Goal: Task Accomplishment & Management: Use online tool/utility

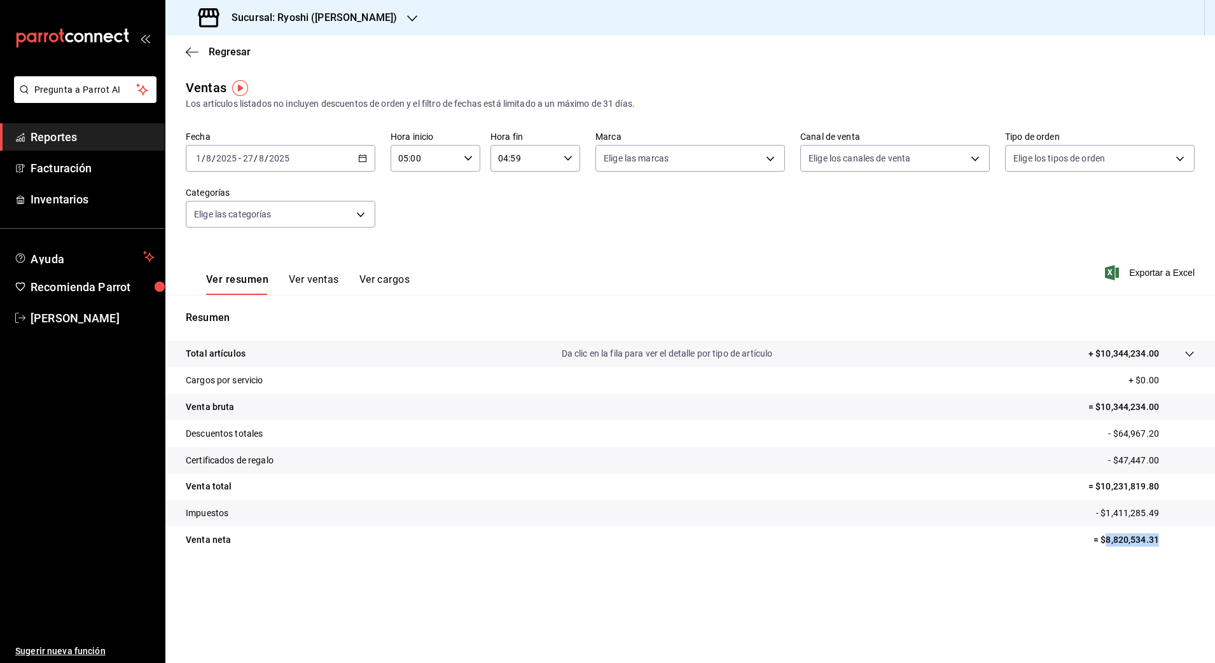
click at [76, 130] on span "Reportes" at bounding box center [93, 136] width 124 height 17
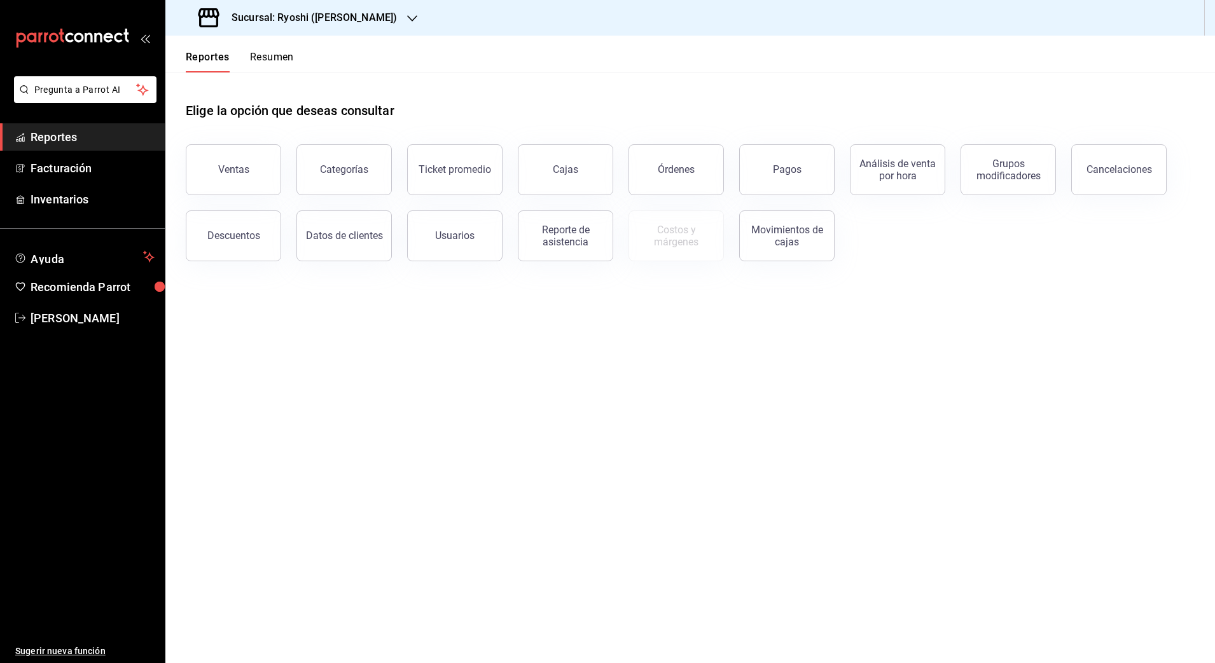
click at [296, 9] on div "Sucursal: Ryoshi ([PERSON_NAME])" at bounding box center [299, 18] width 247 height 36
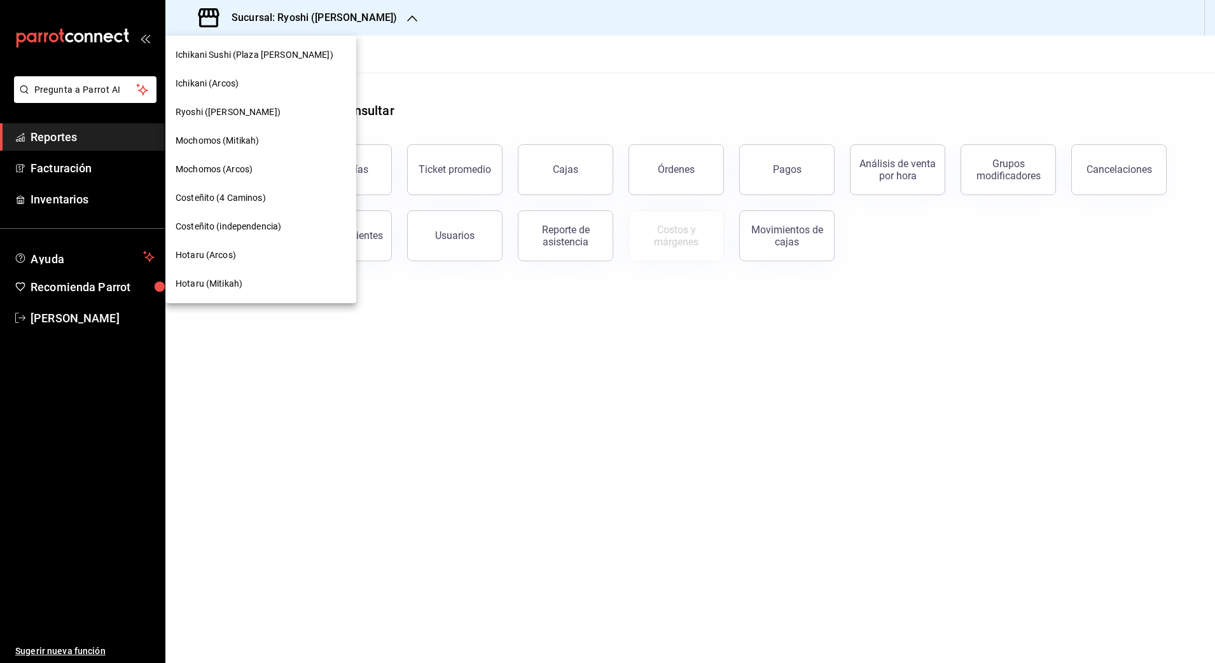
click at [457, 86] on div at bounding box center [607, 331] width 1215 height 663
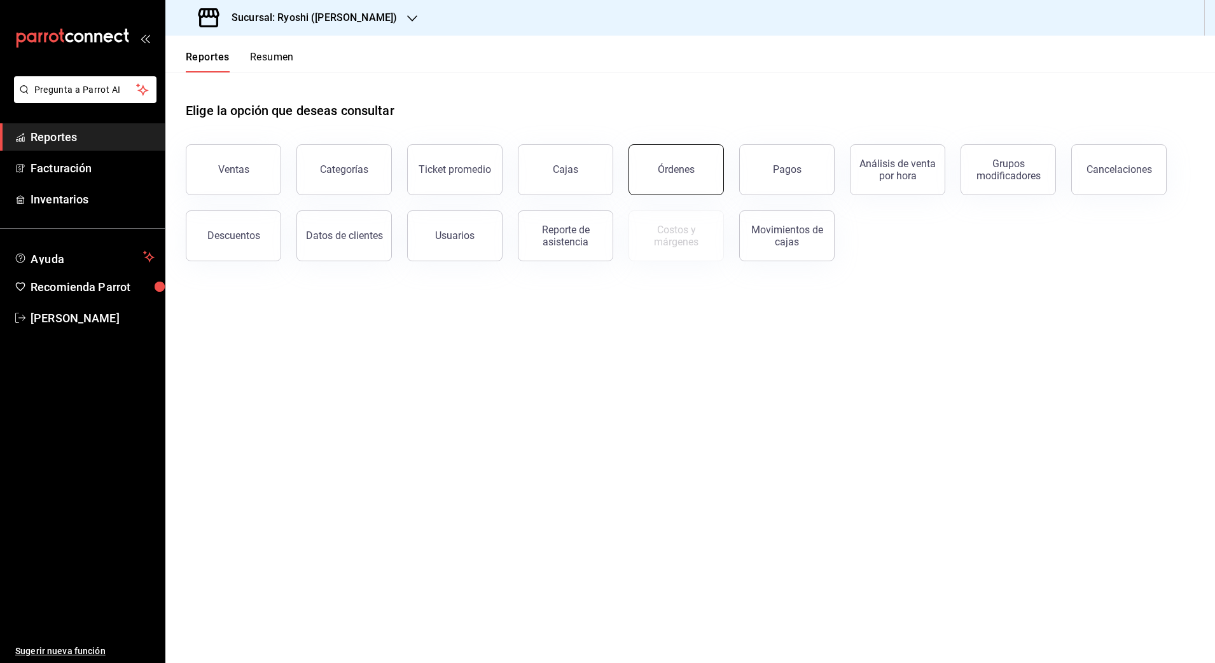
click at [689, 173] on div "Órdenes" at bounding box center [676, 169] width 37 height 12
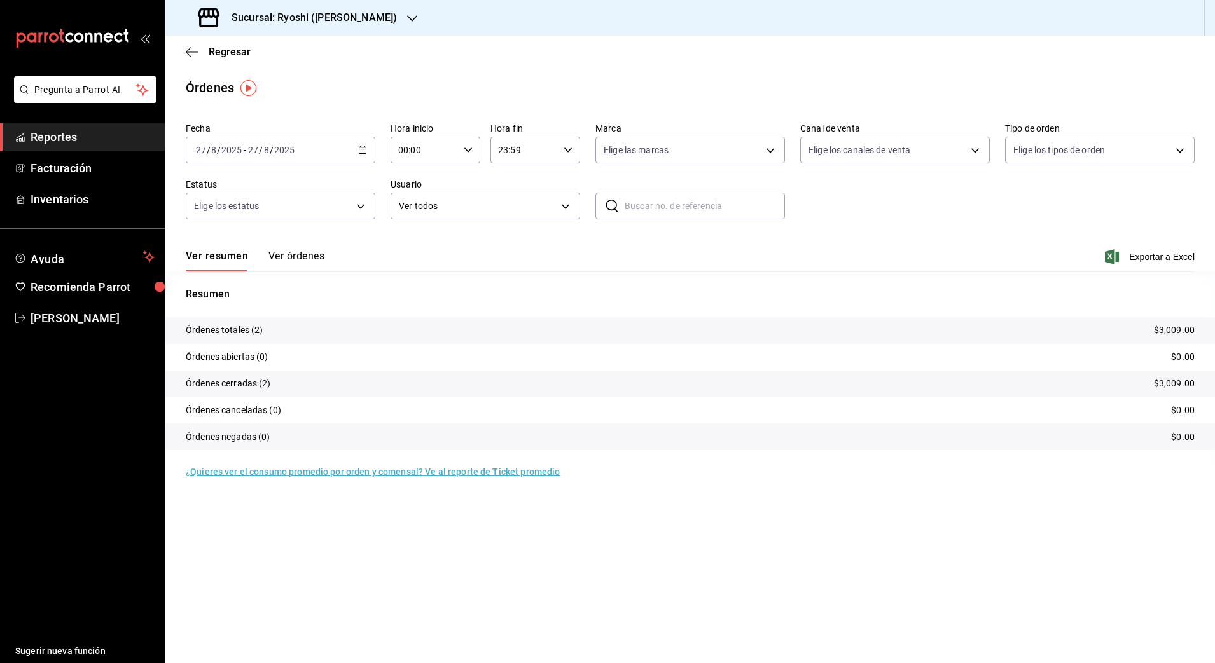
click at [364, 155] on div "[DATE] [DATE] - [DATE] [DATE]" at bounding box center [281, 150] width 190 height 27
click at [240, 328] on span "Rango de fechas" at bounding box center [246, 331] width 99 height 13
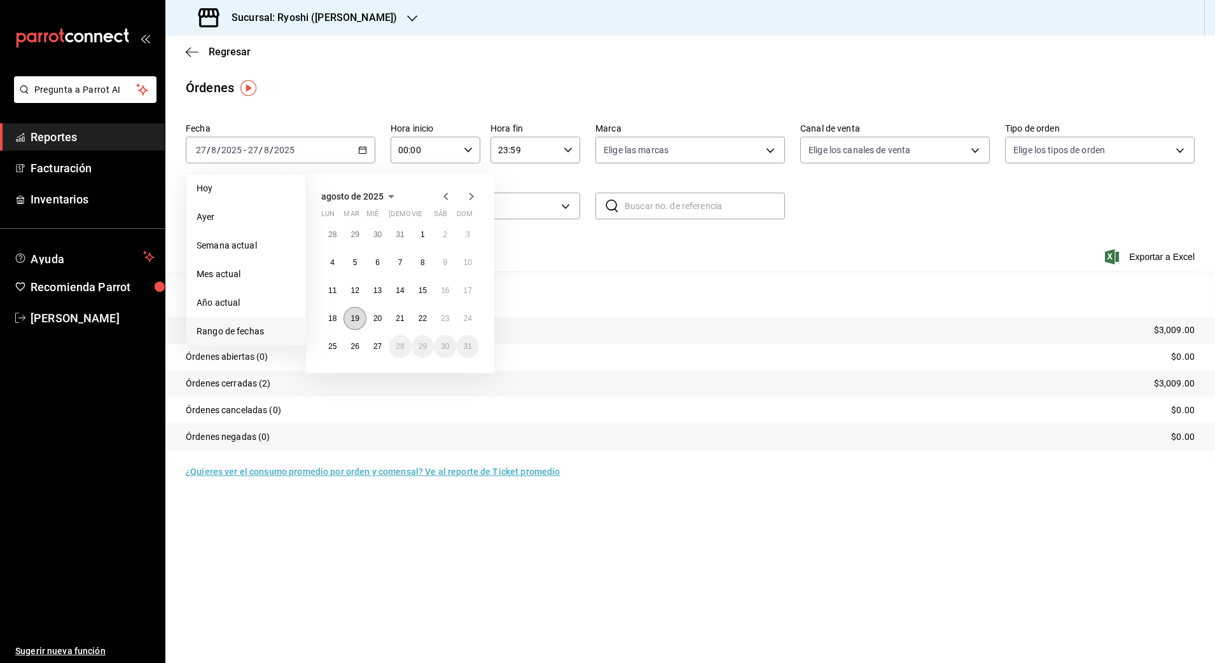
click at [356, 315] on abbr "19" at bounding box center [354, 318] width 8 height 9
click at [369, 347] on button "27" at bounding box center [377, 346] width 22 height 23
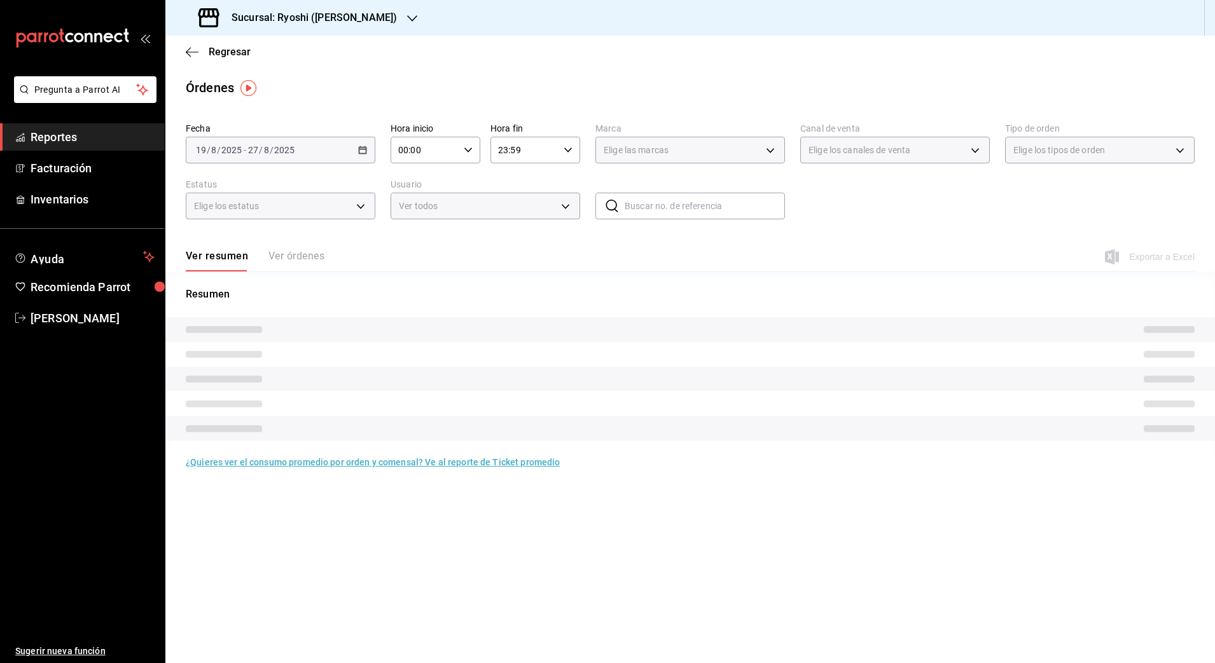
click at [469, 157] on div "00:00 Hora inicio" at bounding box center [435, 150] width 90 height 27
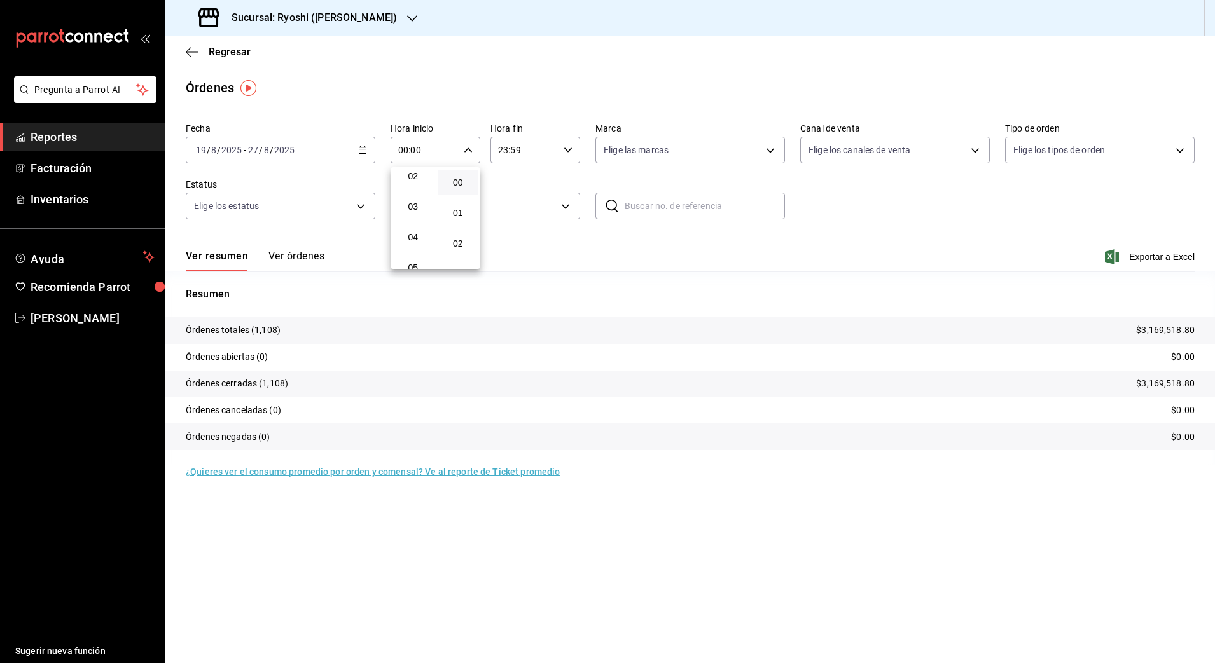
scroll to position [159, 0]
drag, startPoint x: 414, startPoint y: 176, endPoint x: 476, endPoint y: 201, distance: 67.1
click at [414, 177] on span "05" at bounding box center [413, 176] width 25 height 10
type input "05:00"
click at [573, 149] on div at bounding box center [607, 331] width 1215 height 663
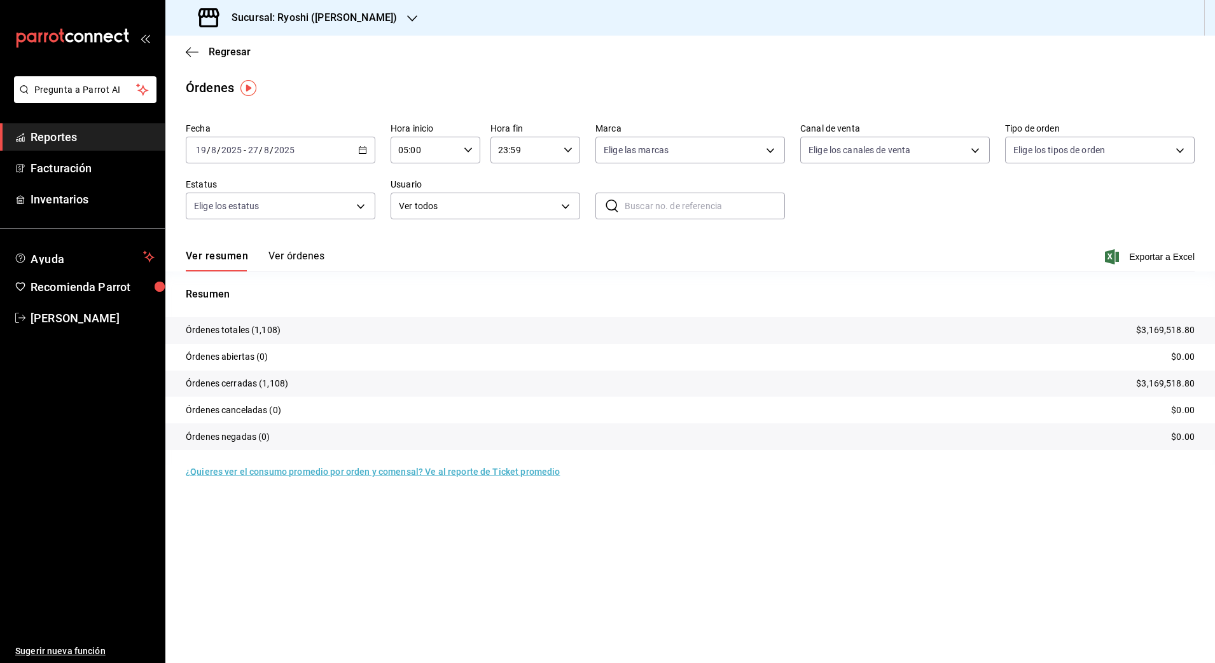
click at [572, 149] on div "23:59 Hora fin" at bounding box center [535, 150] width 90 height 27
click at [507, 233] on span "04" at bounding box center [512, 230] width 25 height 10
type input "04:59"
click at [822, 221] on div at bounding box center [607, 331] width 1215 height 663
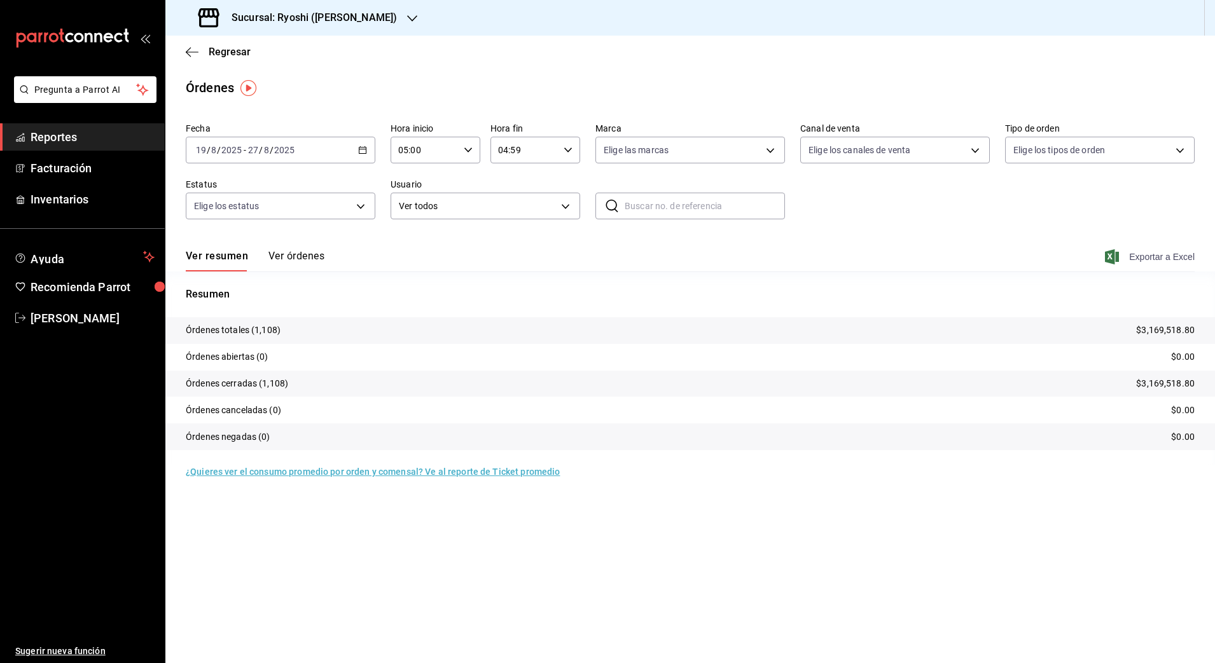
click at [1154, 258] on span "Exportar a Excel" at bounding box center [1150, 256] width 87 height 15
click at [326, 7] on div "Sucursal: Ryoshi ([PERSON_NAME])" at bounding box center [299, 18] width 247 height 36
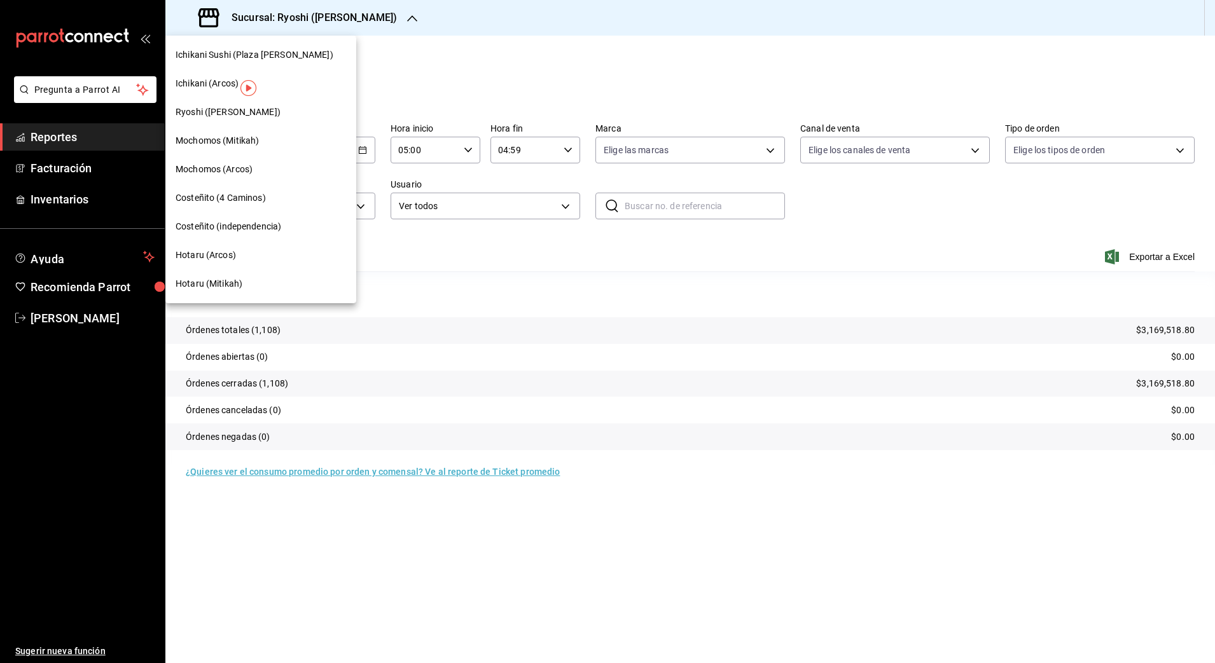
click at [227, 141] on span "Mochomos (Mitikah)" at bounding box center [217, 140] width 83 height 13
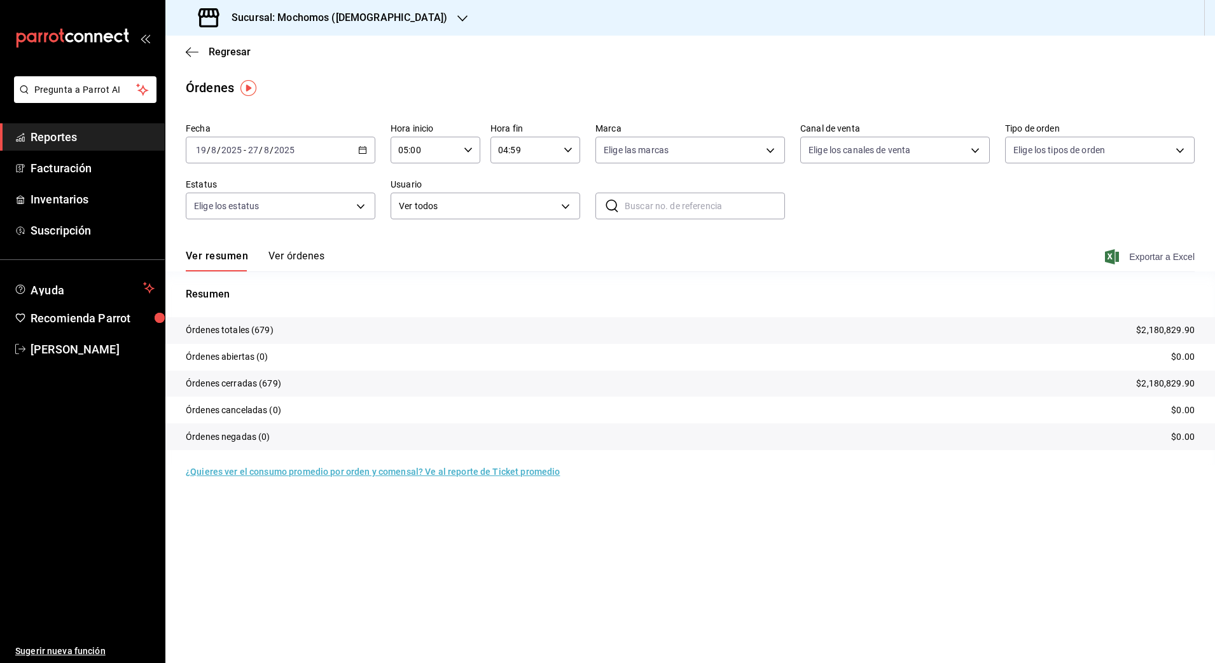
click at [1171, 263] on span "Exportar a Excel" at bounding box center [1150, 256] width 87 height 15
click at [329, 24] on h3 "Sucursal: Mochomos ([DEMOGRAPHIC_DATA])" at bounding box center [334, 17] width 226 height 15
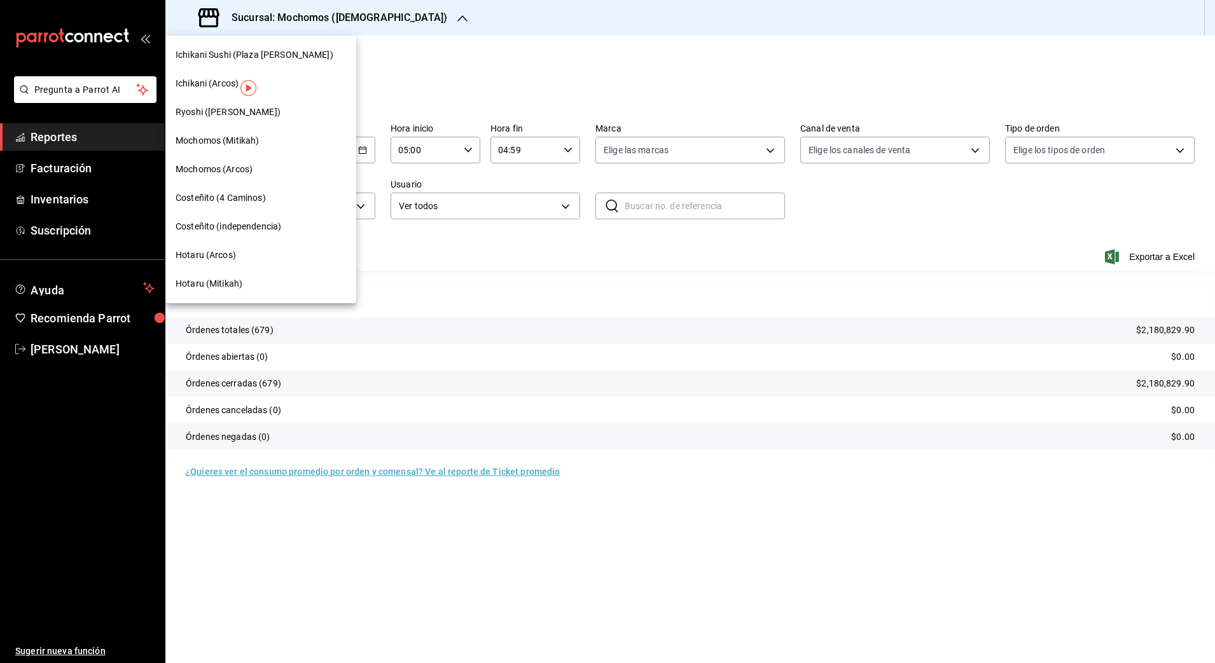
click at [270, 281] on div "Hotaru (Mitikah)" at bounding box center [261, 283] width 170 height 13
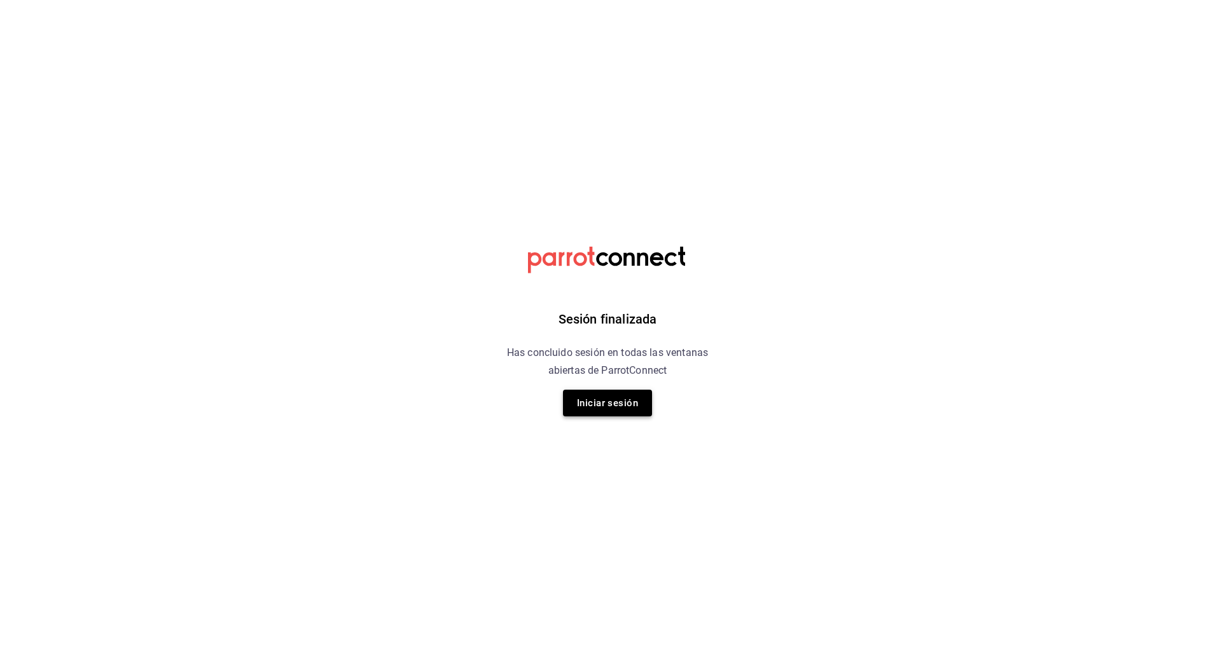
click at [612, 406] on button "Iniciar sesión" at bounding box center [607, 403] width 89 height 27
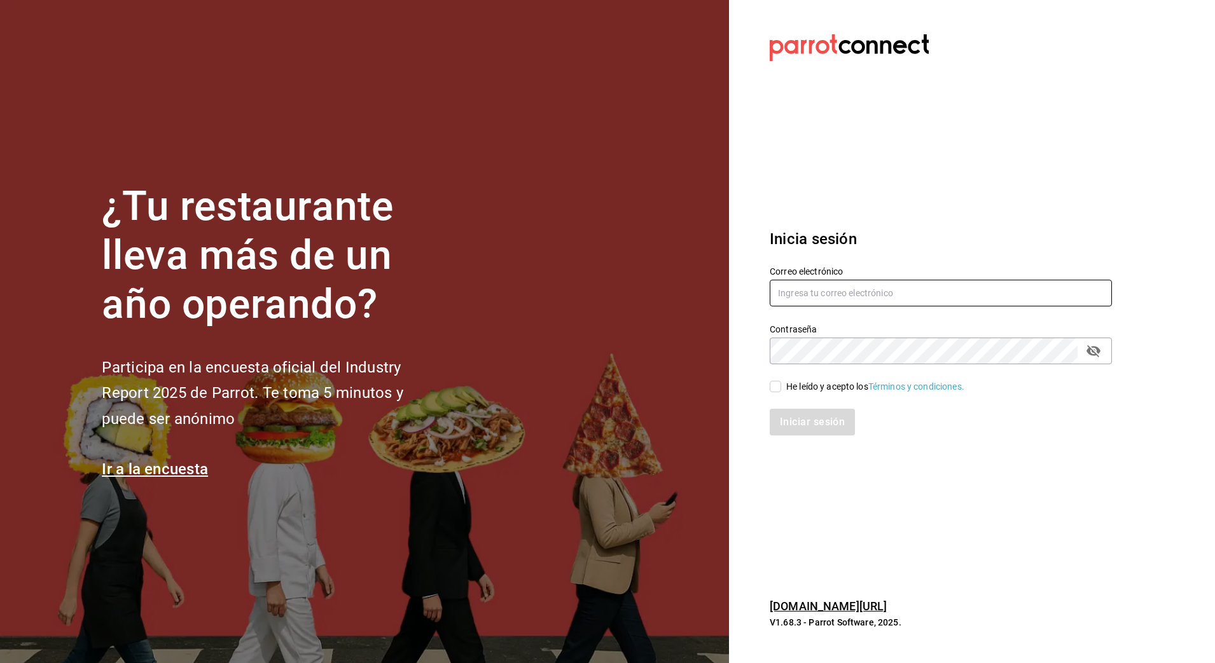
type input "nanci.garcia@grupocosteno.com"
click at [780, 387] on input "He leído y acepto los Términos y condiciones." at bounding box center [774, 386] width 11 height 11
checkbox input "true"
click at [817, 424] on button "Iniciar sesión" at bounding box center [812, 422] width 86 height 27
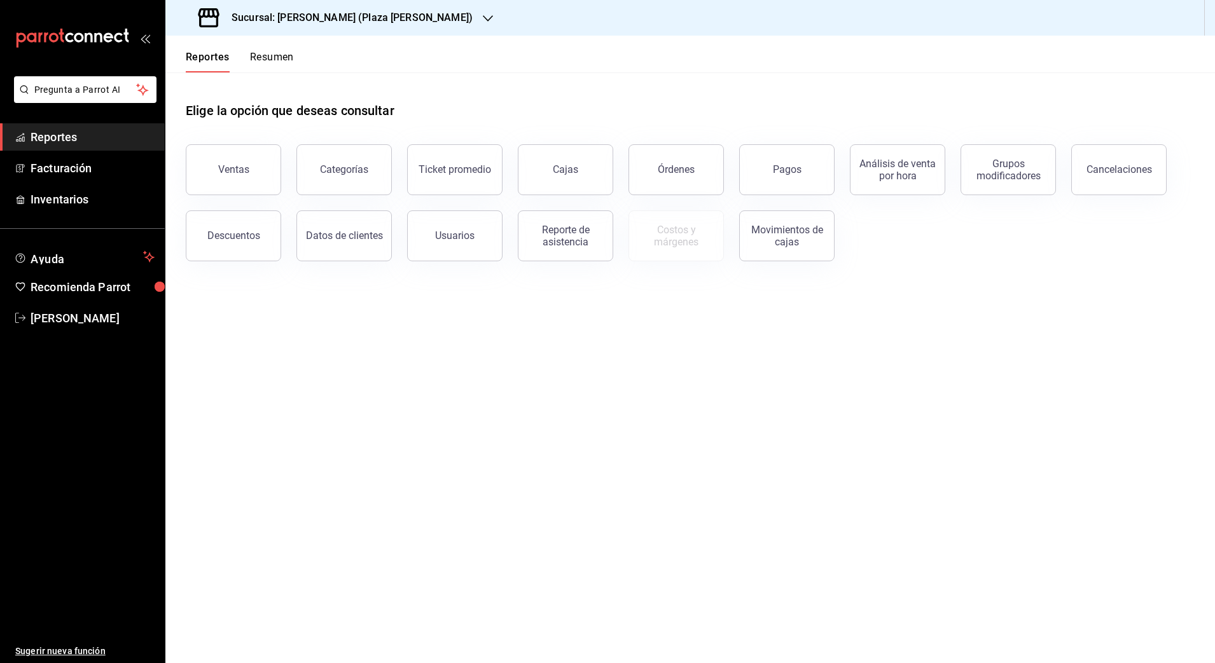
click at [346, 12] on h3 "Sucursal: [PERSON_NAME] (Plaza [PERSON_NAME])" at bounding box center [346, 17] width 251 height 15
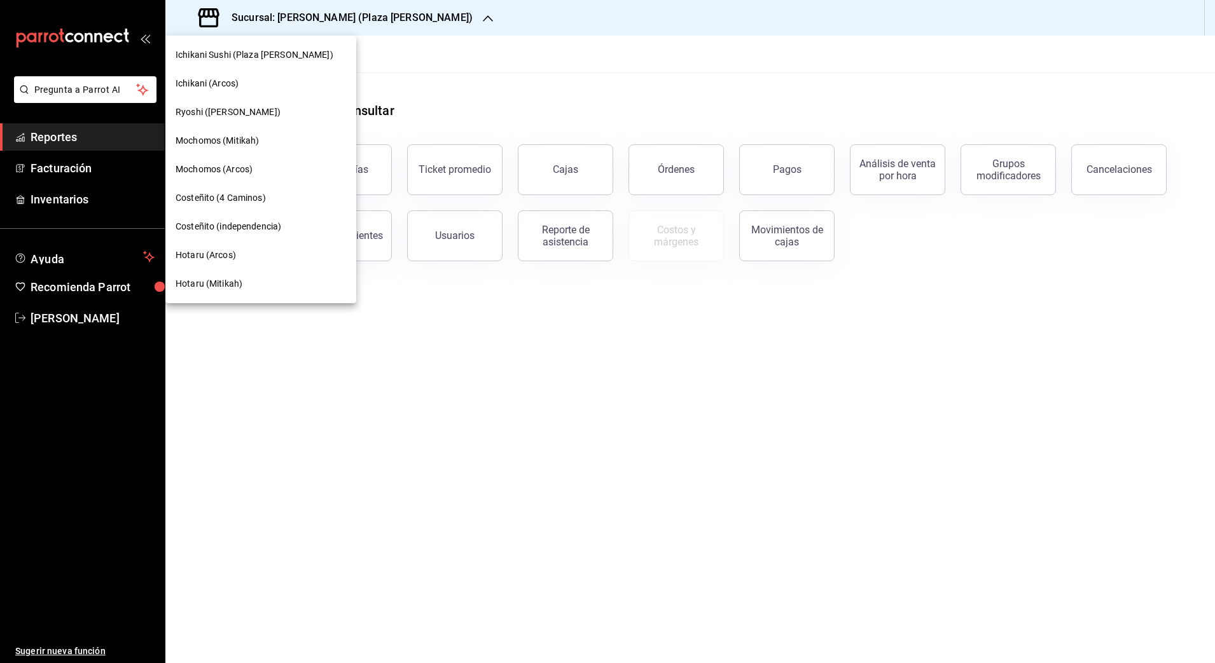
click at [223, 107] on span "Ryoshi ([PERSON_NAME])" at bounding box center [228, 112] width 105 height 13
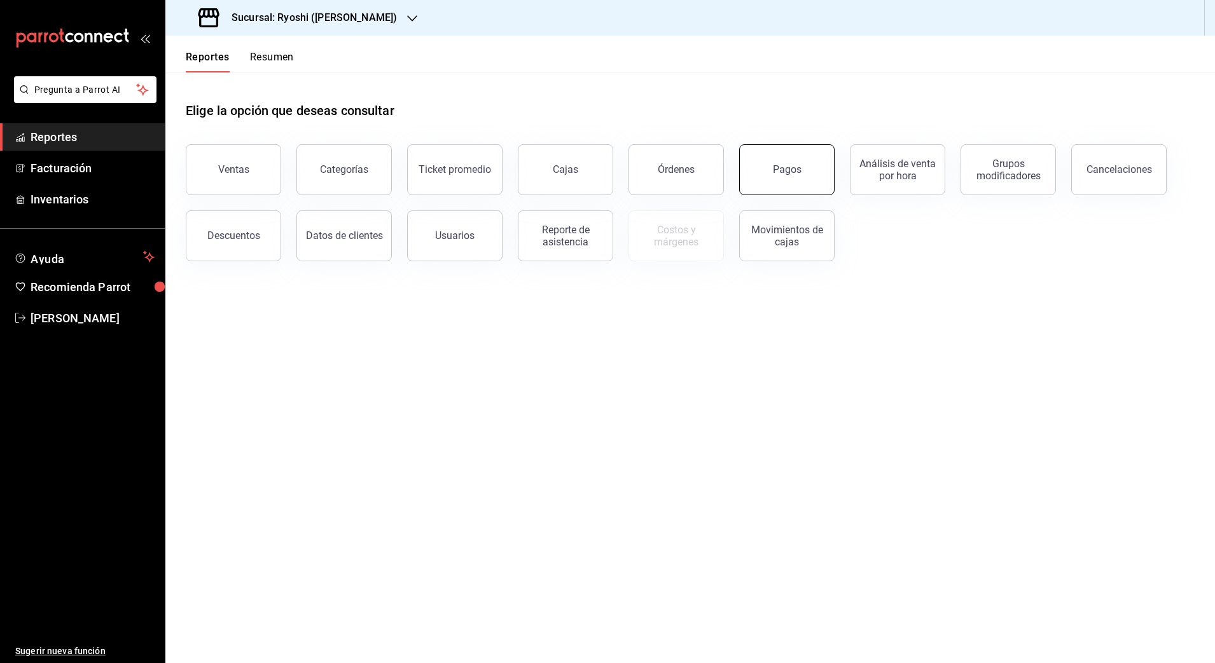
click at [765, 168] on button "Pagos" at bounding box center [786, 169] width 95 height 51
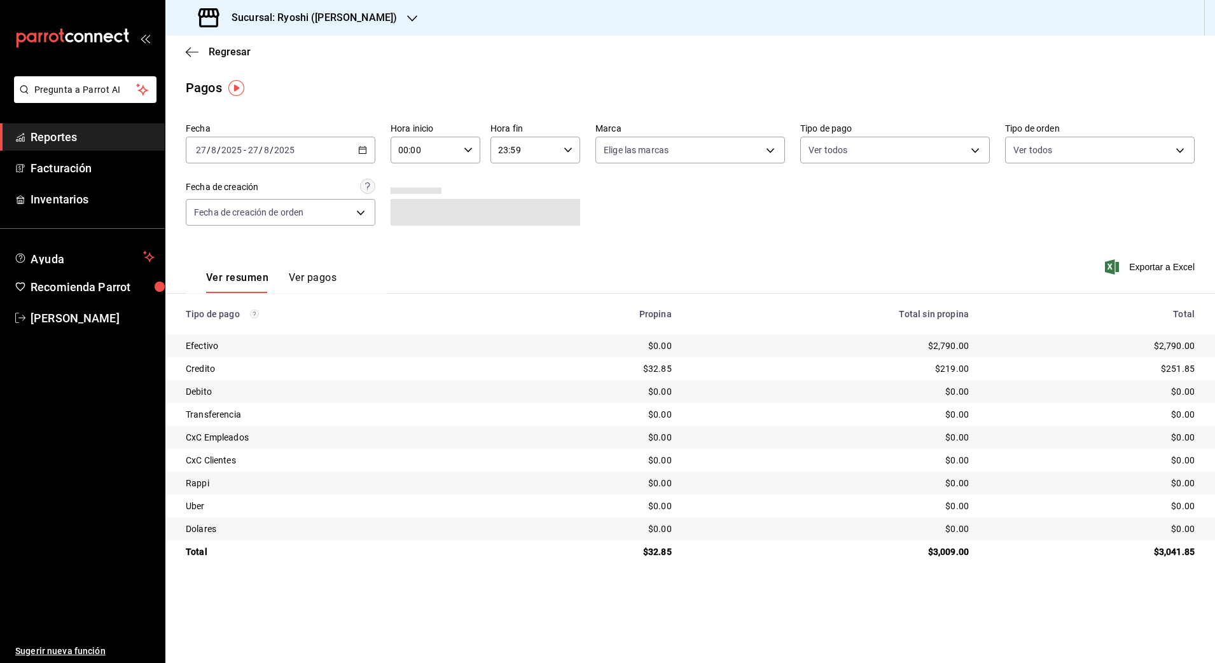
click at [365, 149] on icon "button" at bounding box center [362, 150] width 9 height 9
click at [237, 332] on span "Rango de fechas" at bounding box center [246, 331] width 99 height 13
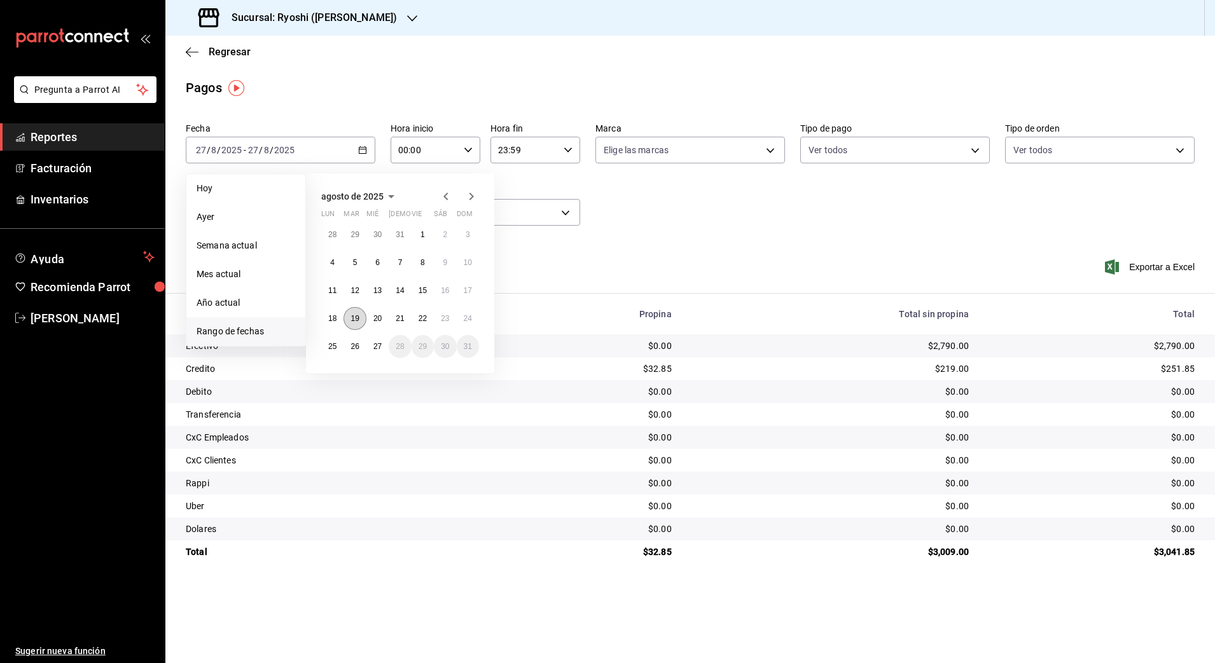
click at [352, 312] on button "19" at bounding box center [354, 318] width 22 height 23
click at [378, 347] on abbr "27" at bounding box center [377, 346] width 8 height 9
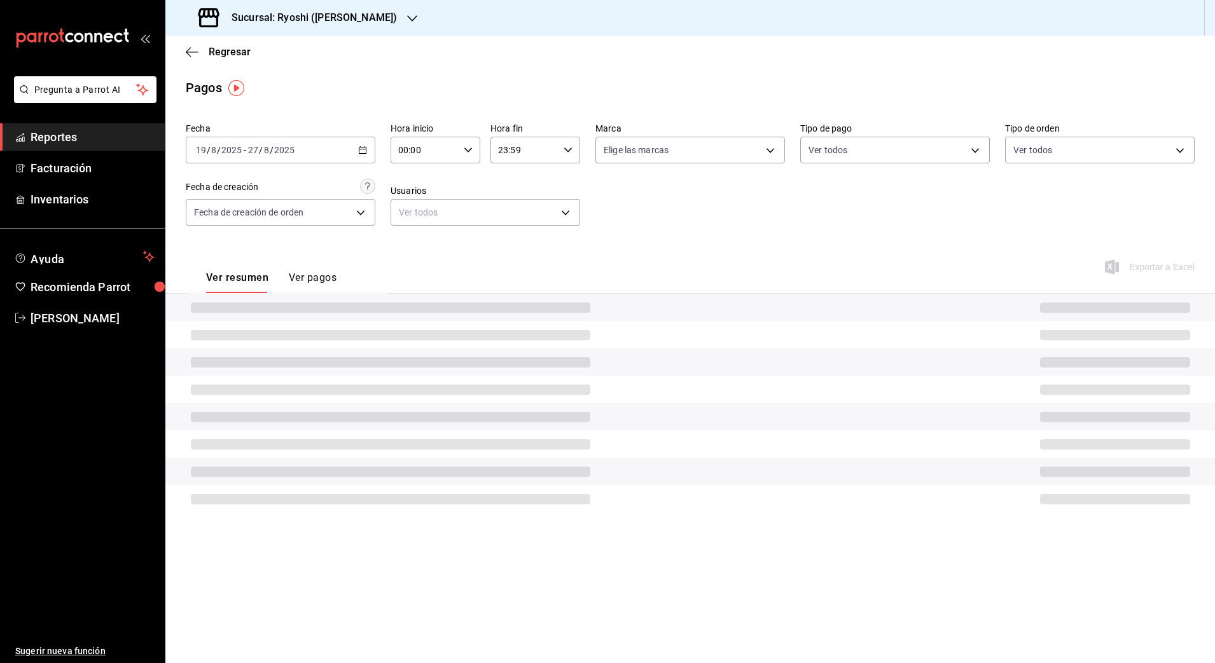
click at [469, 151] on \(Stroke\) "button" at bounding box center [468, 150] width 8 height 4
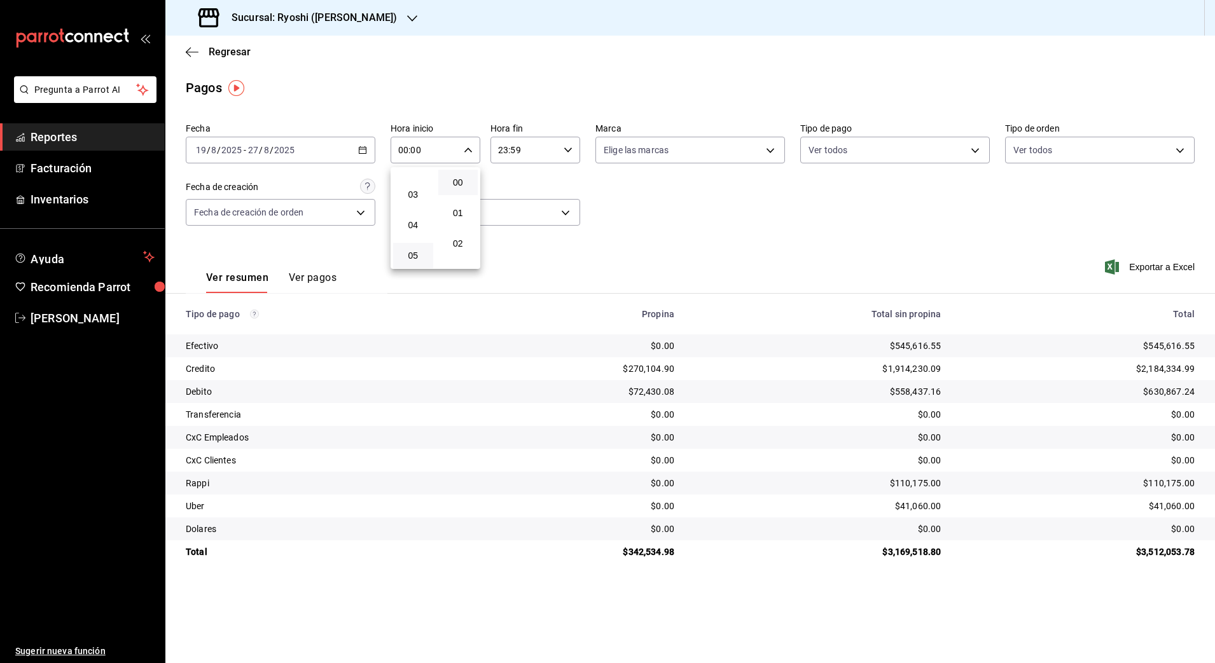
click at [411, 249] on button "05" at bounding box center [413, 255] width 40 height 25
type input "05:00"
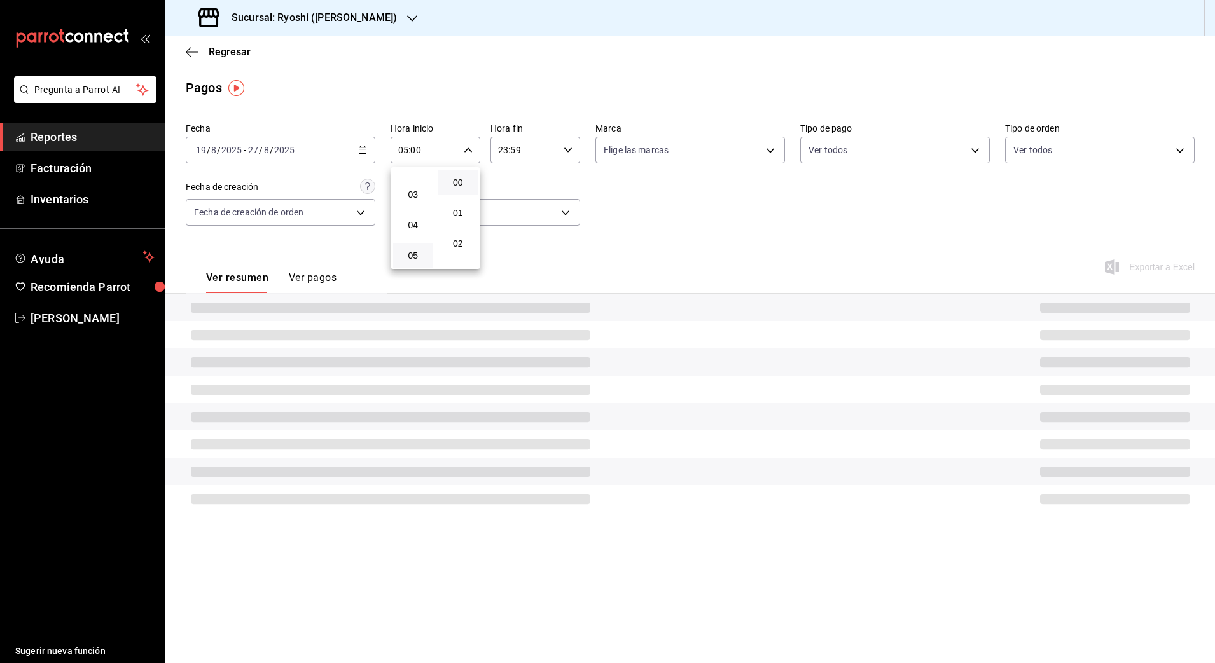
click at [563, 149] on div at bounding box center [607, 331] width 1215 height 663
click at [569, 148] on icon "button" at bounding box center [567, 150] width 9 height 9
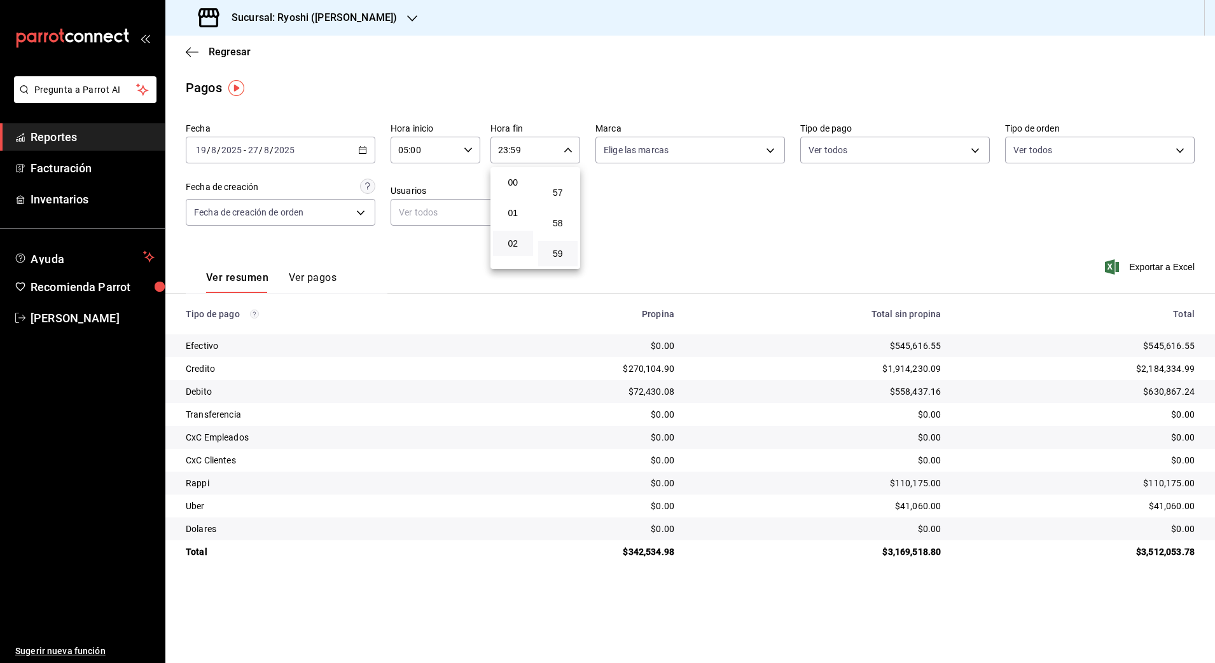
scroll to position [79, 0]
click at [521, 230] on span "04" at bounding box center [512, 225] width 25 height 10
type input "04:59"
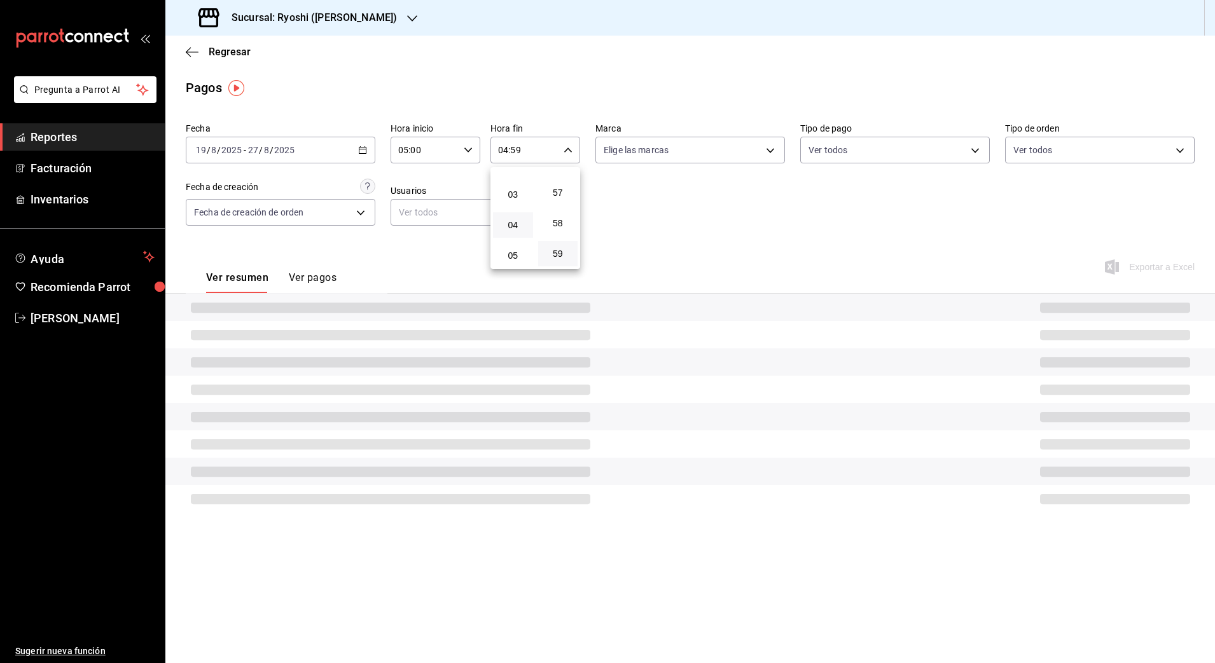
click at [683, 217] on div at bounding box center [607, 331] width 1215 height 663
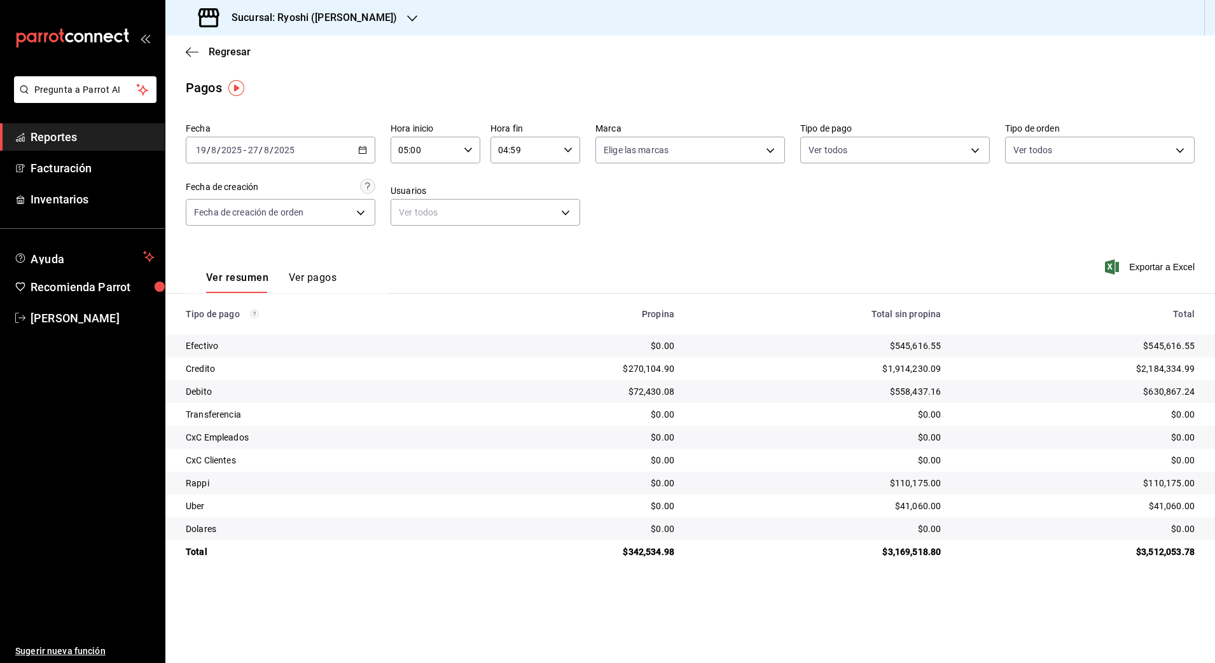
click at [1179, 189] on div "Fecha [DATE] [DATE] - [DATE] [DATE] Hora inicio 05:00 Hora inicio Hora fin 04:5…" at bounding box center [690, 179] width 1009 height 123
click at [1149, 265] on span "Exportar a Excel" at bounding box center [1150, 266] width 87 height 15
click at [321, 17] on h3 "Sucursal: Ryoshi ([PERSON_NAME])" at bounding box center [309, 17] width 176 height 15
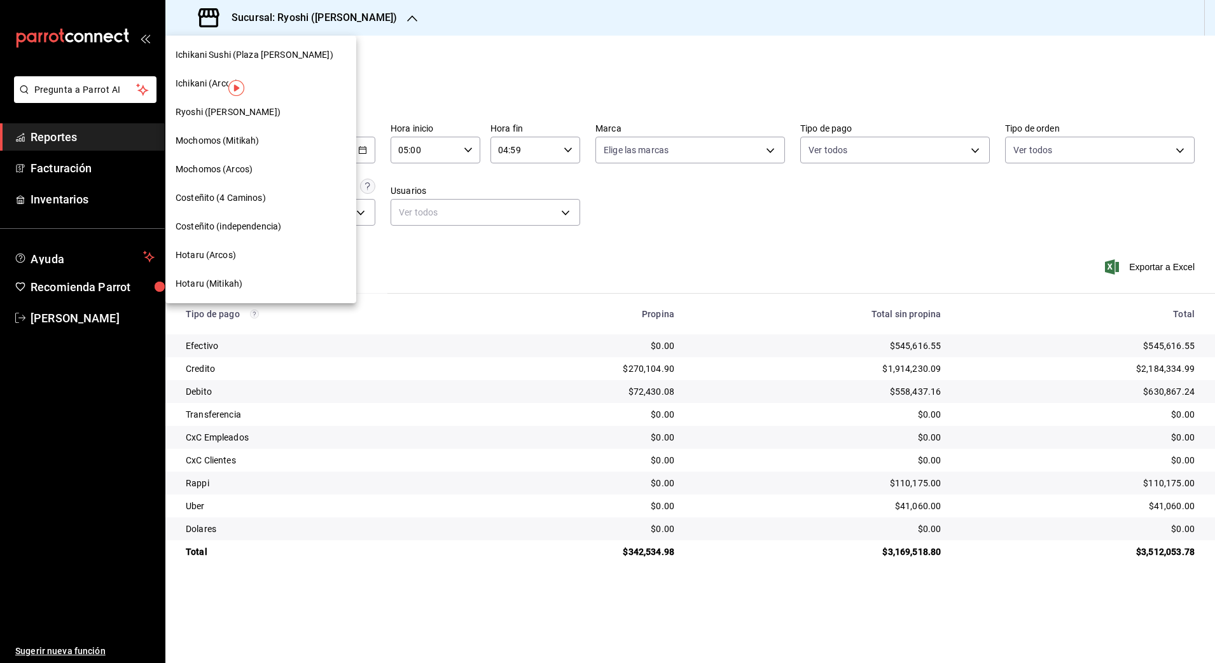
click at [277, 145] on div "Mochomos (Mitikah)" at bounding box center [261, 140] width 170 height 13
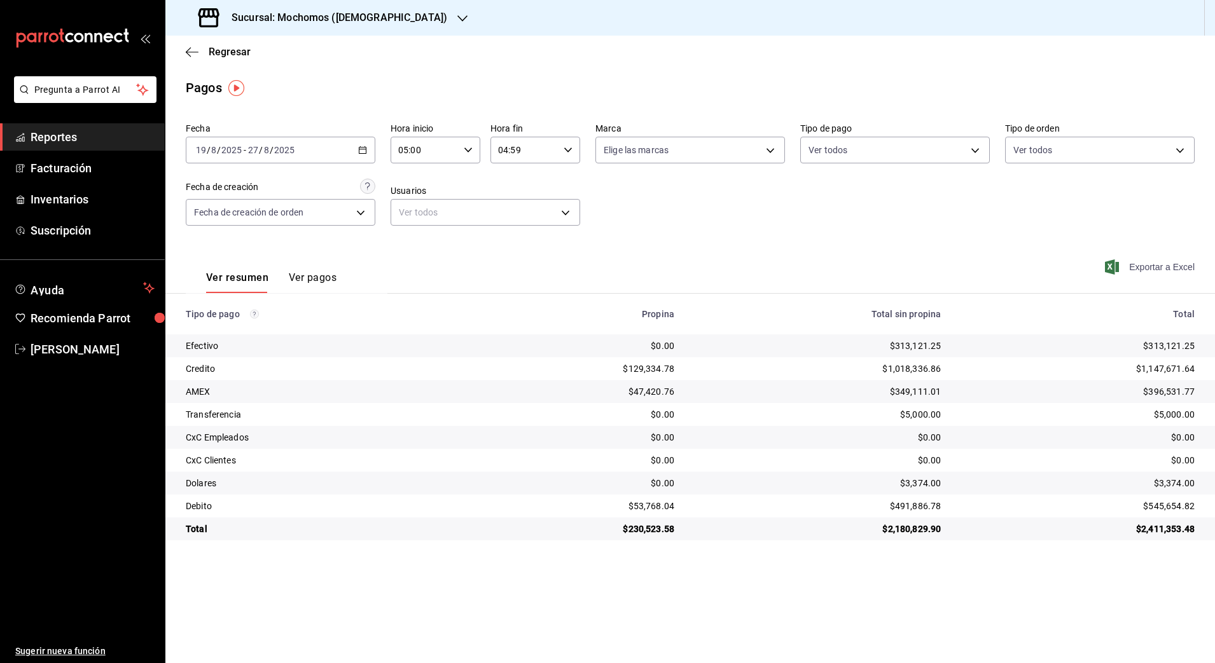
click at [1130, 268] on span "Exportar a Excel" at bounding box center [1150, 266] width 87 height 15
click at [457, 17] on icon "button" at bounding box center [462, 18] width 10 height 10
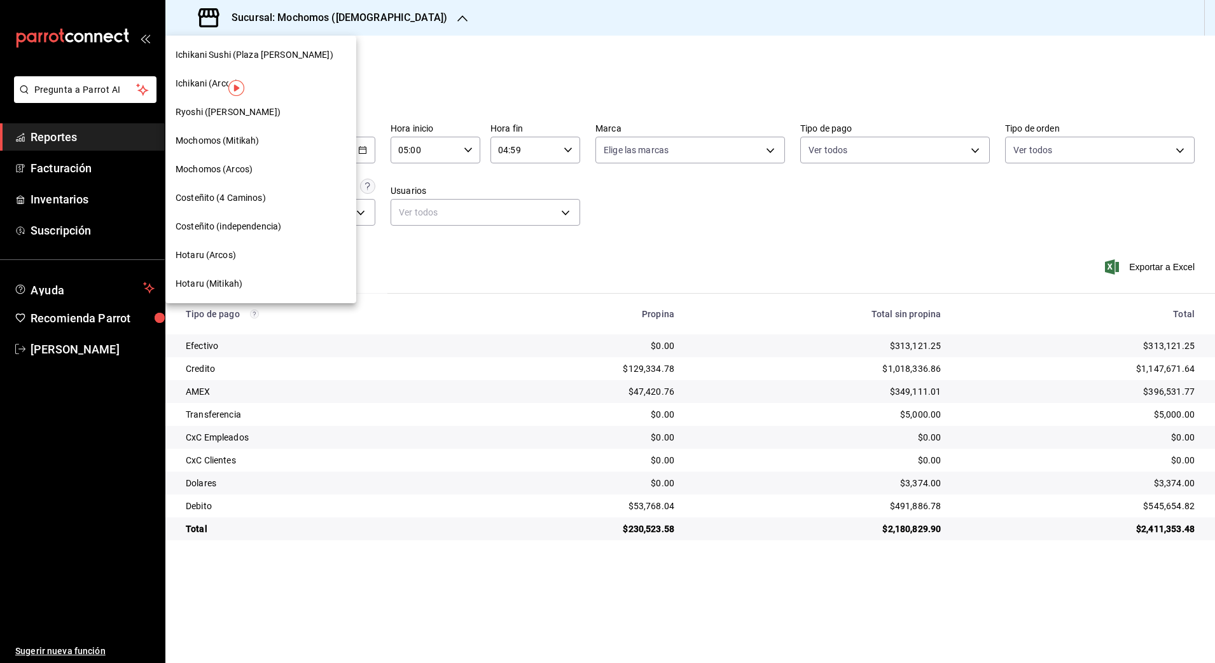
click at [215, 289] on span "Hotaru (Mitikah)" at bounding box center [209, 283] width 67 height 13
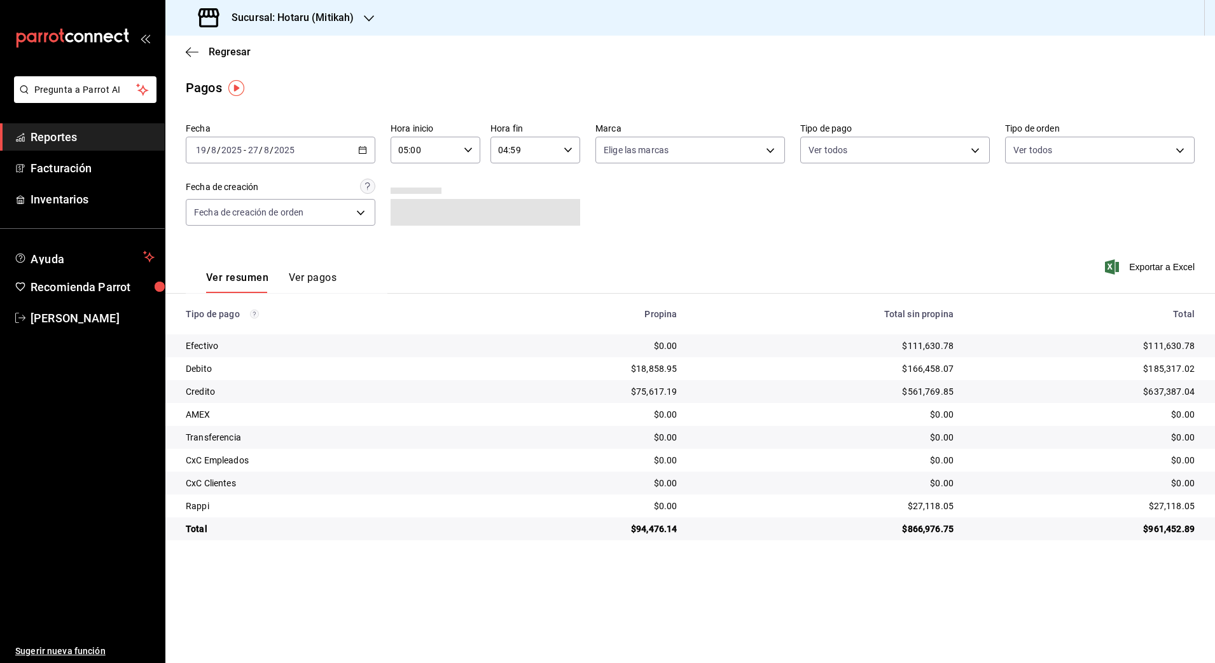
click at [105, 132] on span "Reportes" at bounding box center [93, 136] width 124 height 17
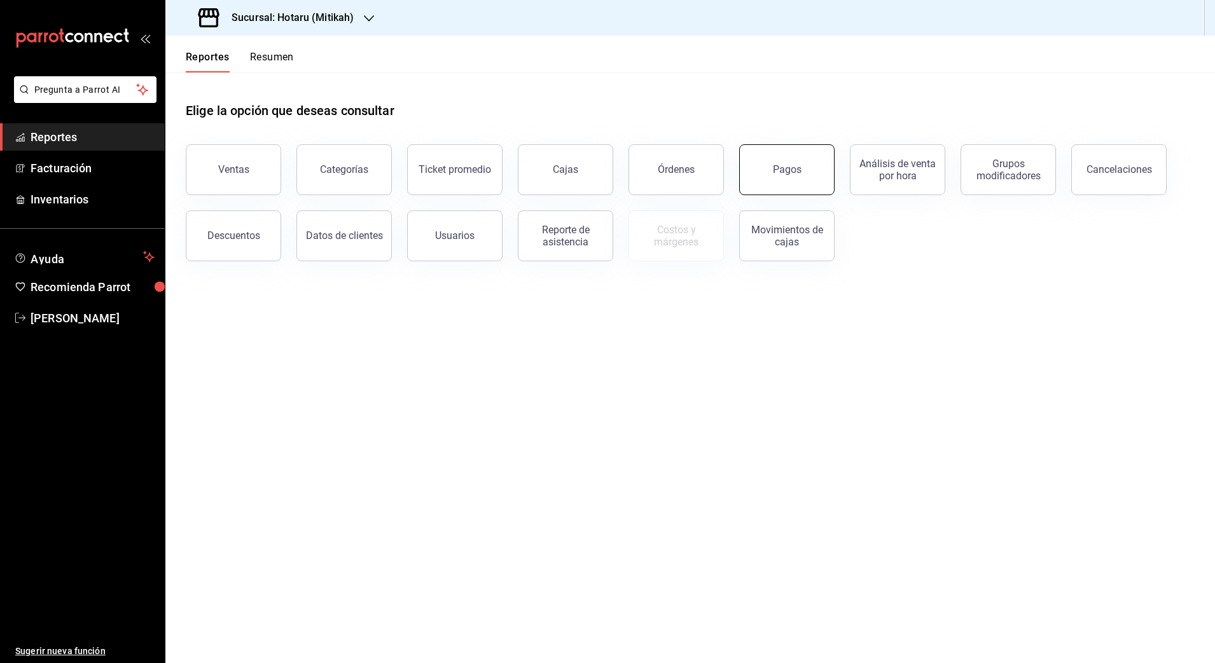
click at [786, 172] on div "Pagos" at bounding box center [787, 169] width 29 height 12
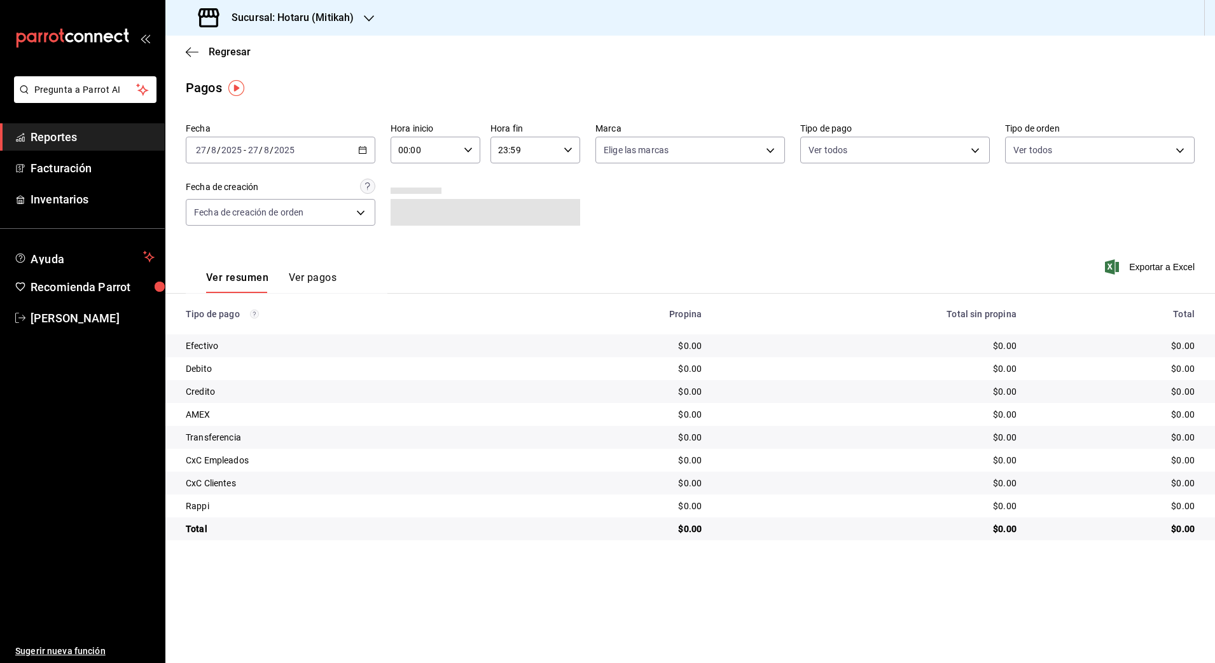
click at [261, 156] on div "[DATE] [DATE] - [DATE] [DATE]" at bounding box center [281, 150] width 190 height 27
click at [219, 329] on span "Rango de fechas" at bounding box center [246, 331] width 99 height 13
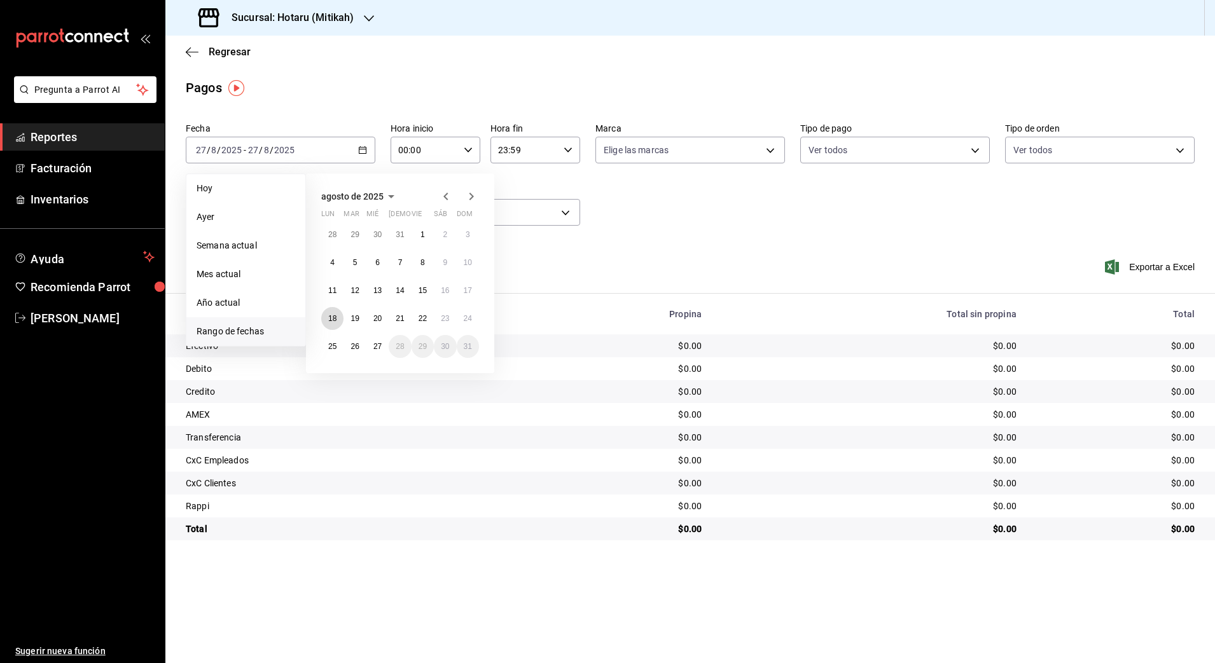
click at [333, 319] on abbr "18" at bounding box center [332, 318] width 8 height 9
click at [352, 320] on abbr "19" at bounding box center [354, 318] width 8 height 9
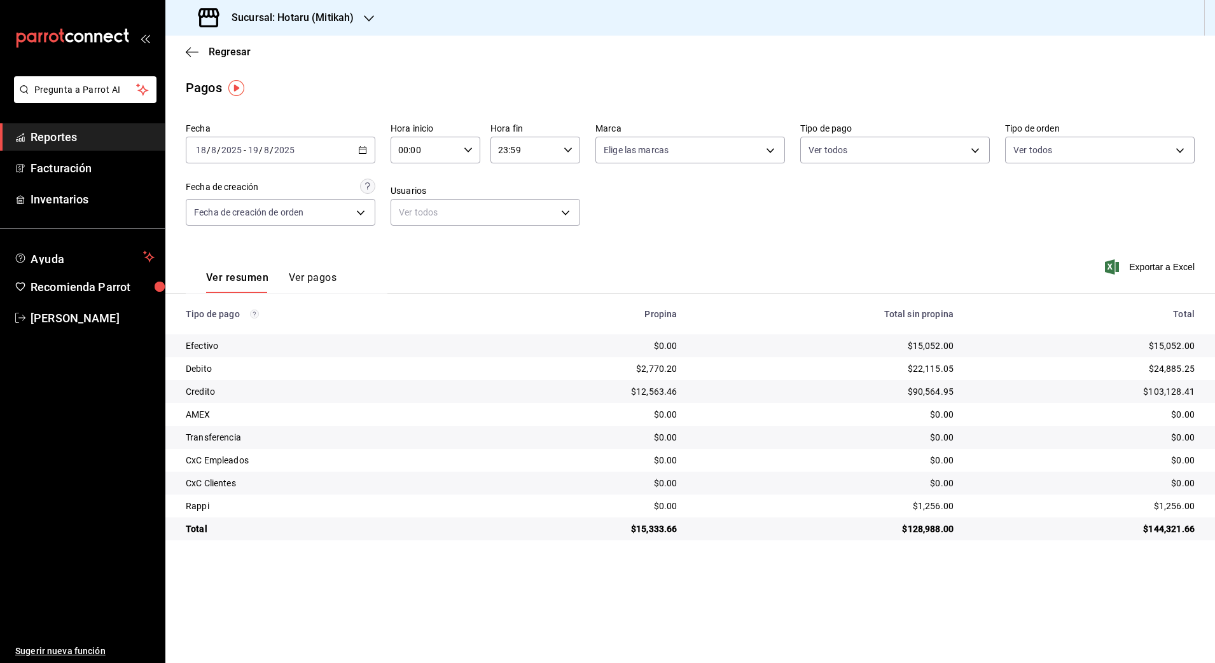
click at [206, 149] on input "18" at bounding box center [200, 150] width 11 height 10
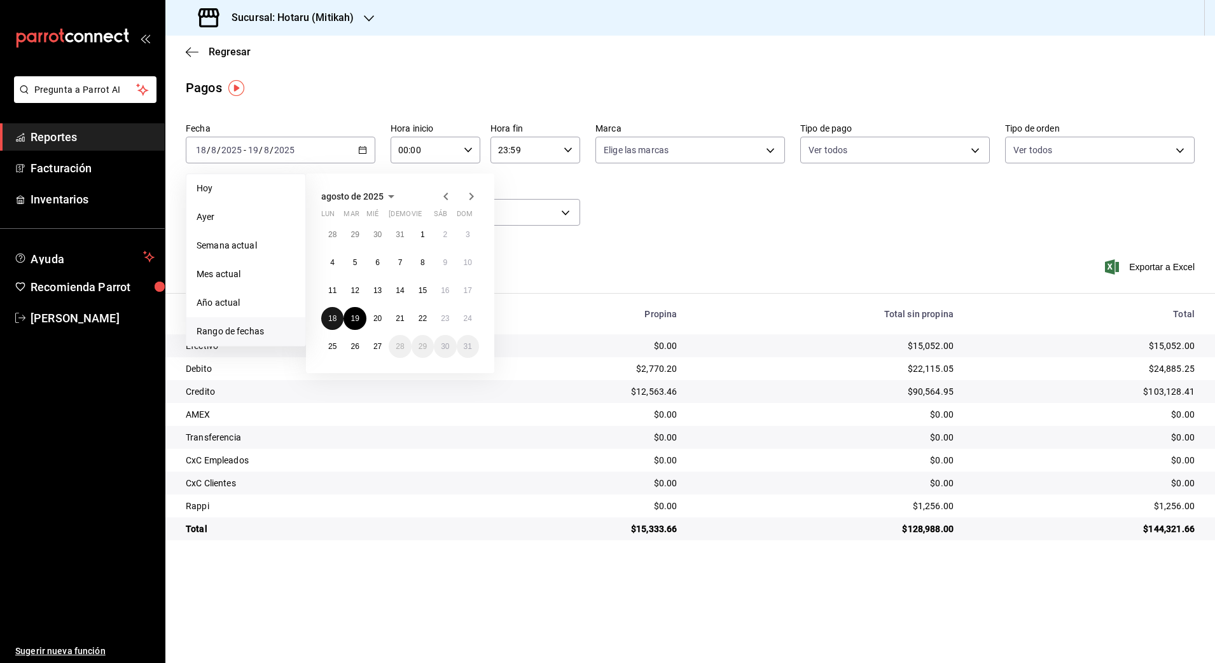
click at [337, 320] on button "18" at bounding box center [332, 318] width 22 height 23
click at [354, 318] on abbr "19" at bounding box center [354, 318] width 8 height 9
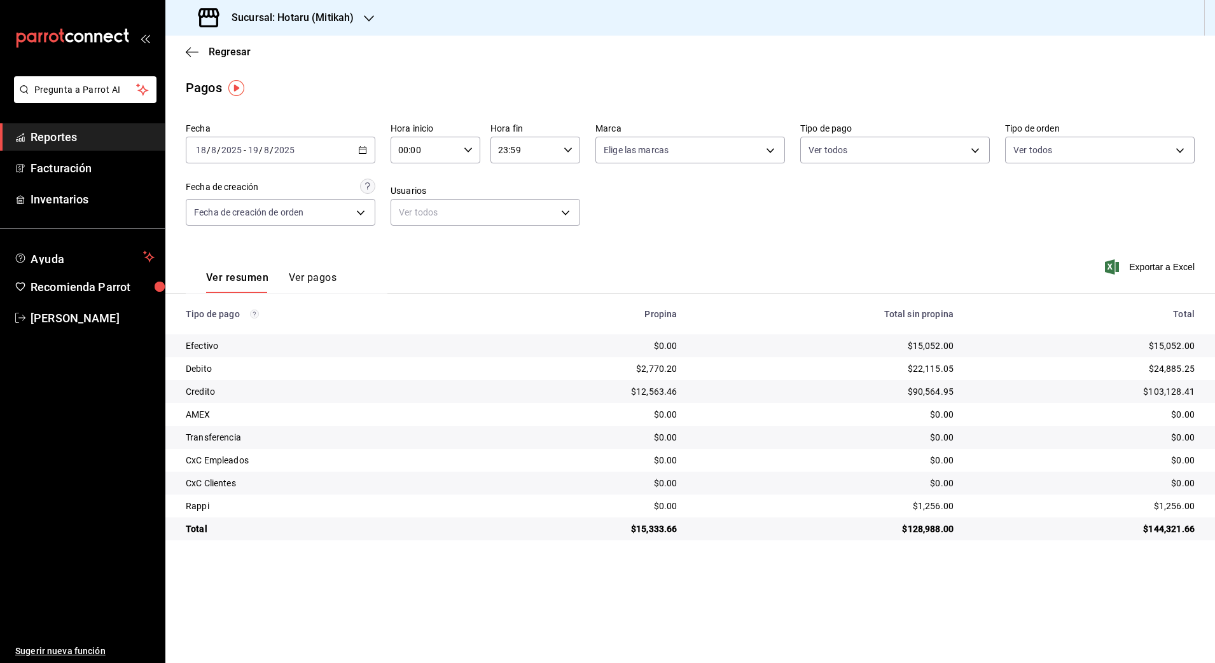
click at [361, 148] on icon "button" at bounding box center [362, 150] width 9 height 9
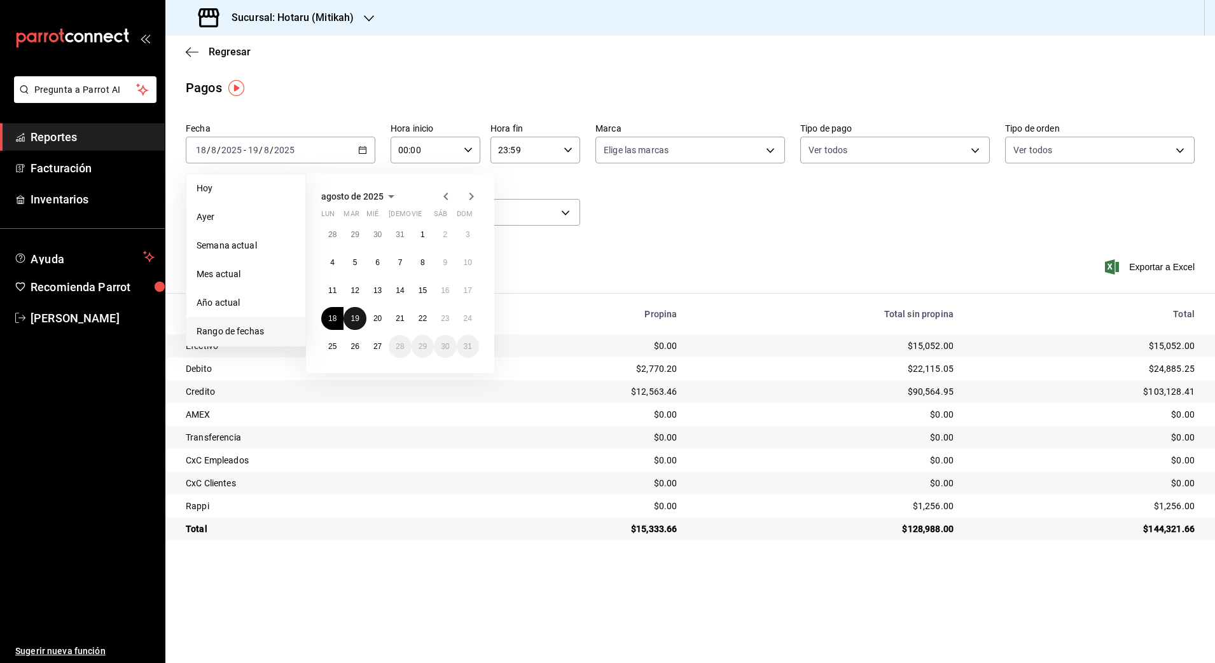
click at [355, 318] on abbr "19" at bounding box center [354, 318] width 8 height 9
click at [376, 348] on abbr "27" at bounding box center [377, 346] width 8 height 9
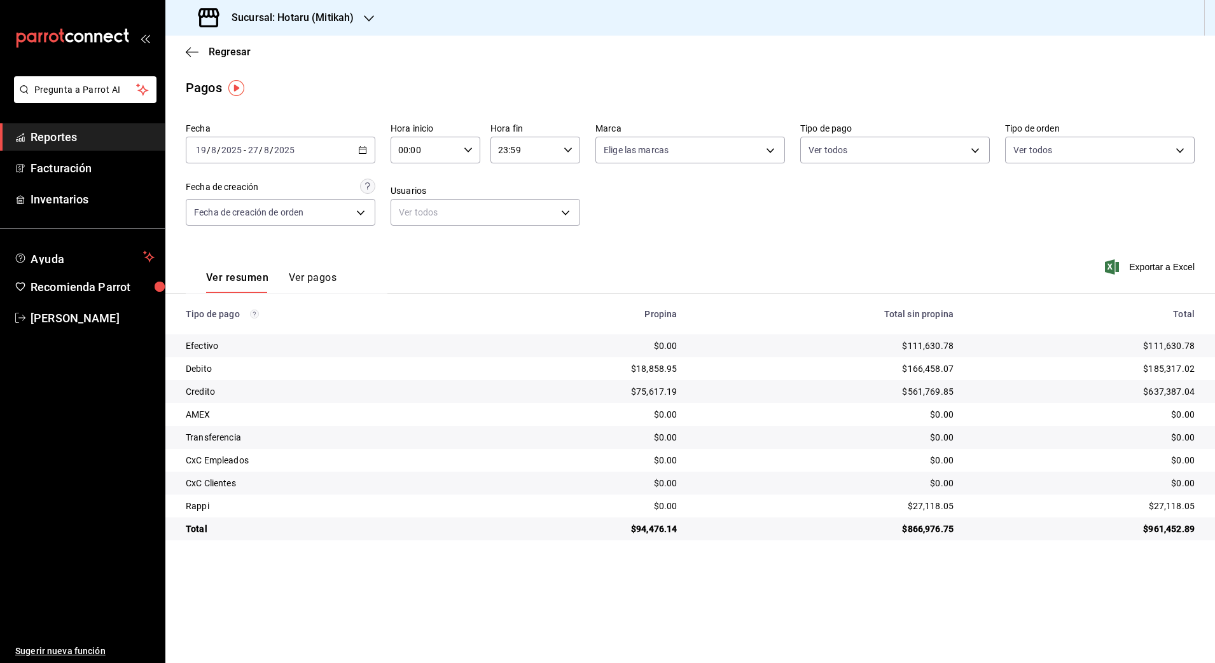
click at [460, 150] on div "00:00 Hora inicio" at bounding box center [435, 150] width 90 height 27
click at [420, 226] on div "01" at bounding box center [412, 213] width 45 height 31
click at [408, 245] on span "02" at bounding box center [413, 243] width 25 height 10
type input "02:00"
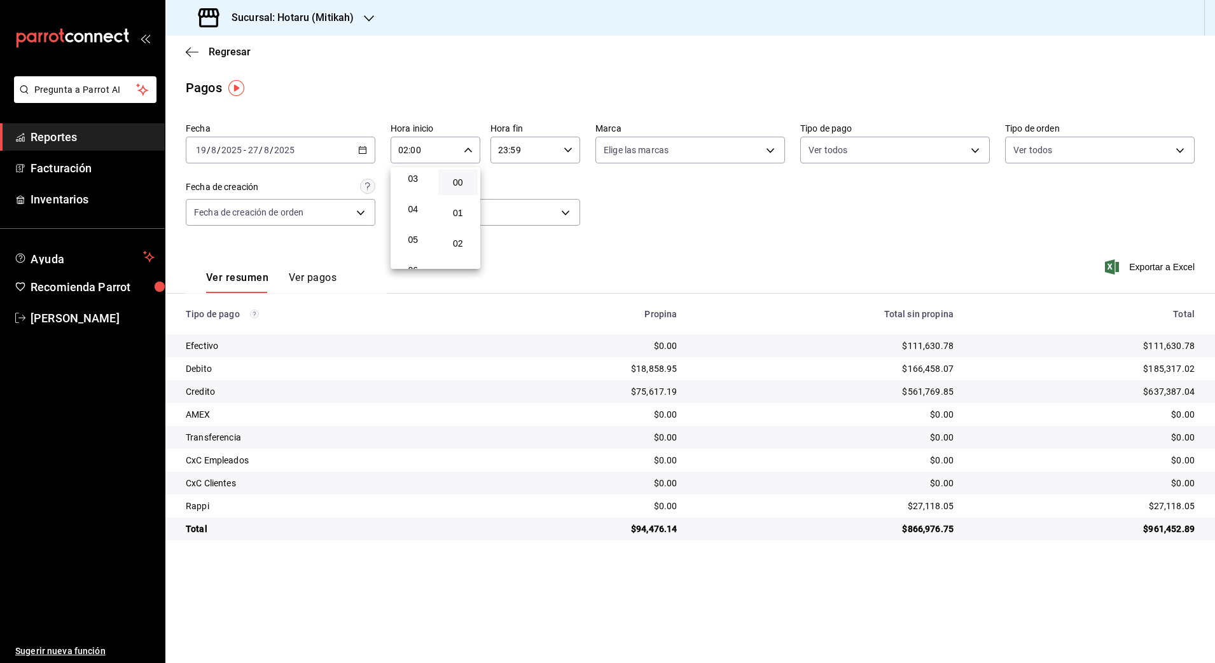
click at [408, 245] on button "05" at bounding box center [413, 239] width 40 height 25
type input "05:00"
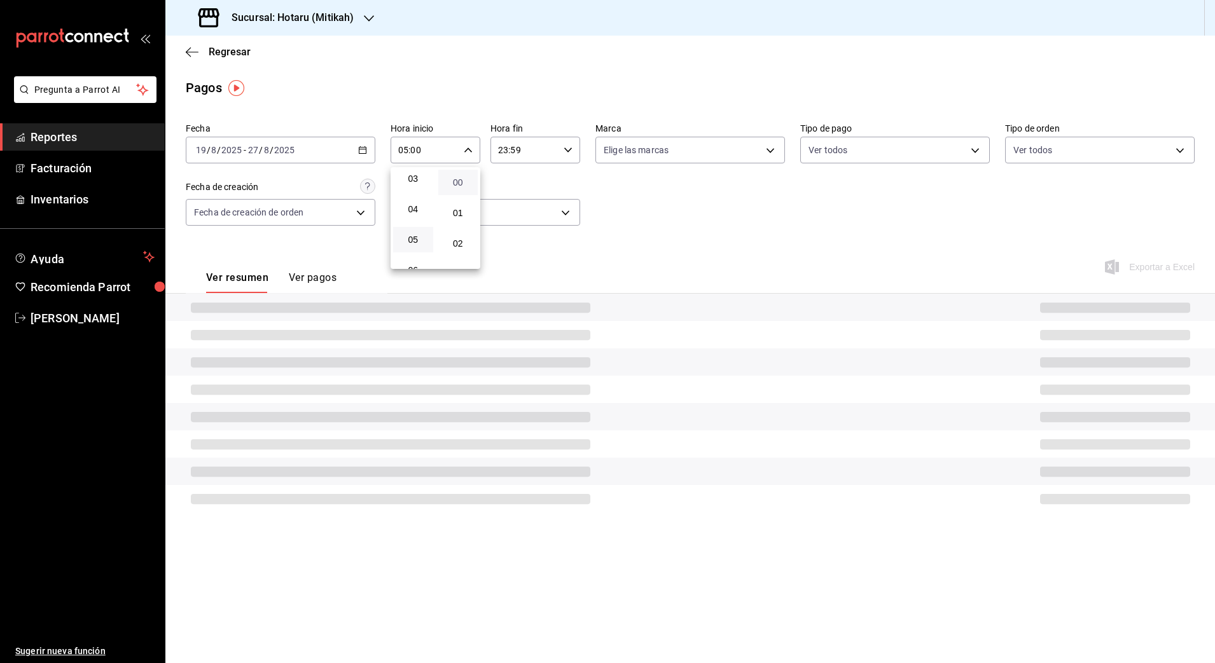
click at [458, 183] on span "00" at bounding box center [458, 182] width 25 height 10
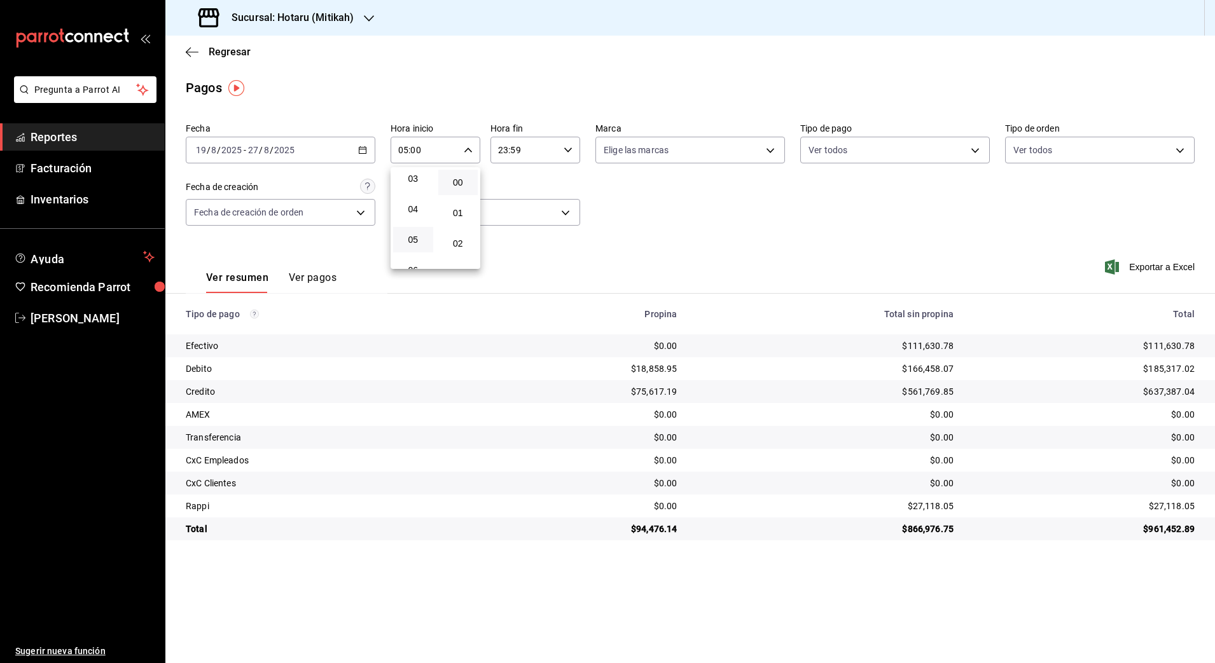
click at [518, 157] on div at bounding box center [607, 331] width 1215 height 663
click at [543, 150] on input "23:59" at bounding box center [524, 149] width 68 height 25
click at [512, 253] on span "23" at bounding box center [512, 254] width 25 height 10
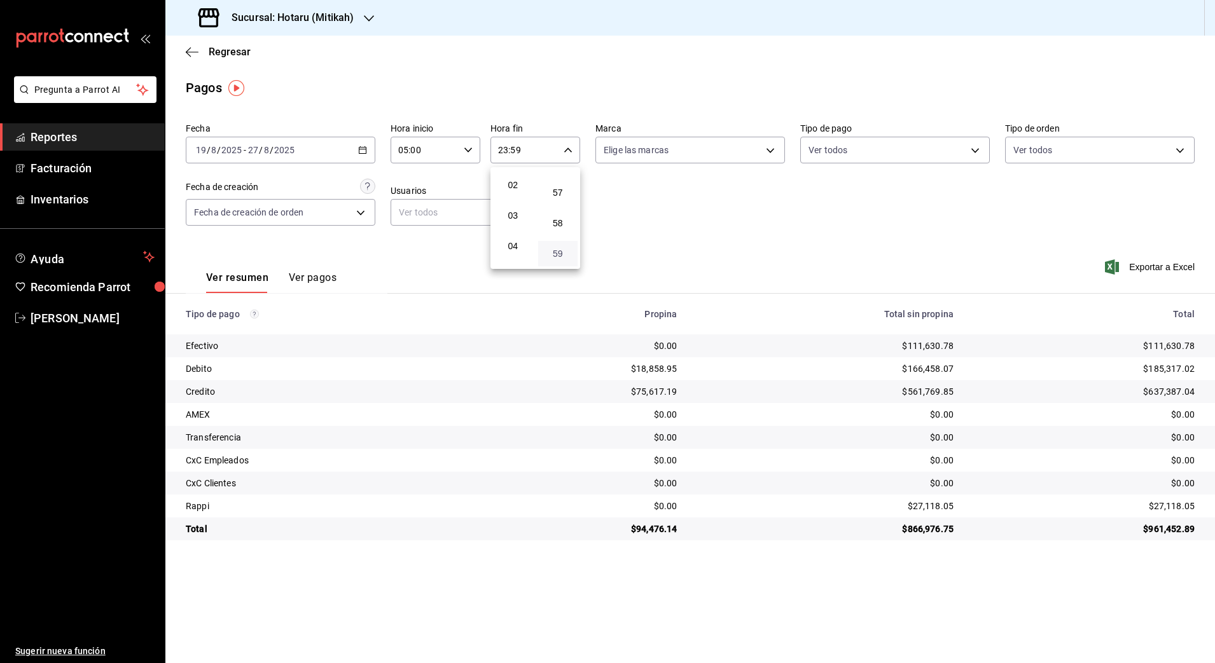
click at [546, 256] on span "59" at bounding box center [558, 254] width 25 height 10
click at [662, 243] on div at bounding box center [607, 331] width 1215 height 663
click at [1152, 268] on span "Exportar a Excel" at bounding box center [1150, 266] width 87 height 15
click at [77, 139] on span "Reportes" at bounding box center [93, 136] width 124 height 17
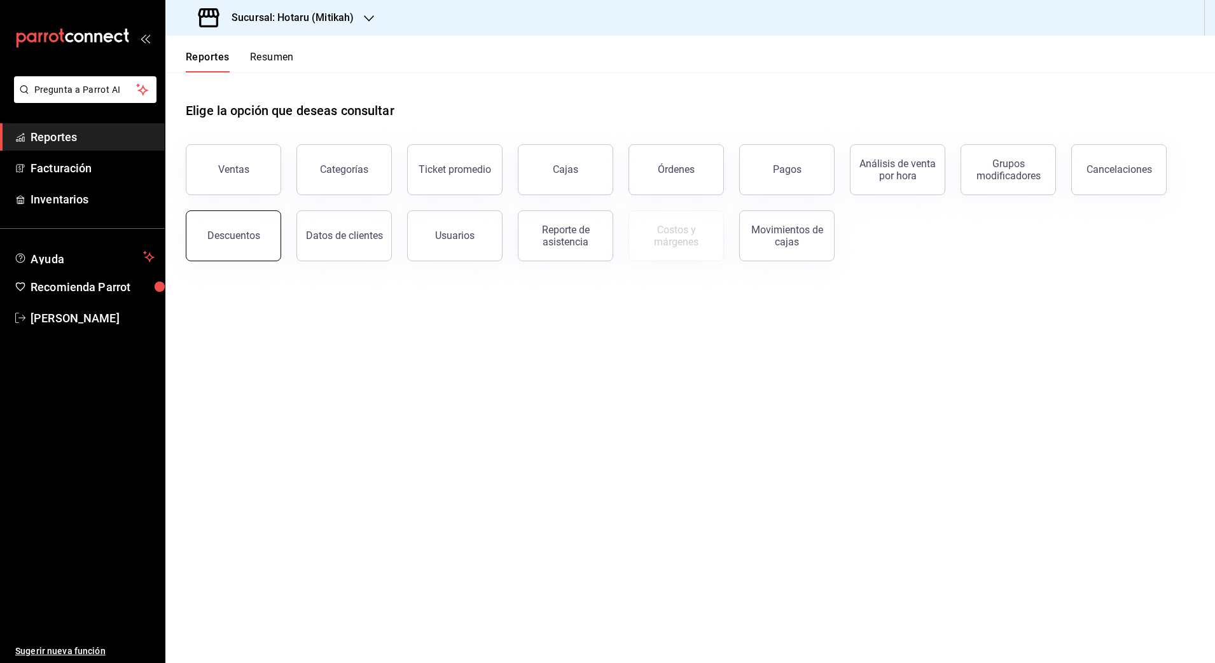
click at [244, 241] on div "Descuentos" at bounding box center [233, 236] width 53 height 12
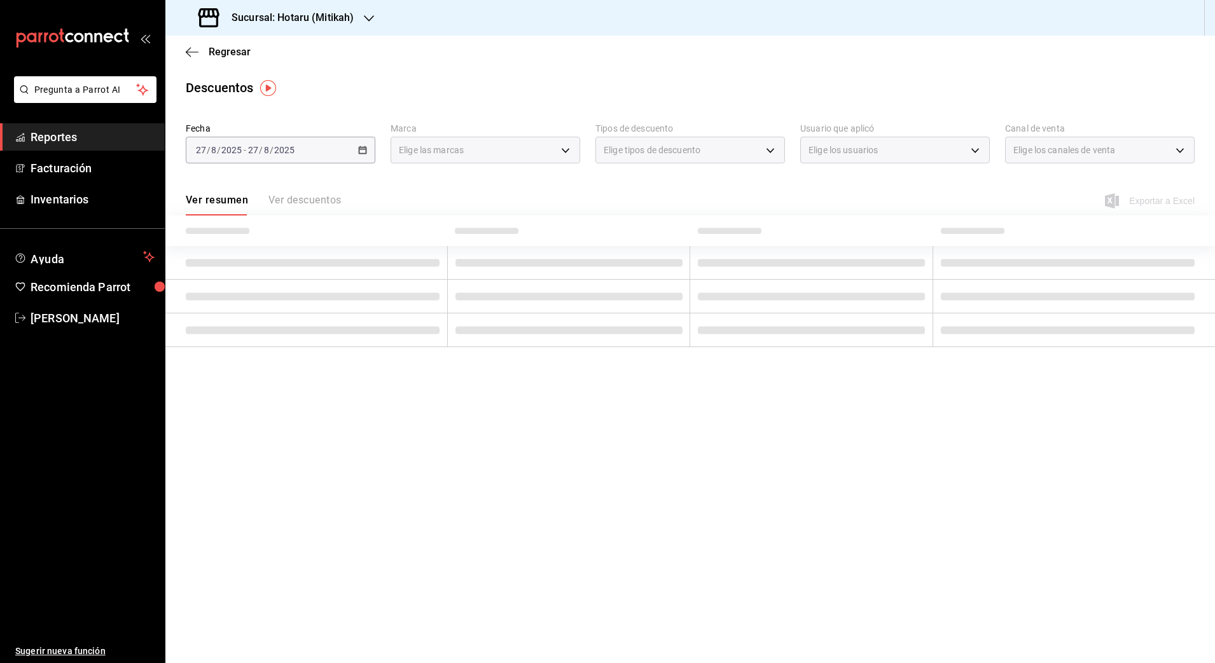
click at [366, 18] on icon "button" at bounding box center [369, 18] width 10 height 10
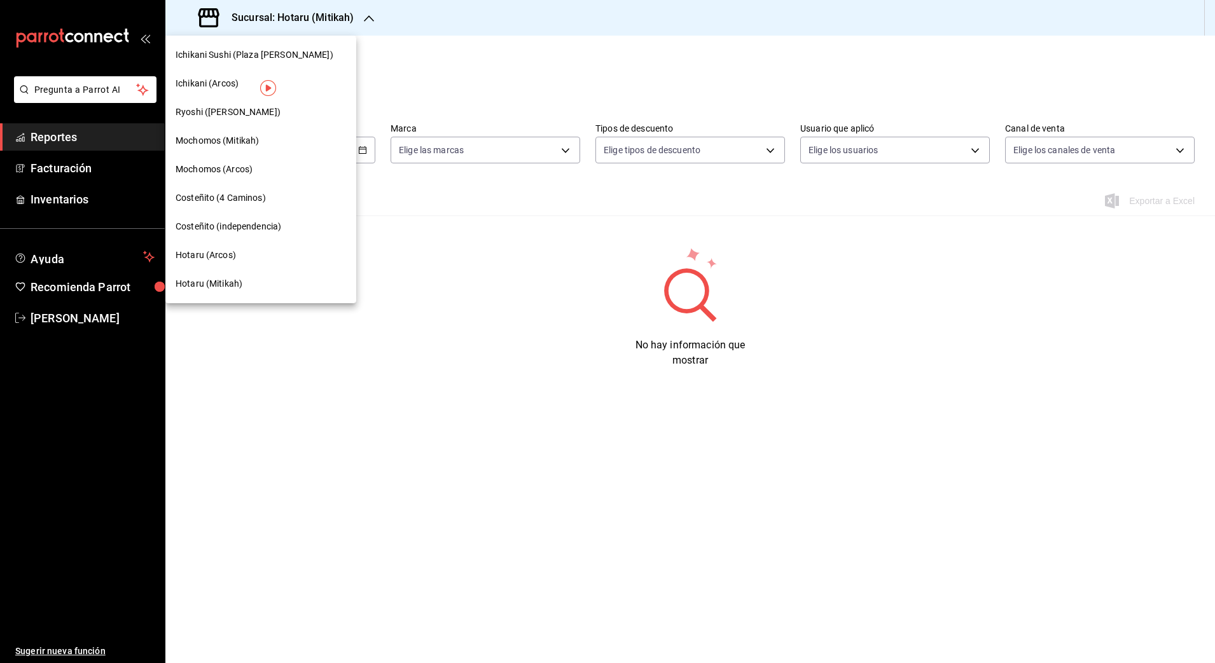
click at [240, 106] on span "Ryoshi ([PERSON_NAME])" at bounding box center [228, 112] width 105 height 13
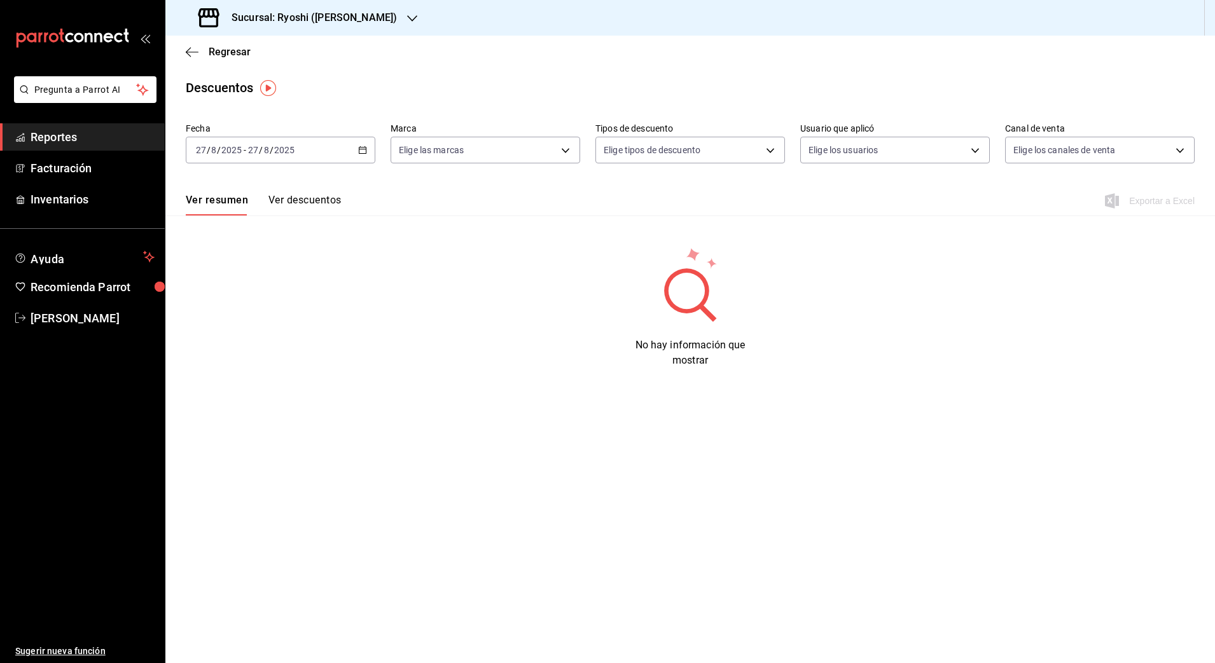
click at [211, 155] on div "[DATE] [DATE] - [DATE] [DATE]" at bounding box center [281, 150] width 190 height 27
click at [363, 148] on icon "button" at bounding box center [362, 150] width 9 height 9
click at [227, 333] on span "Rango de fechas" at bounding box center [246, 331] width 99 height 13
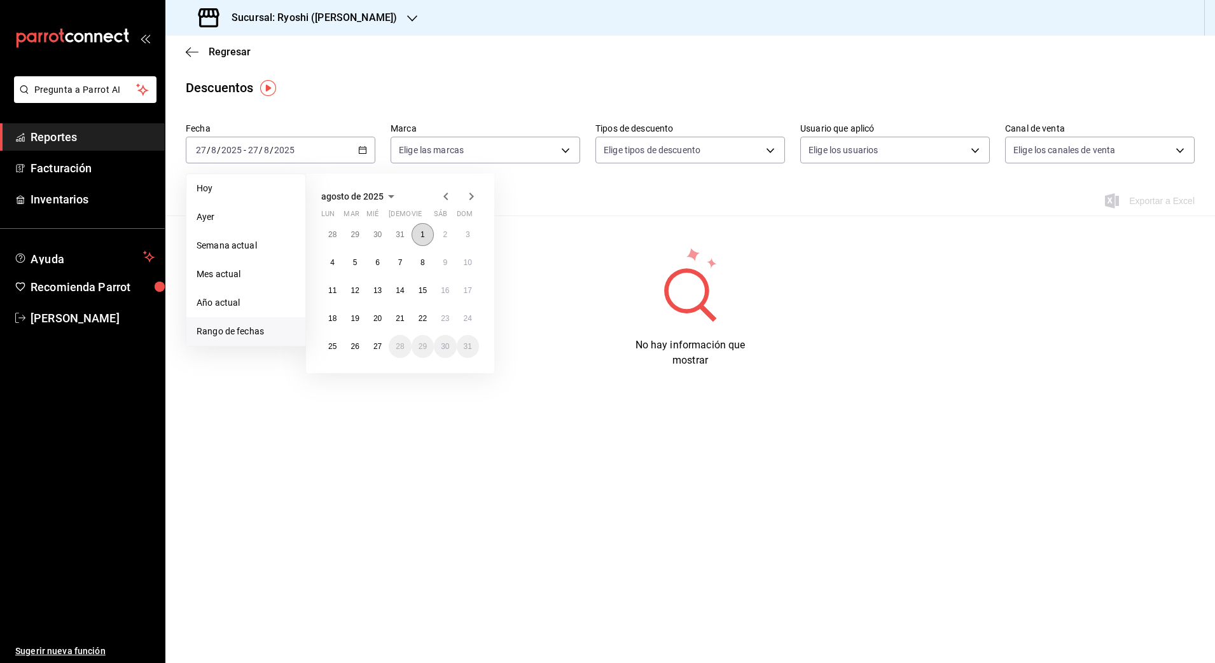
click at [423, 236] on abbr "1" at bounding box center [422, 234] width 4 height 9
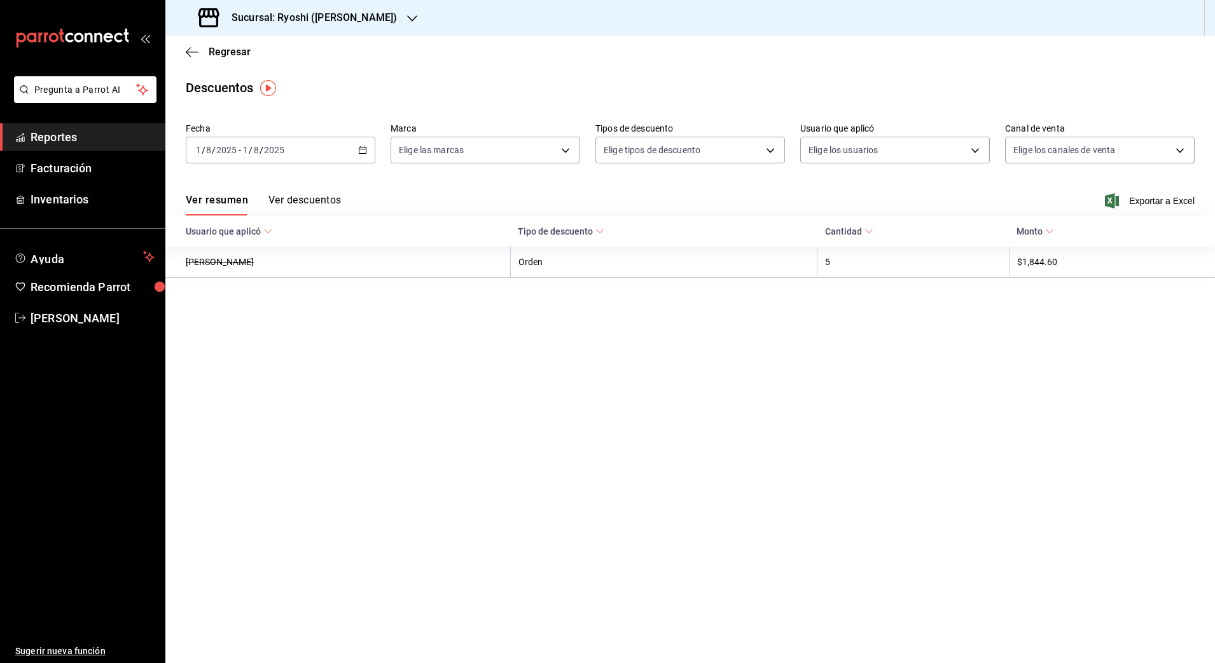
click at [357, 151] on div "[DATE] [DATE] - [DATE] [DATE]" at bounding box center [281, 150] width 190 height 27
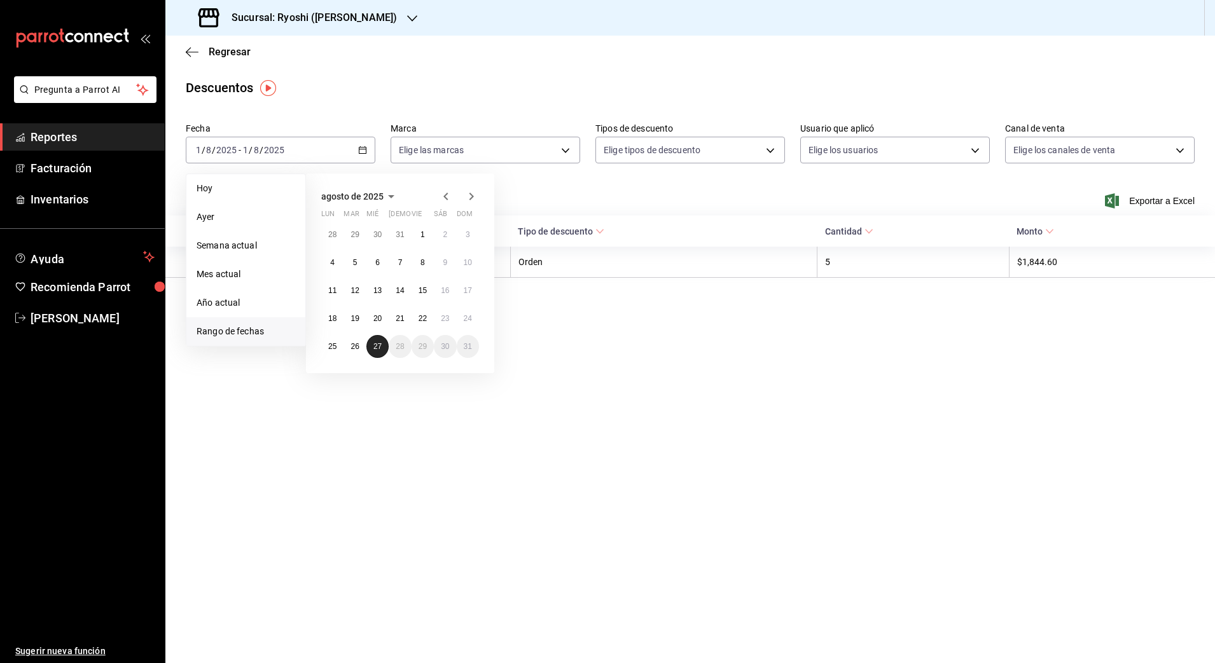
click at [374, 348] on abbr "27" at bounding box center [377, 346] width 8 height 9
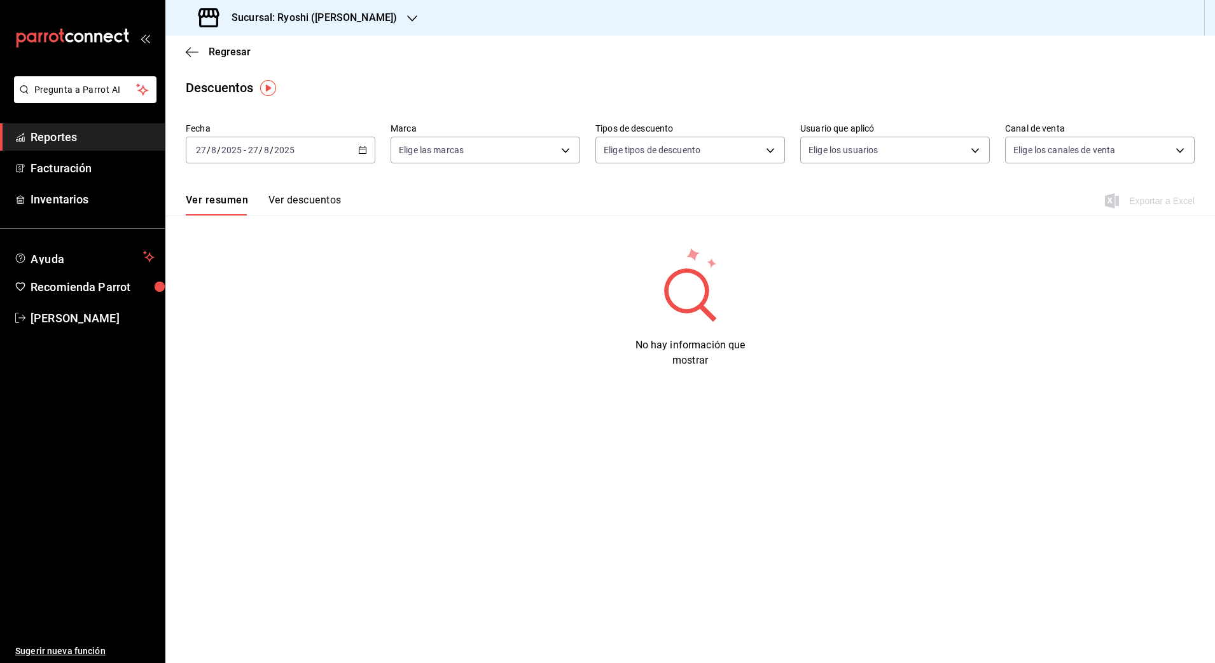
click at [365, 156] on div "[DATE] [DATE] - [DATE] [DATE]" at bounding box center [281, 150] width 190 height 27
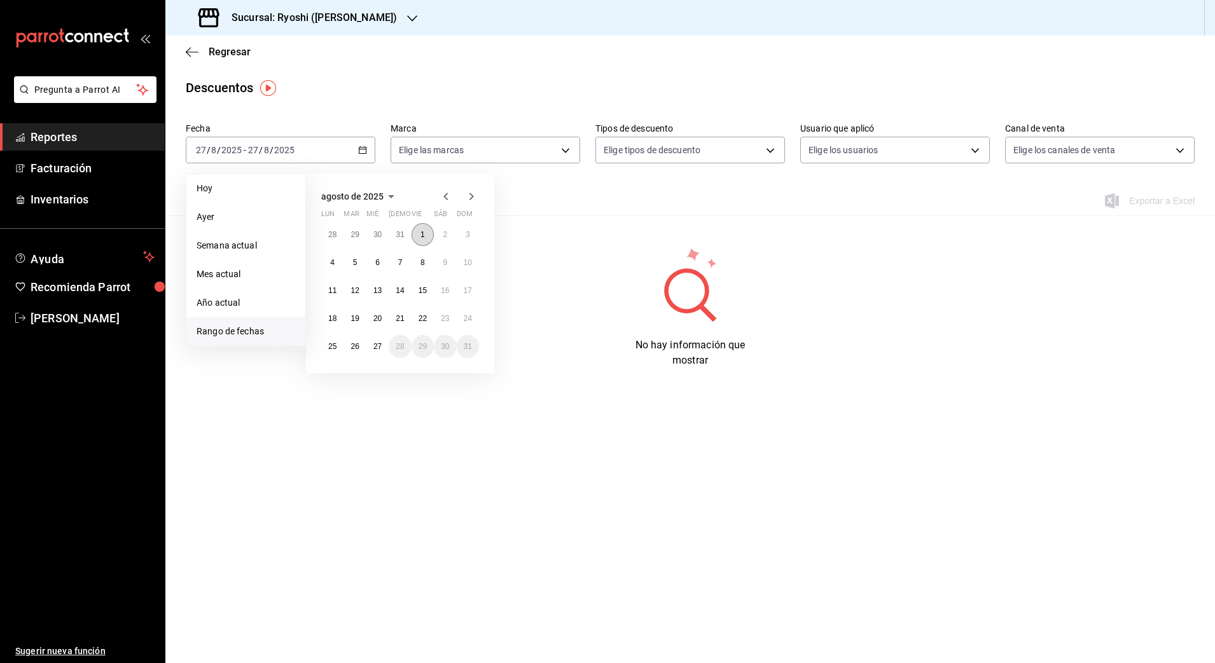
click at [422, 233] on abbr "1" at bounding box center [422, 234] width 4 height 9
click at [373, 339] on button "27" at bounding box center [377, 346] width 22 height 23
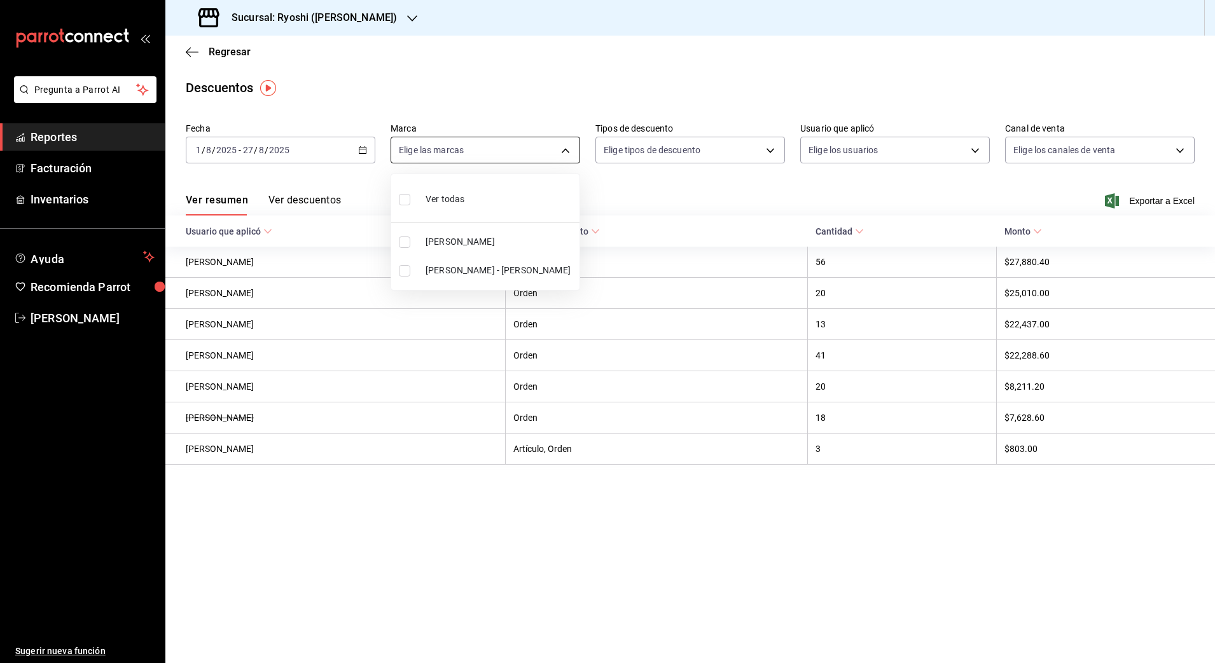
click at [567, 153] on body "Pregunta a Parrot AI Reportes Facturación Inventarios Ayuda Recomienda Parrot […" at bounding box center [607, 331] width 1215 height 663
click at [510, 238] on span "[PERSON_NAME]" at bounding box center [499, 241] width 149 height 13
type input "d1ab8890-ddc3-4d94-b14c-d24ccf3ac2d8"
checkbox input "true"
click at [623, 197] on div at bounding box center [607, 331] width 1215 height 663
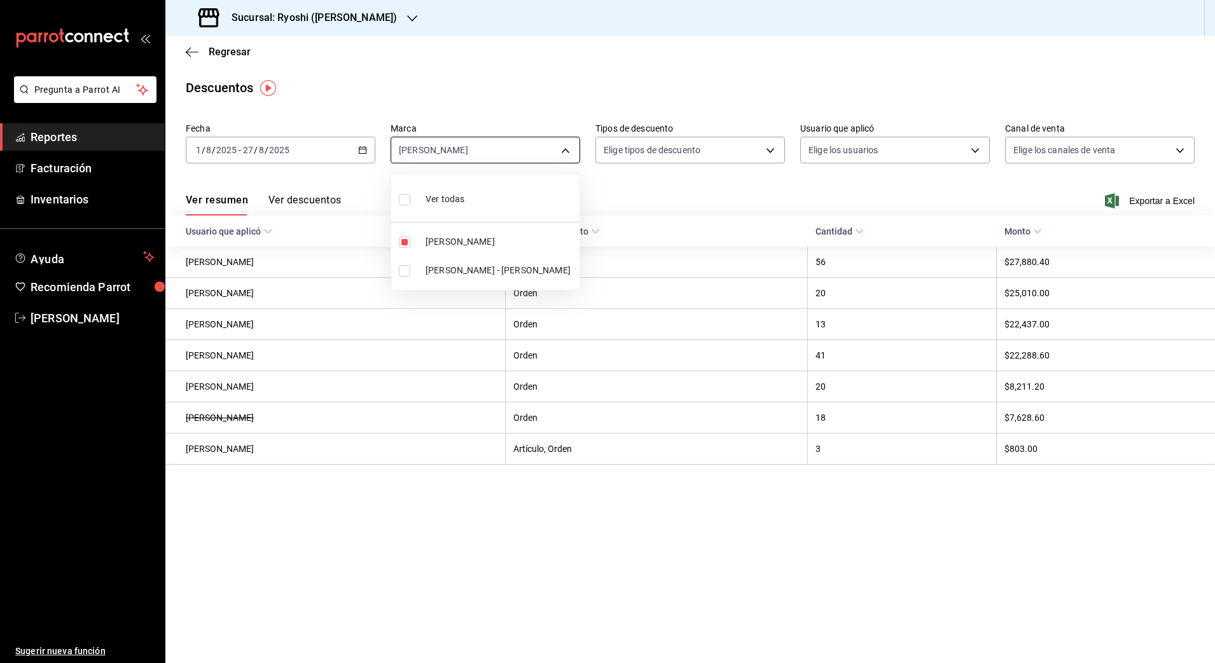
click at [546, 157] on body "Pregunta a Parrot AI Reportes Facturación Inventarios Ayuda Recomienda Parrot […" at bounding box center [607, 331] width 1215 height 663
click at [463, 196] on span "Ver todas" at bounding box center [444, 199] width 39 height 13
type input "d1ab8890-ddc3-4d94-b14c-d24ccf3ac2d8,70935bef-f50e-476e-afc6-1ed0b0096d1e"
checkbox input "true"
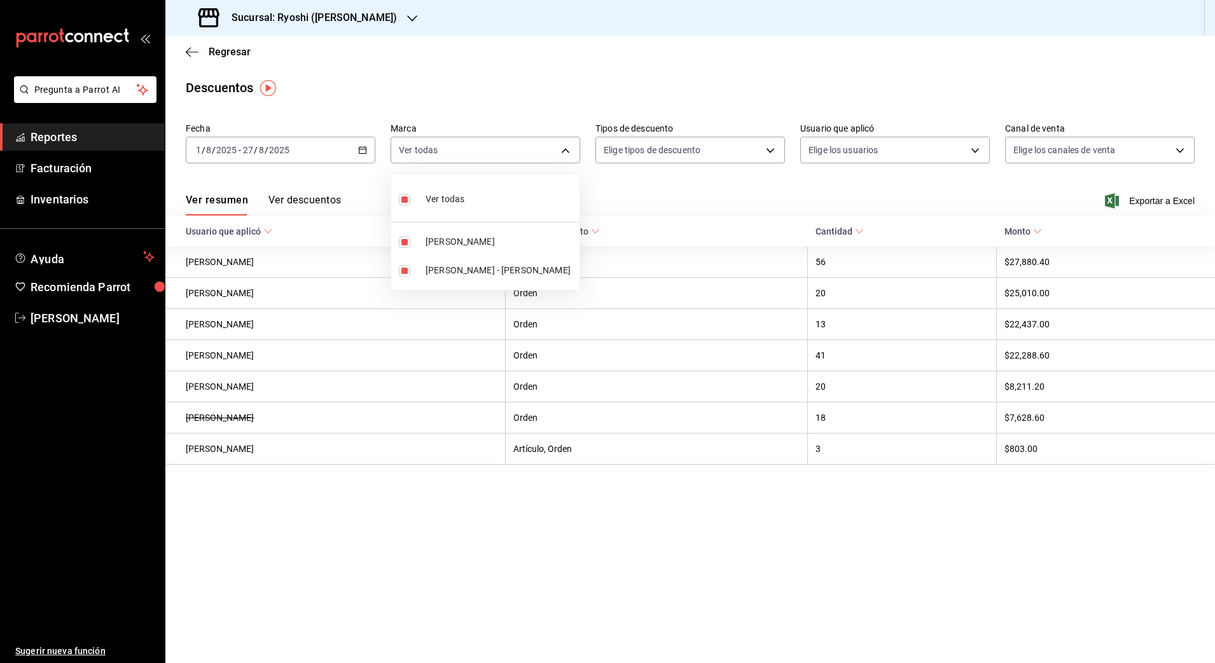
click at [397, 39] on div at bounding box center [607, 331] width 1215 height 663
click at [359, 150] on \(Stroke\) "button" at bounding box center [363, 150] width 8 height 7
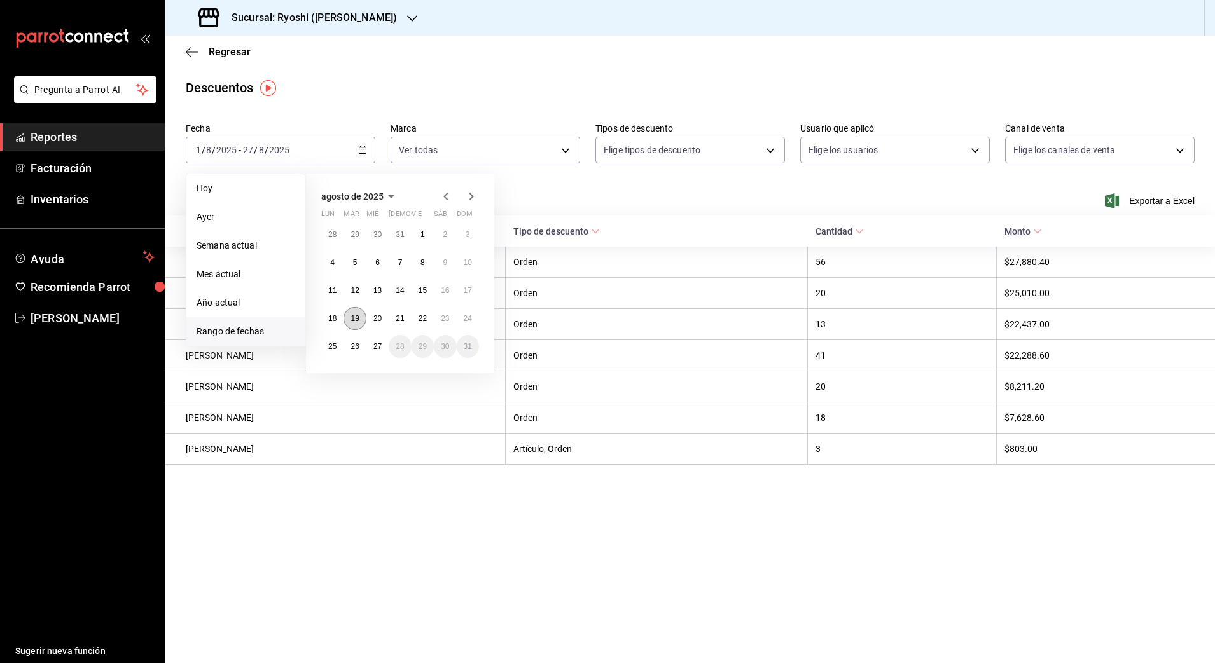
click at [352, 322] on abbr "19" at bounding box center [354, 318] width 8 height 9
click at [382, 344] on abbr "27" at bounding box center [377, 346] width 8 height 9
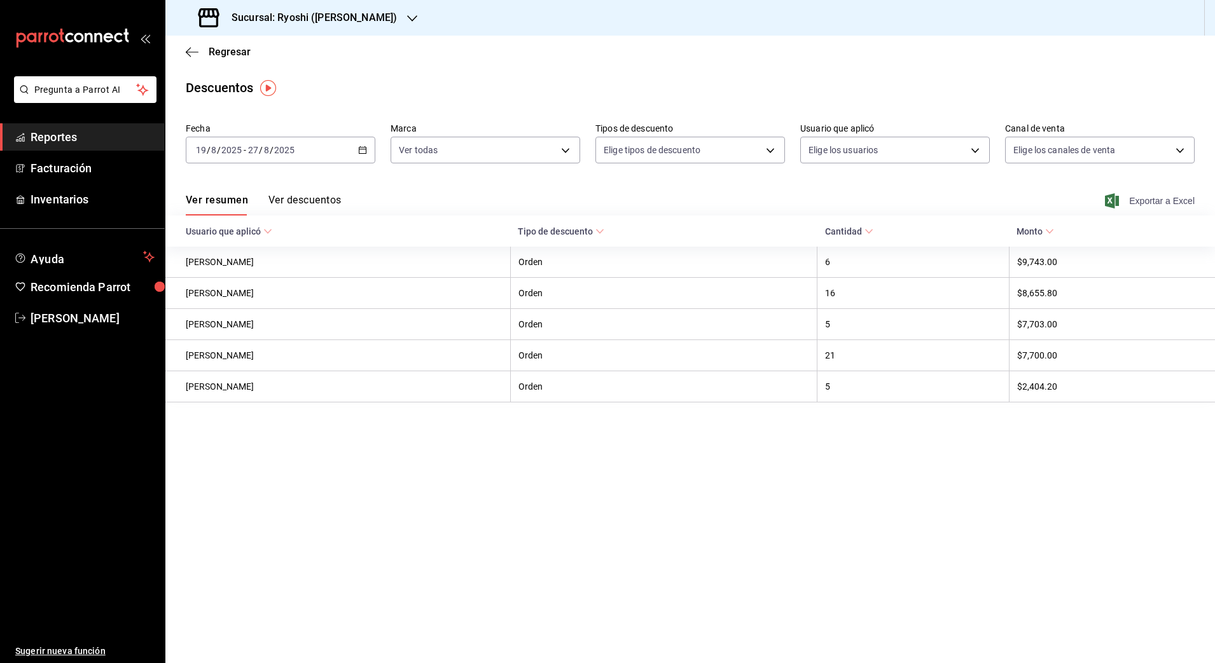
click at [1150, 202] on span "Exportar a Excel" at bounding box center [1150, 200] width 87 height 15
click at [407, 16] on icon "button" at bounding box center [412, 18] width 10 height 10
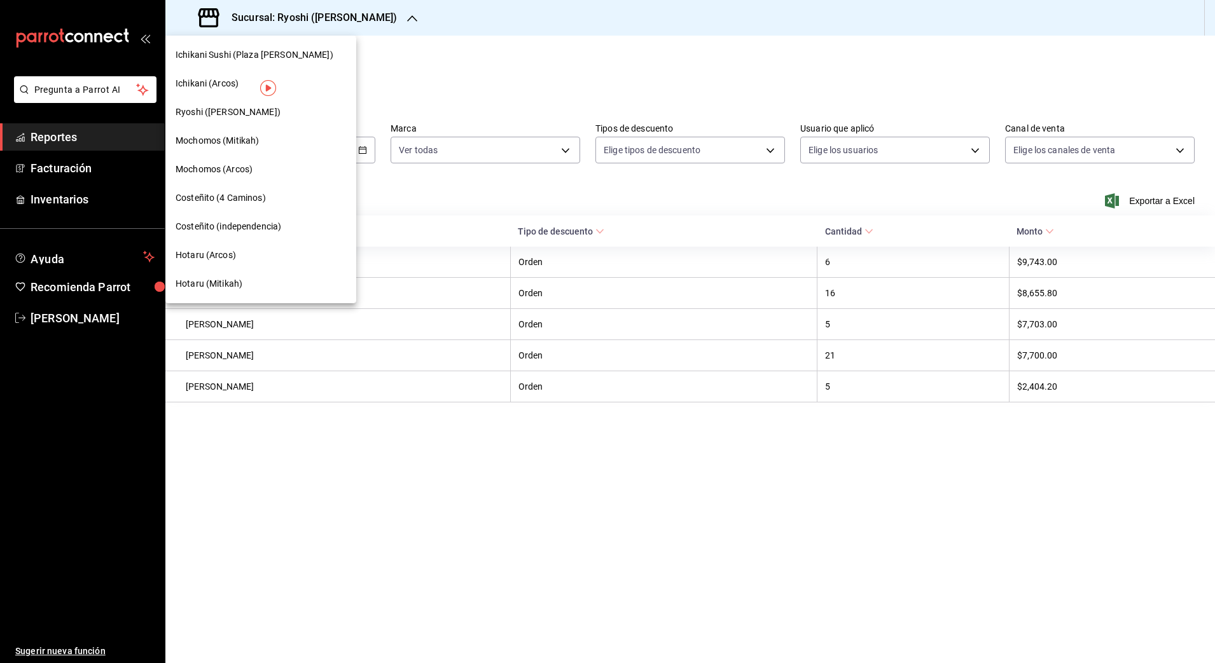
click at [242, 144] on span "Mochomos (Mitikah)" at bounding box center [217, 140] width 83 height 13
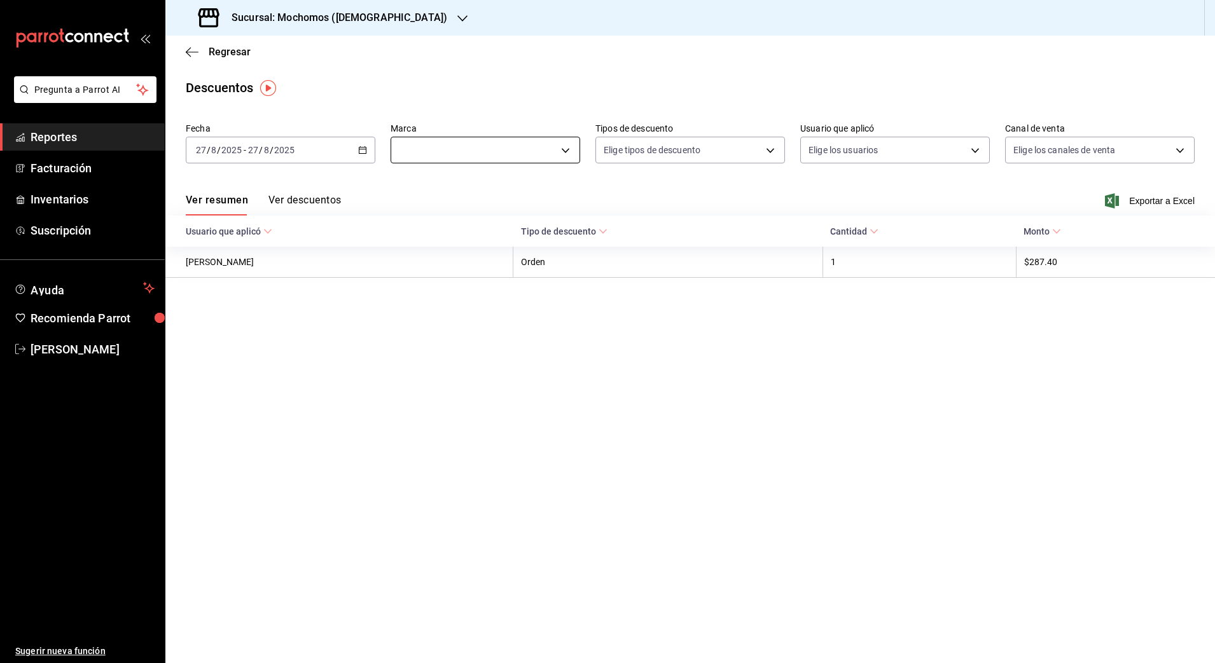
click at [566, 151] on body "Pregunta a Parrot AI Reportes Facturación Inventarios Suscripción Ayuda Recomie…" at bounding box center [607, 331] width 1215 height 663
click at [438, 194] on span "Ver todas" at bounding box center [444, 199] width 39 height 13
type input "d0e5f648-281b-433d-bf08-9501e0541b8c"
checkbox input "true"
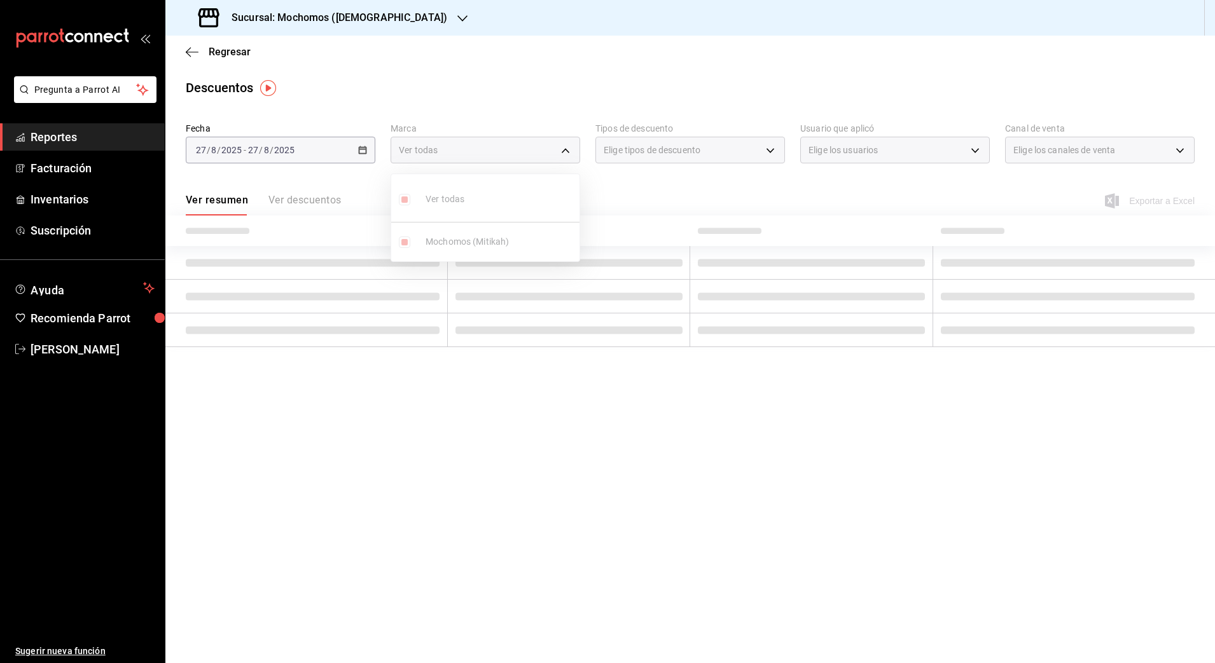
click at [636, 186] on div at bounding box center [607, 331] width 1215 height 663
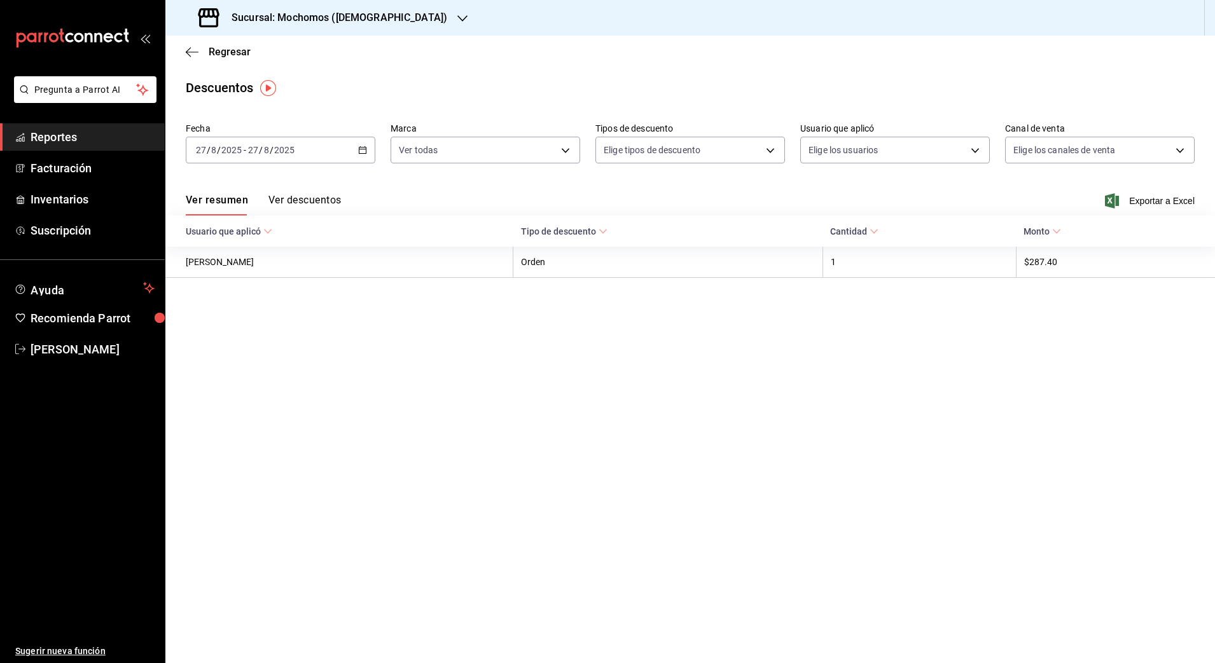
click at [219, 155] on div "[DATE] [DATE] - [DATE] [DATE]" at bounding box center [281, 150] width 190 height 27
click at [228, 328] on span "Rango de fechas" at bounding box center [246, 331] width 99 height 13
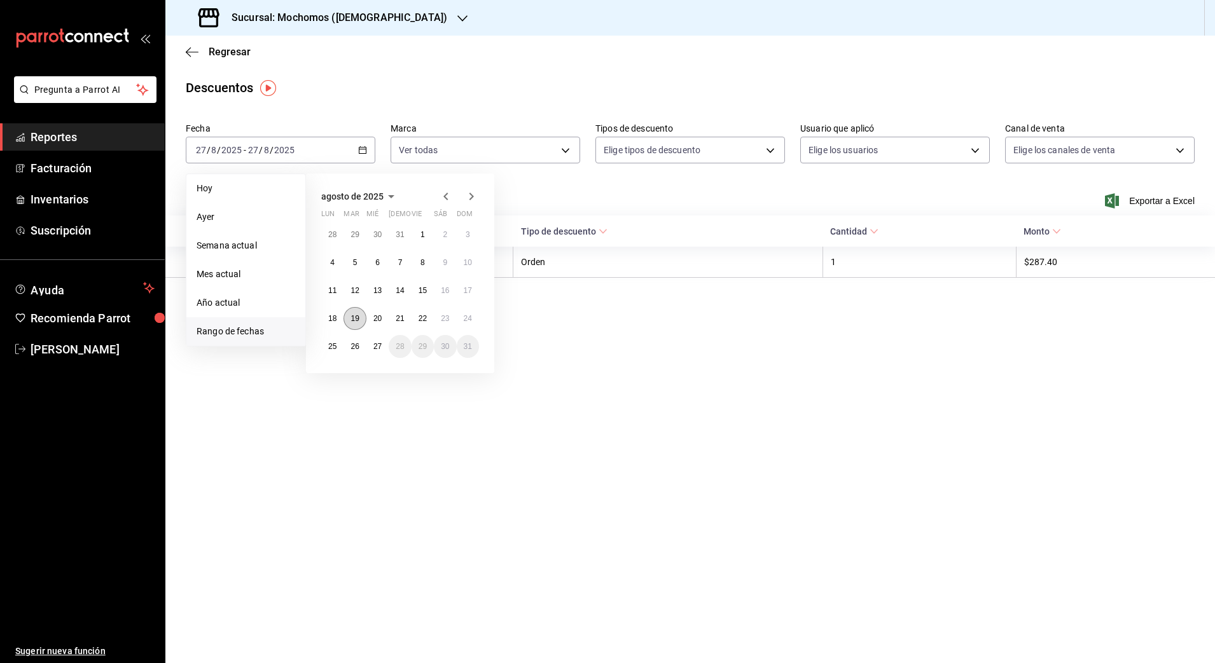
click at [357, 316] on abbr "19" at bounding box center [354, 318] width 8 height 9
click at [382, 339] on button "27" at bounding box center [377, 346] width 22 height 23
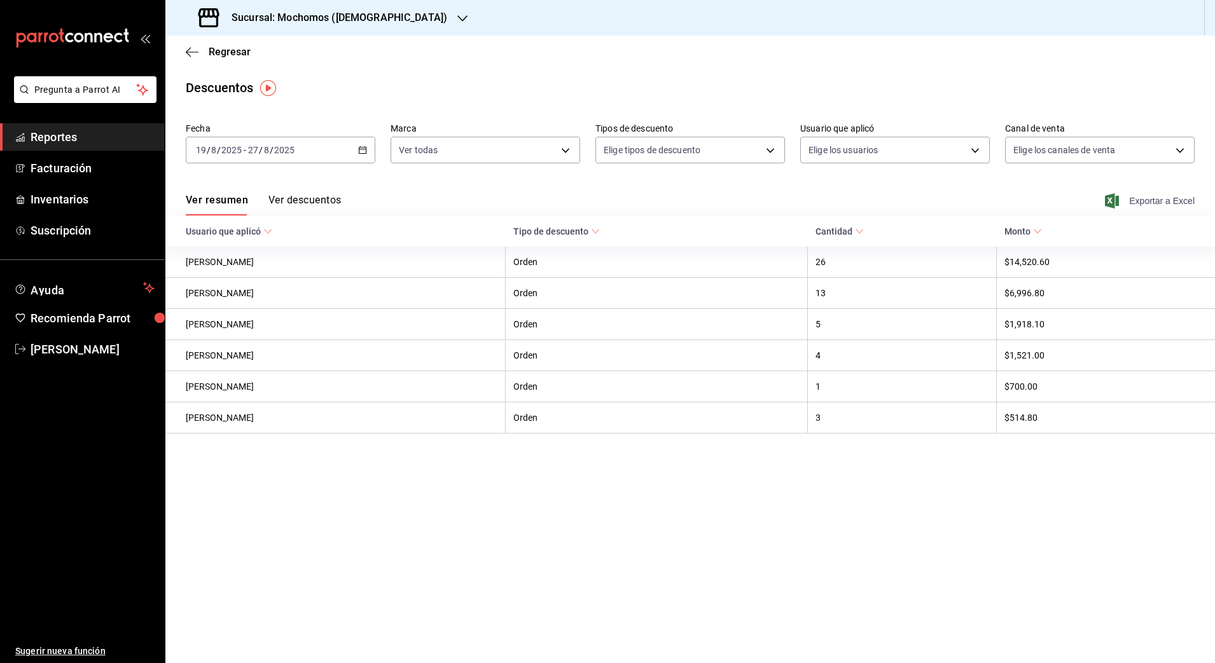
click at [1162, 203] on span "Exportar a Excel" at bounding box center [1150, 200] width 87 height 15
drag, startPoint x: 658, startPoint y: 525, endPoint x: 932, endPoint y: 236, distance: 399.0
click at [932, 236] on main "Regresar Descuentos Fecha [DATE] [DATE] - [DATE] [DATE] Marca Ver todas d0e5f64…" at bounding box center [689, 350] width 1049 height 628
click at [1136, 196] on span "Exportar a Excel" at bounding box center [1150, 200] width 87 height 15
click at [457, 19] on icon "button" at bounding box center [462, 18] width 10 height 6
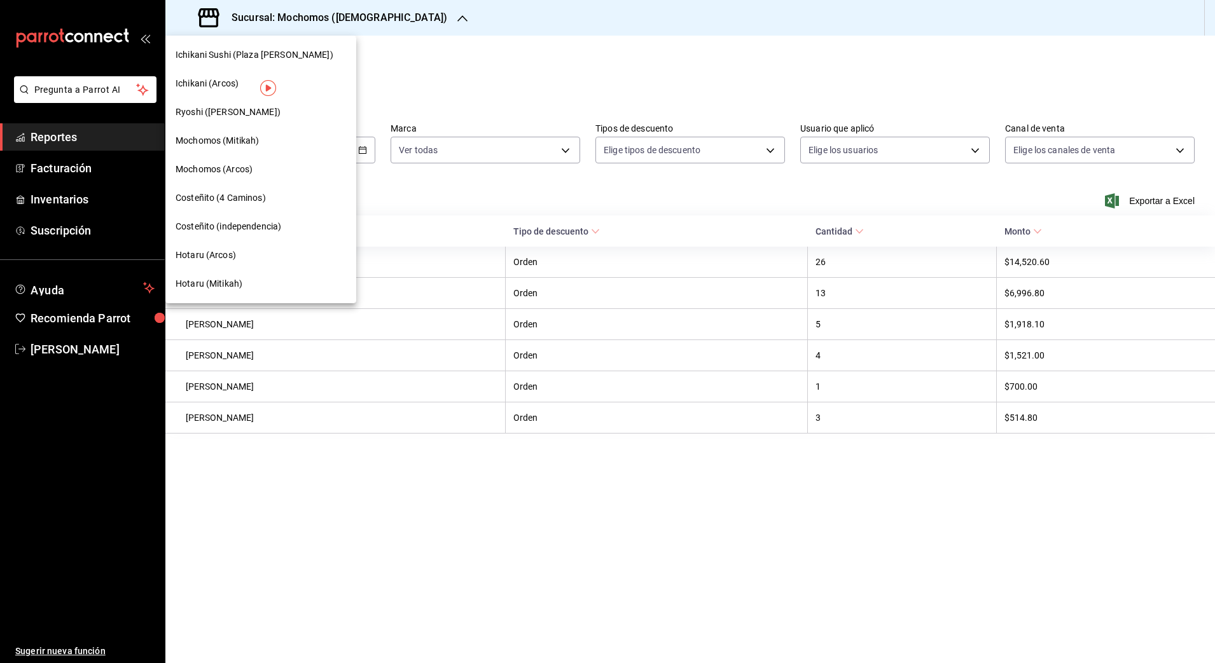
click at [286, 285] on div "Hotaru (Mitikah)" at bounding box center [261, 283] width 170 height 13
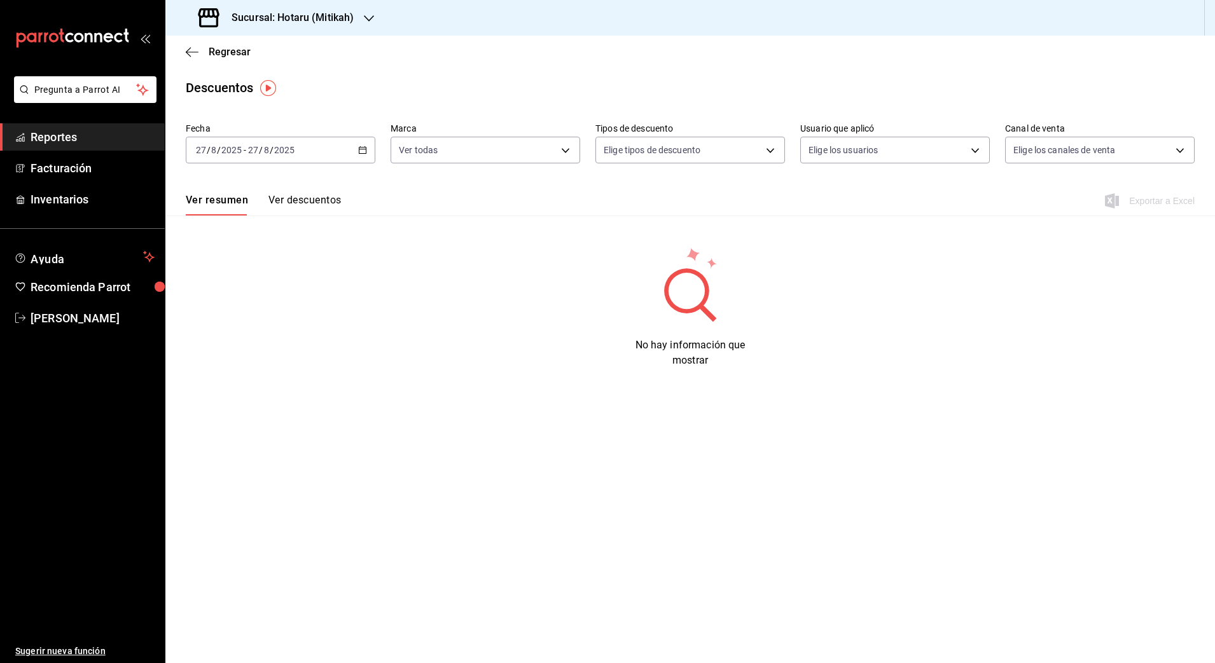
click at [357, 149] on div "[DATE] [DATE] - [DATE] [DATE]" at bounding box center [281, 150] width 190 height 27
click at [244, 331] on span "Rango de fechas" at bounding box center [246, 331] width 99 height 13
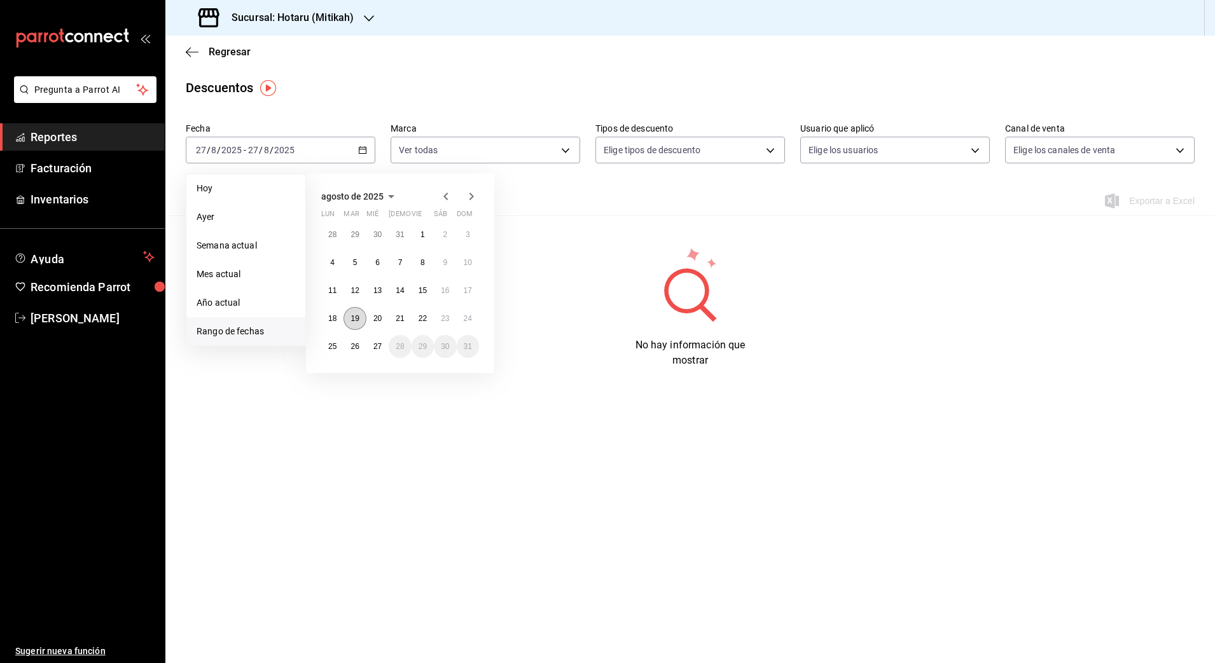
click at [354, 322] on abbr "19" at bounding box center [354, 318] width 8 height 9
click at [373, 343] on abbr "27" at bounding box center [377, 346] width 8 height 9
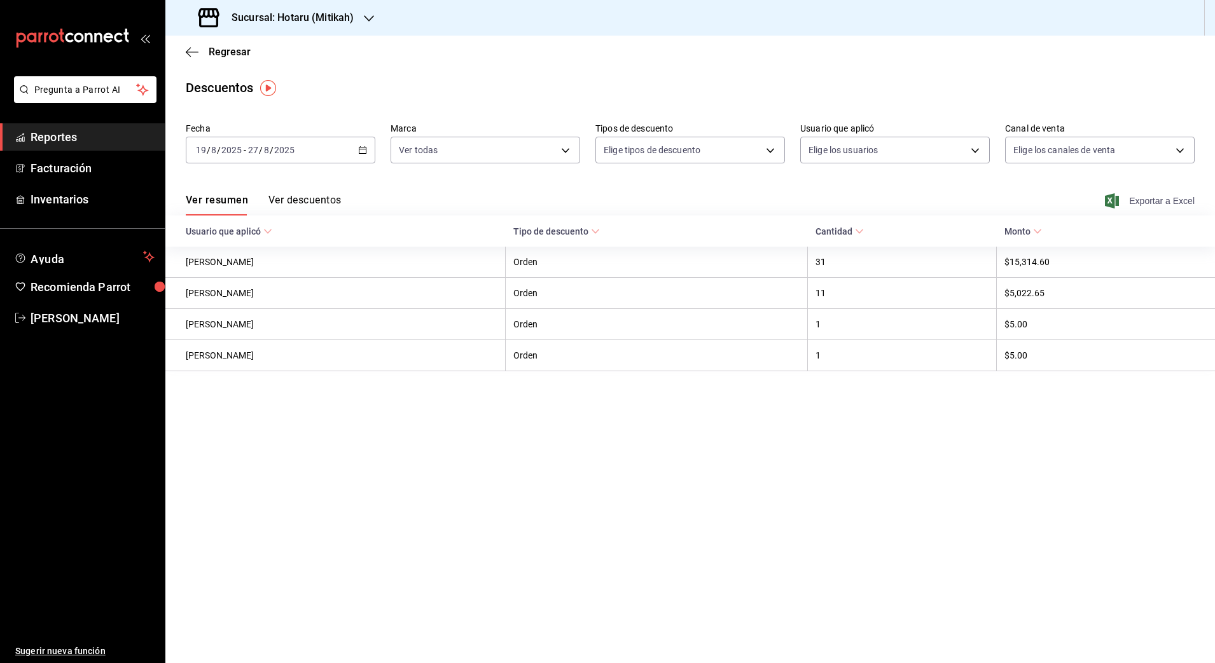
click at [1120, 201] on span "Exportar a Excel" at bounding box center [1150, 200] width 87 height 15
click at [212, 54] on span "Regresar" at bounding box center [230, 52] width 42 height 12
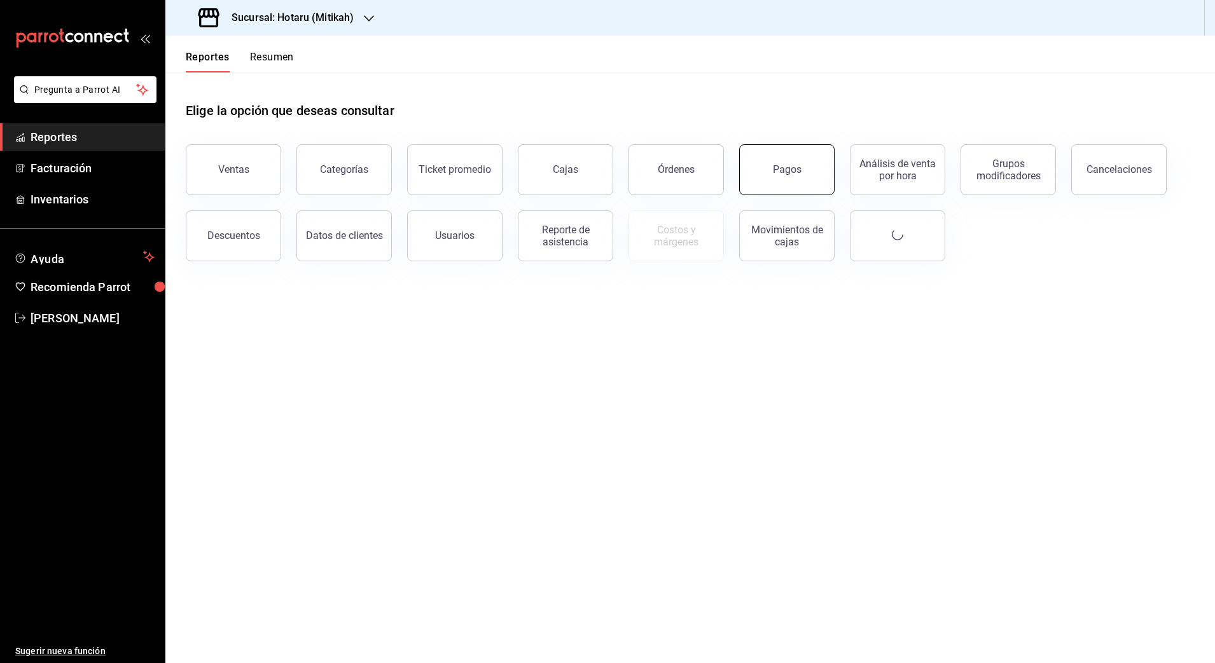
click at [811, 184] on button "Pagos" at bounding box center [786, 169] width 95 height 51
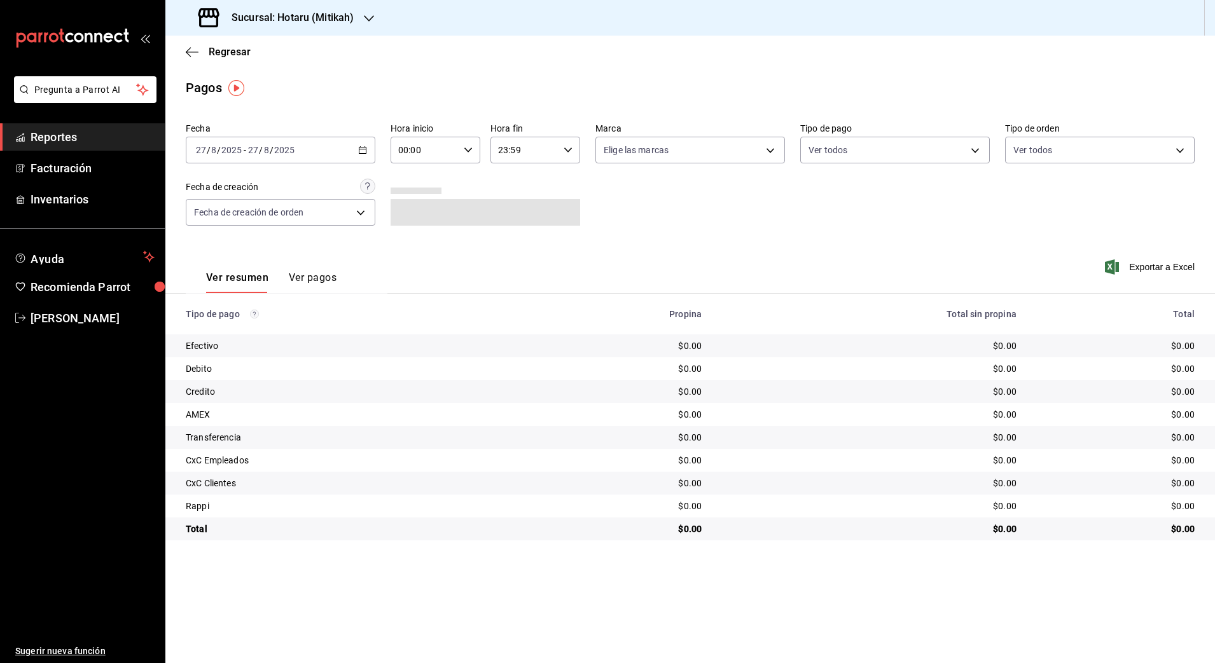
click at [368, 148] on div "[DATE] [DATE] - [DATE] [DATE]" at bounding box center [281, 150] width 190 height 27
click at [247, 331] on span "Rango de fechas" at bounding box center [246, 331] width 99 height 13
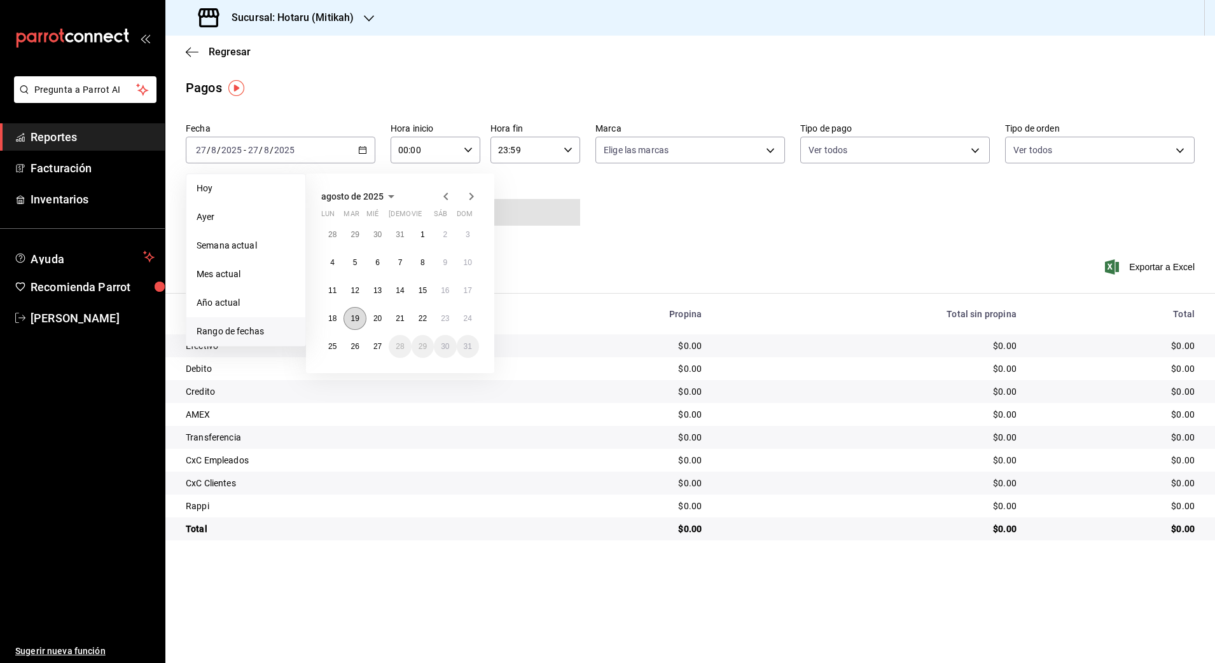
drag, startPoint x: 345, startPoint y: 315, endPoint x: 359, endPoint y: 326, distance: 17.6
click at [347, 315] on button "19" at bounding box center [354, 318] width 22 height 23
drag, startPoint x: 369, startPoint y: 345, endPoint x: 386, endPoint y: 280, distance: 67.1
click at [370, 345] on button "27" at bounding box center [377, 346] width 22 height 23
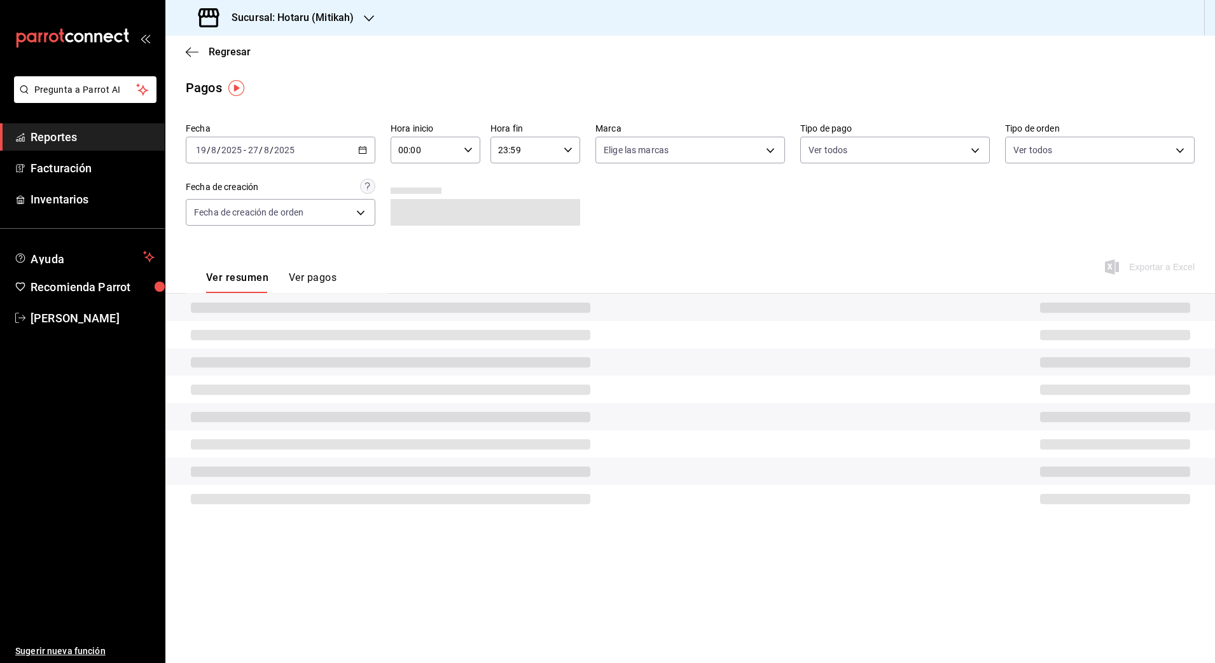
click at [460, 153] on div "00:00 Hora inicio" at bounding box center [435, 150] width 90 height 27
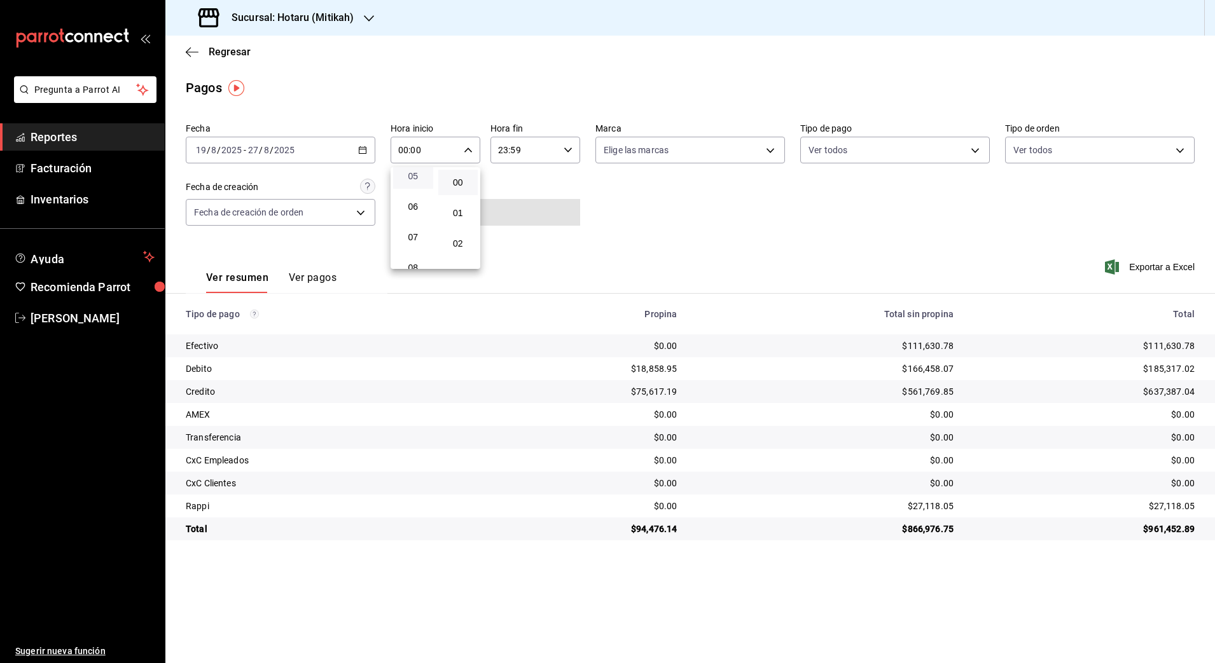
click at [417, 176] on span "05" at bounding box center [413, 176] width 25 height 10
type input "05:00"
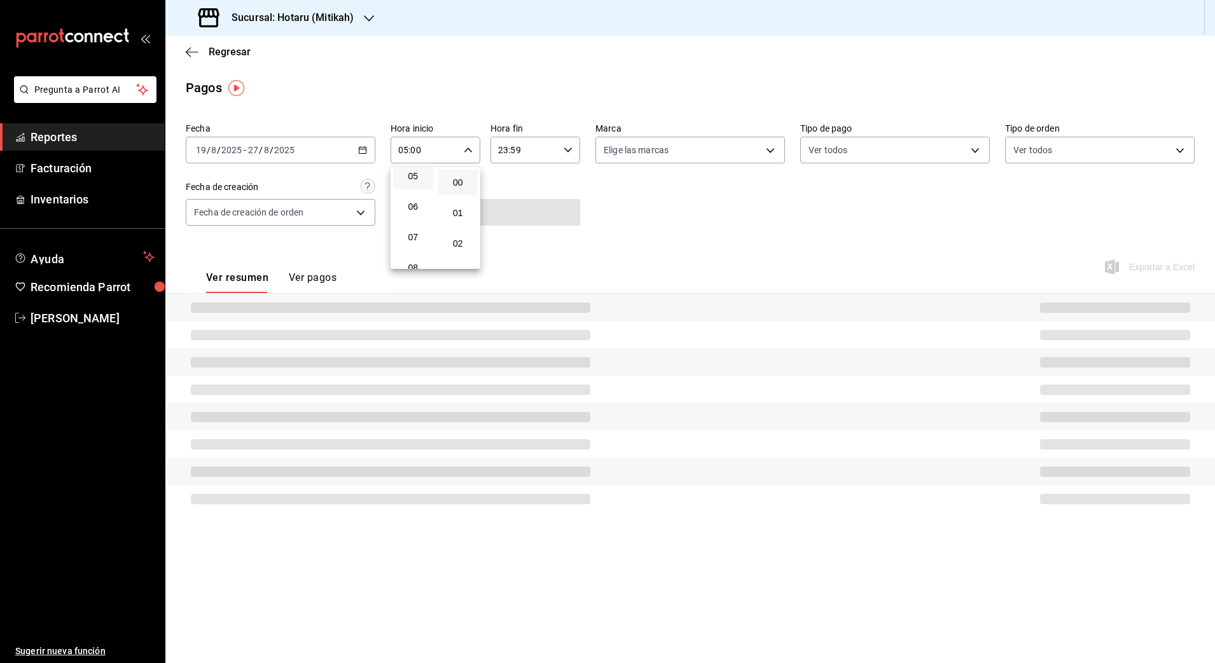
click at [570, 158] on div at bounding box center [607, 331] width 1215 height 663
click at [565, 155] on div "23:59 Hora fin" at bounding box center [535, 150] width 90 height 27
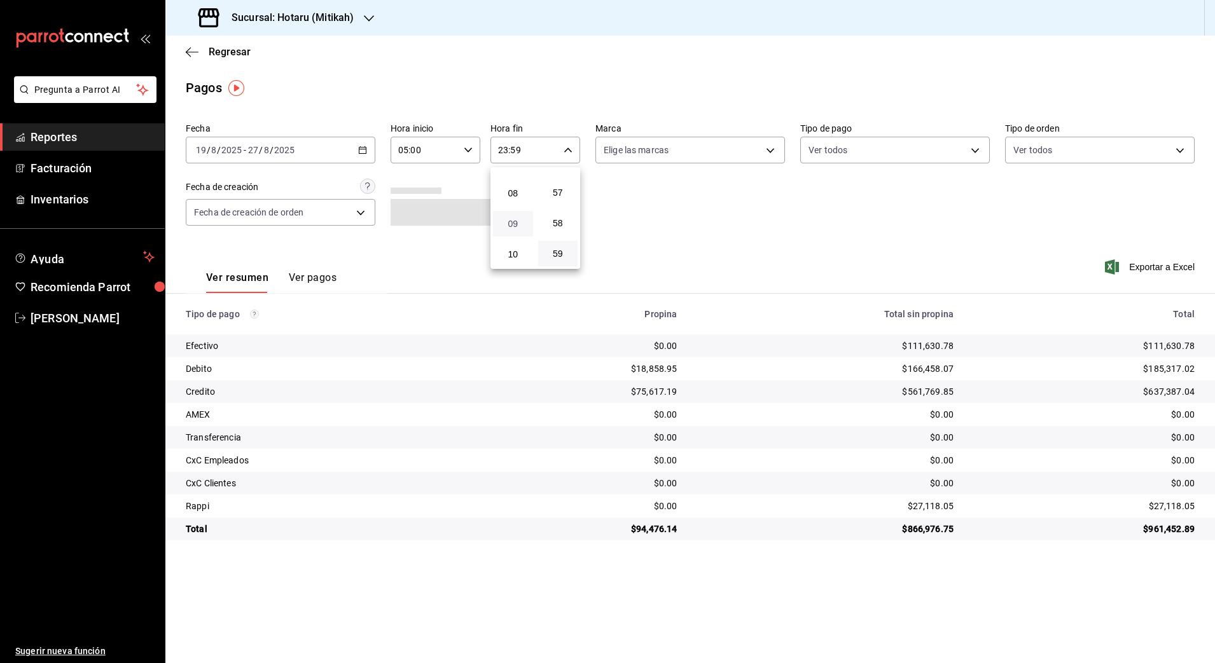
scroll to position [74, 0]
click at [514, 226] on span "04" at bounding box center [512, 230] width 25 height 10
type input "04:59"
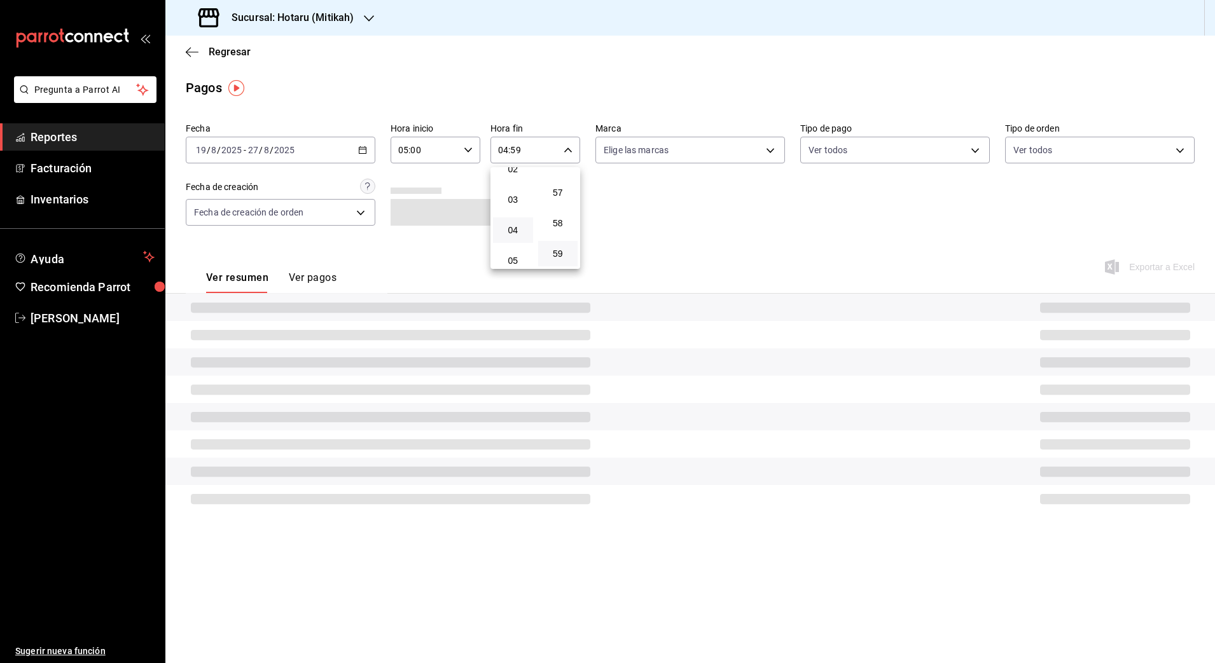
click at [644, 208] on div at bounding box center [607, 331] width 1215 height 663
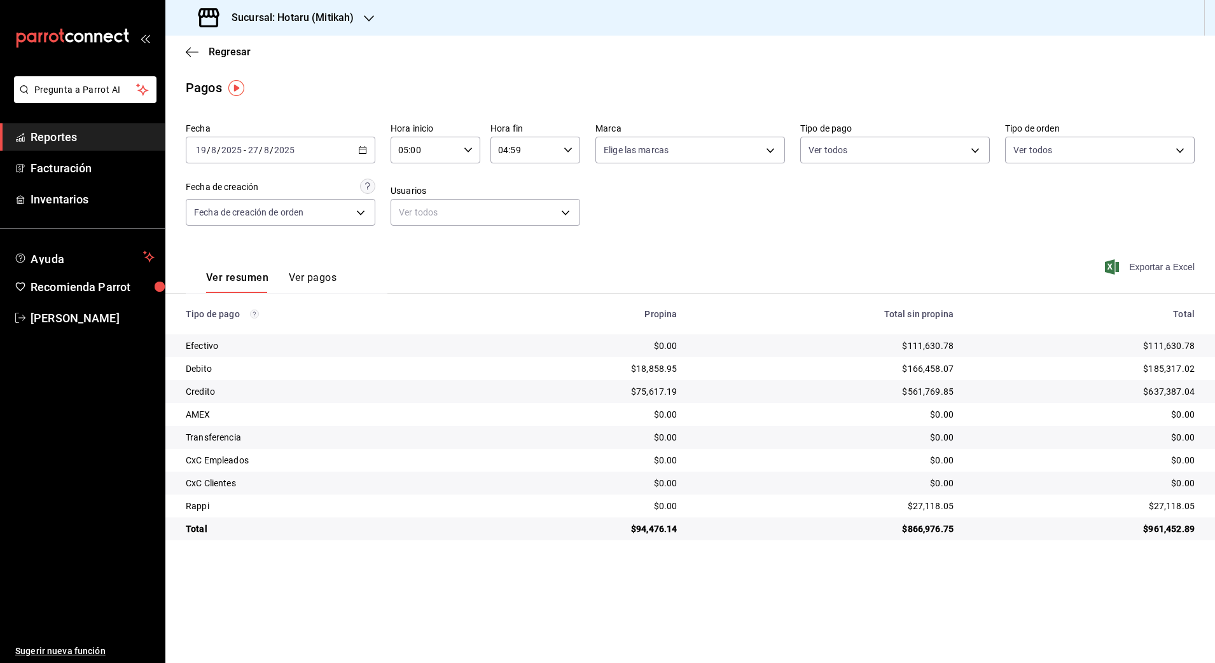
click at [1163, 270] on span "Exportar a Excel" at bounding box center [1150, 266] width 87 height 15
click at [312, 19] on h3 "Sucursal: Hotaru (Mitikah)" at bounding box center [287, 17] width 132 height 15
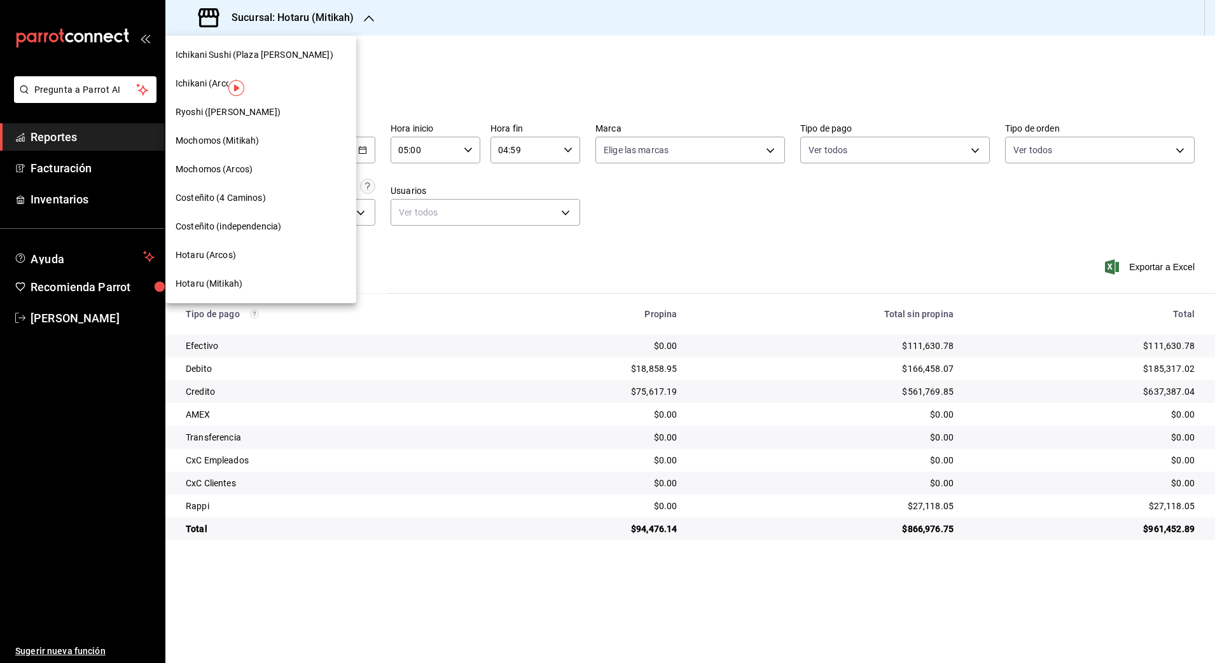
click at [214, 138] on span "Mochomos (Mitikah)" at bounding box center [217, 140] width 83 height 13
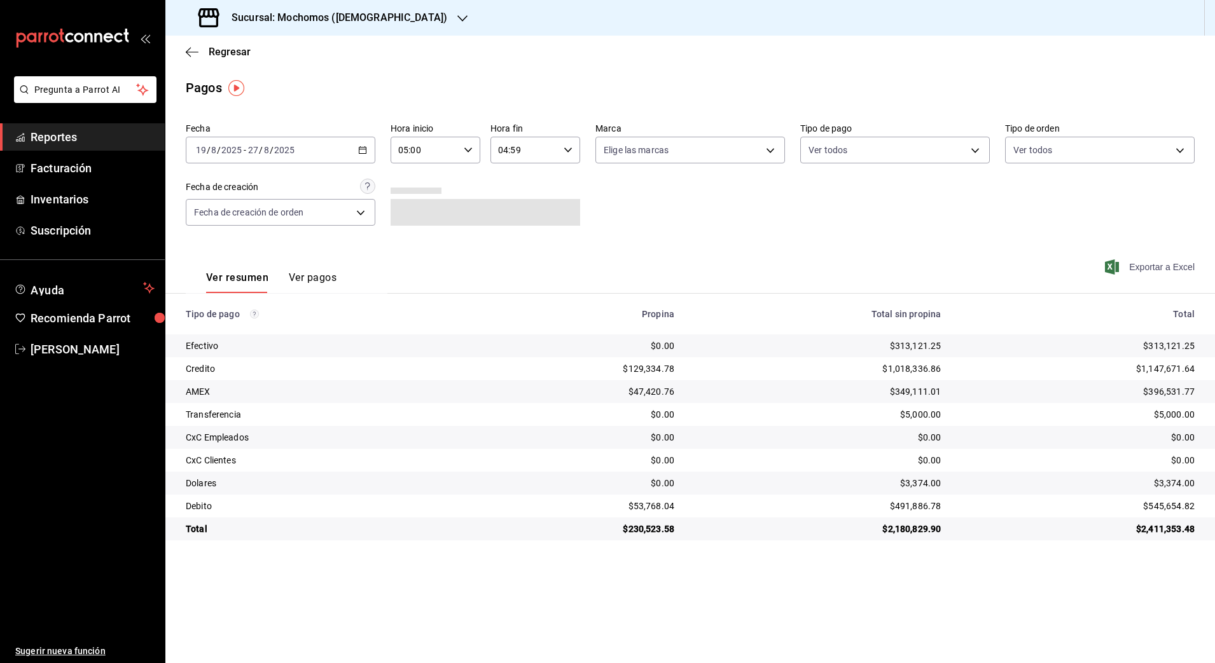
click at [1170, 270] on span "Exportar a Excel" at bounding box center [1150, 266] width 87 height 15
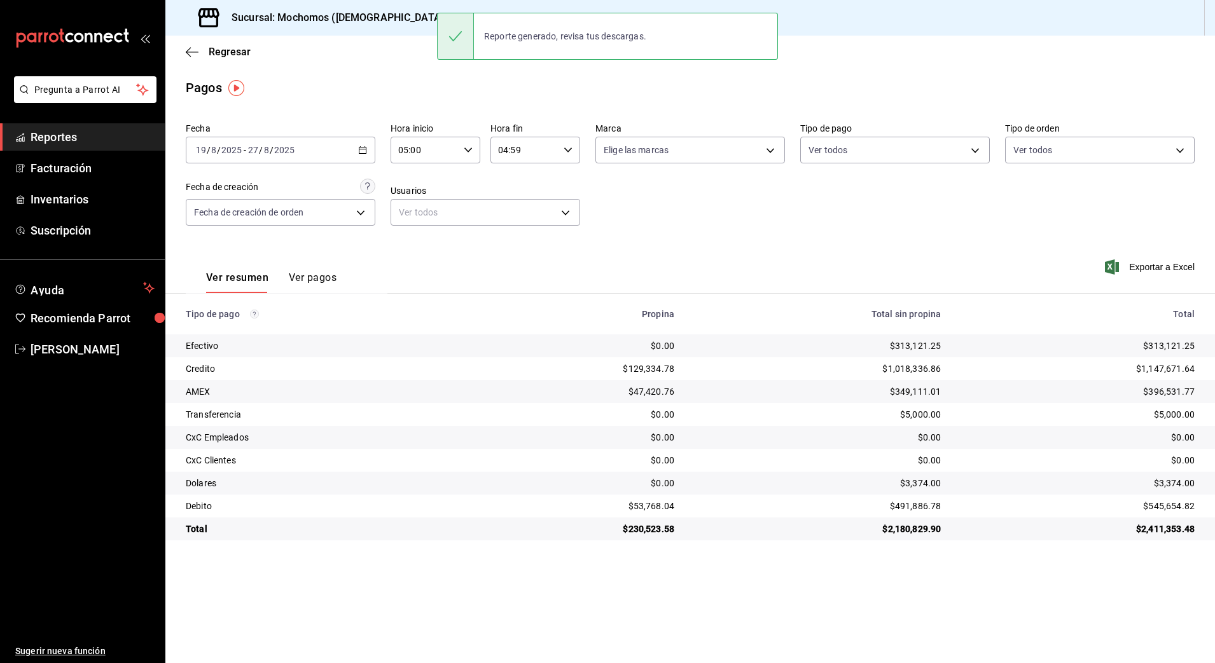
click at [288, 30] on div "Sucursal: Mochomos ([DEMOGRAPHIC_DATA])" at bounding box center [324, 18] width 297 height 36
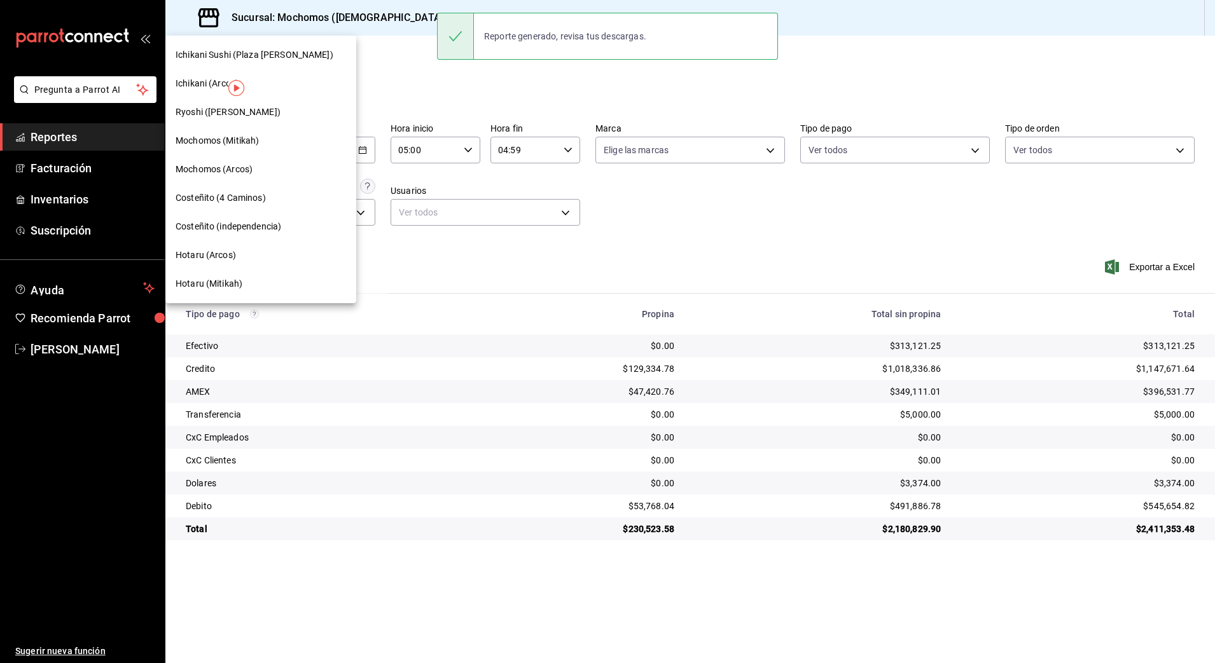
click at [289, 24] on div at bounding box center [607, 331] width 1215 height 663
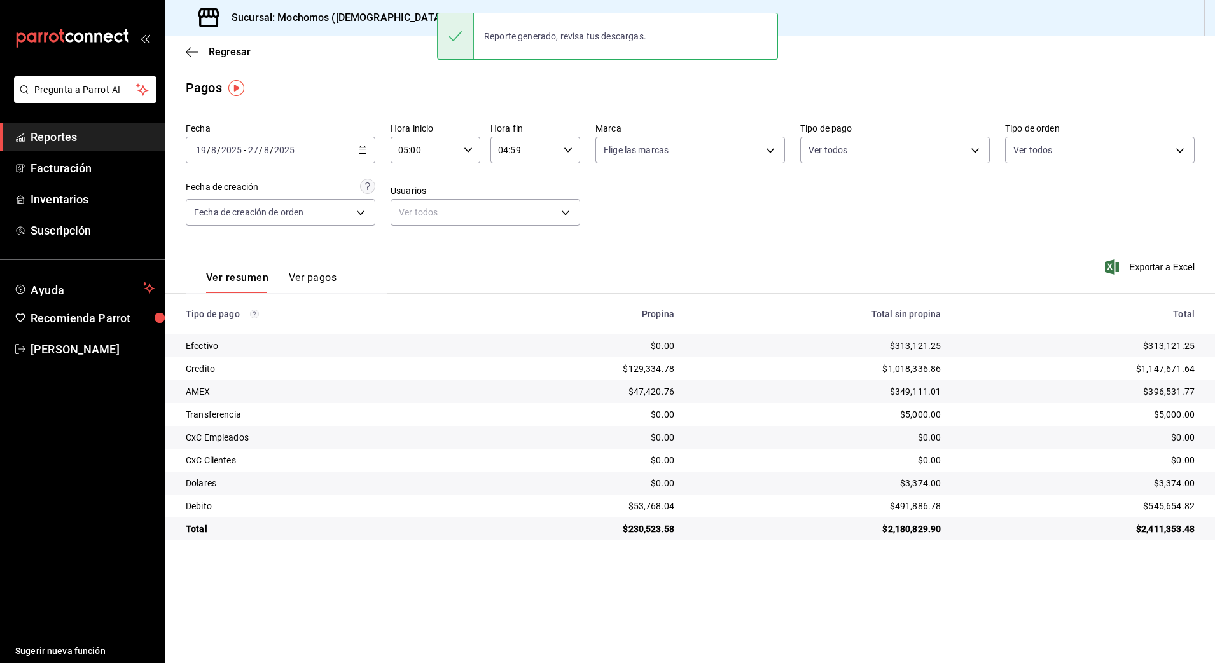
click at [289, 25] on h3 "Sucursal: Mochomos ([DEMOGRAPHIC_DATA])" at bounding box center [334, 17] width 226 height 15
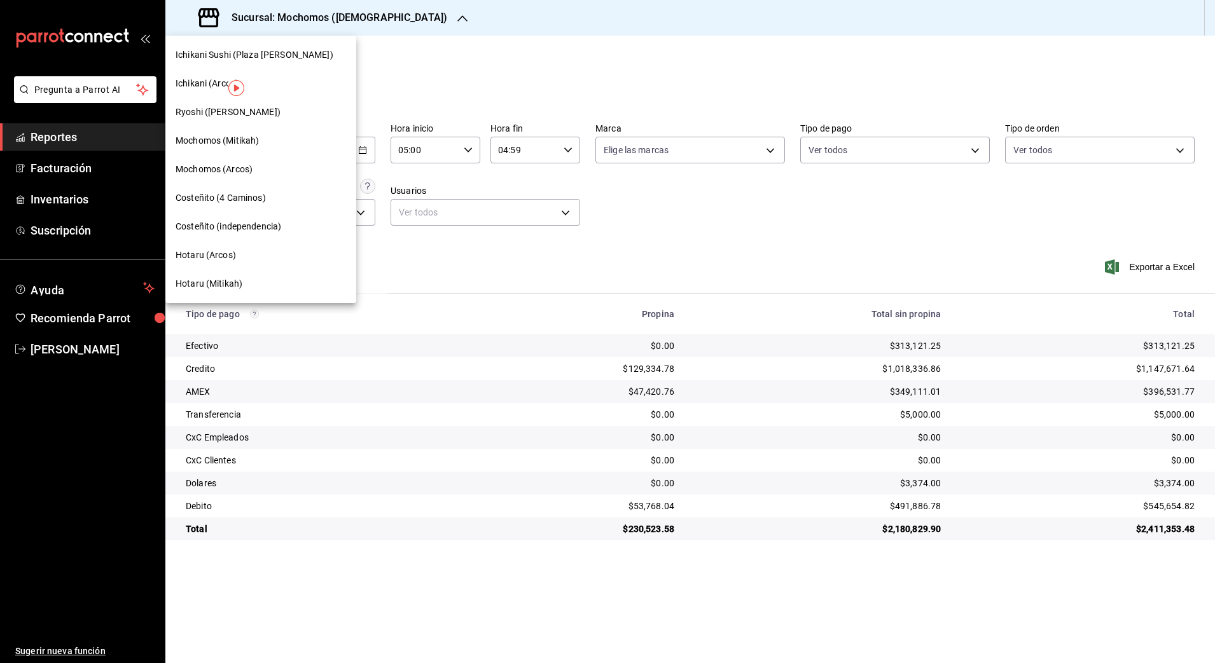
click at [221, 289] on span "Hotaru (Mitikah)" at bounding box center [209, 283] width 67 height 13
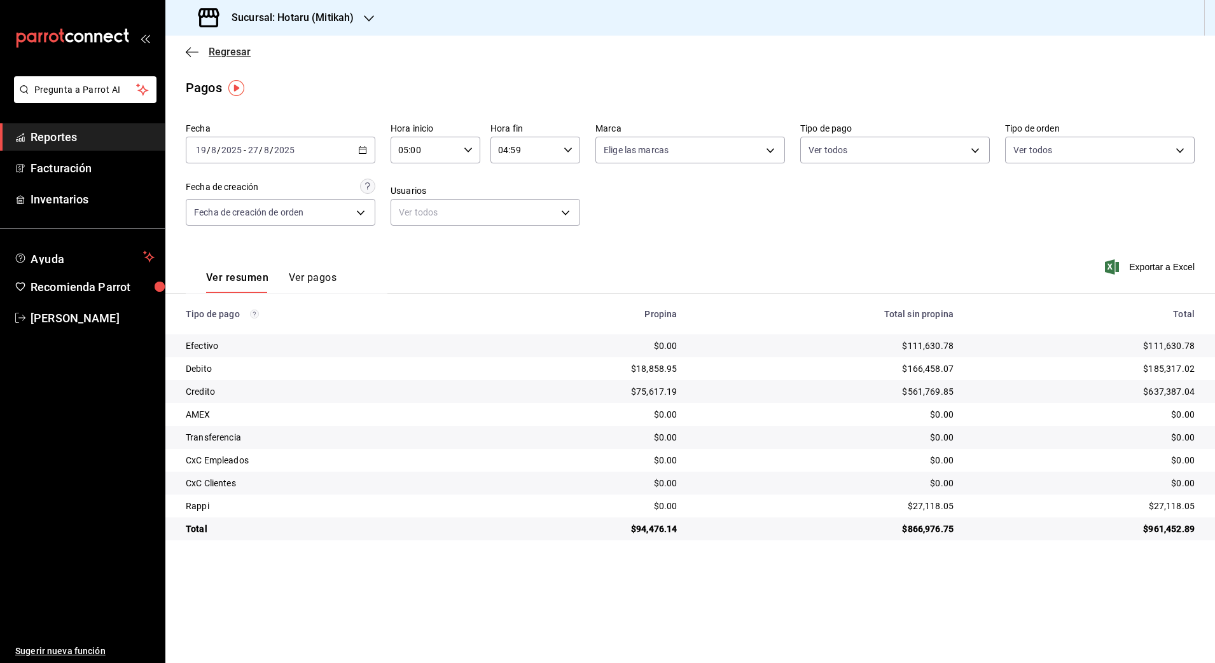
click at [195, 52] on icon "button" at bounding box center [192, 51] width 13 height 11
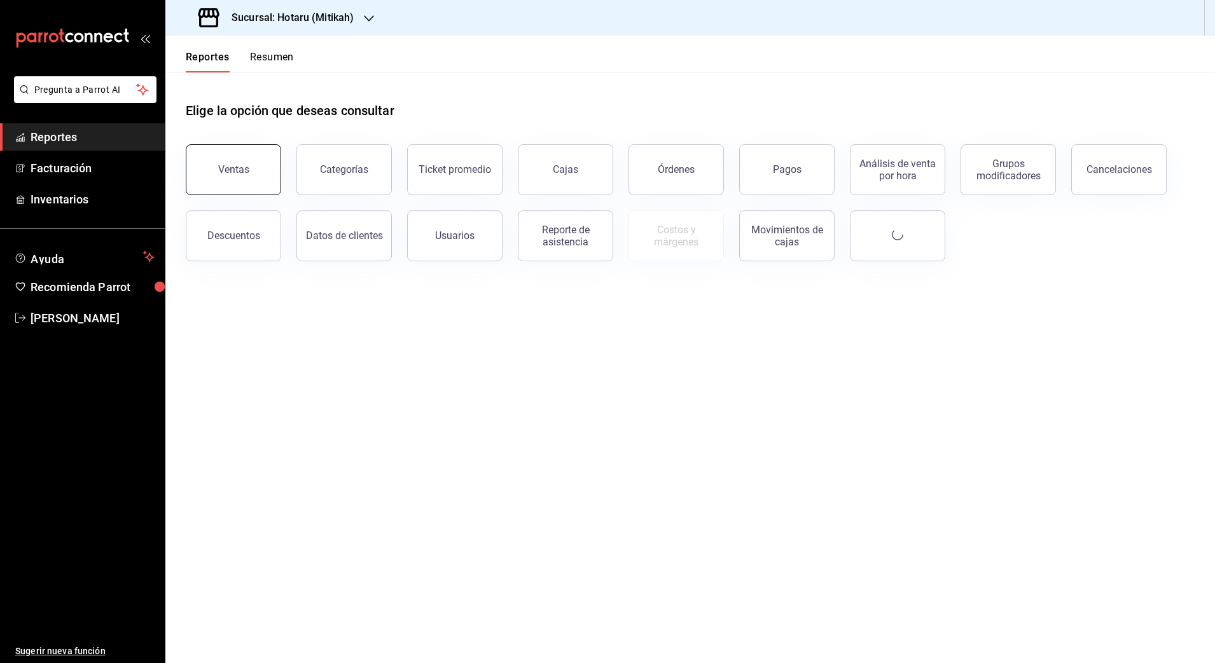
click at [242, 167] on div "Ventas" at bounding box center [233, 169] width 31 height 12
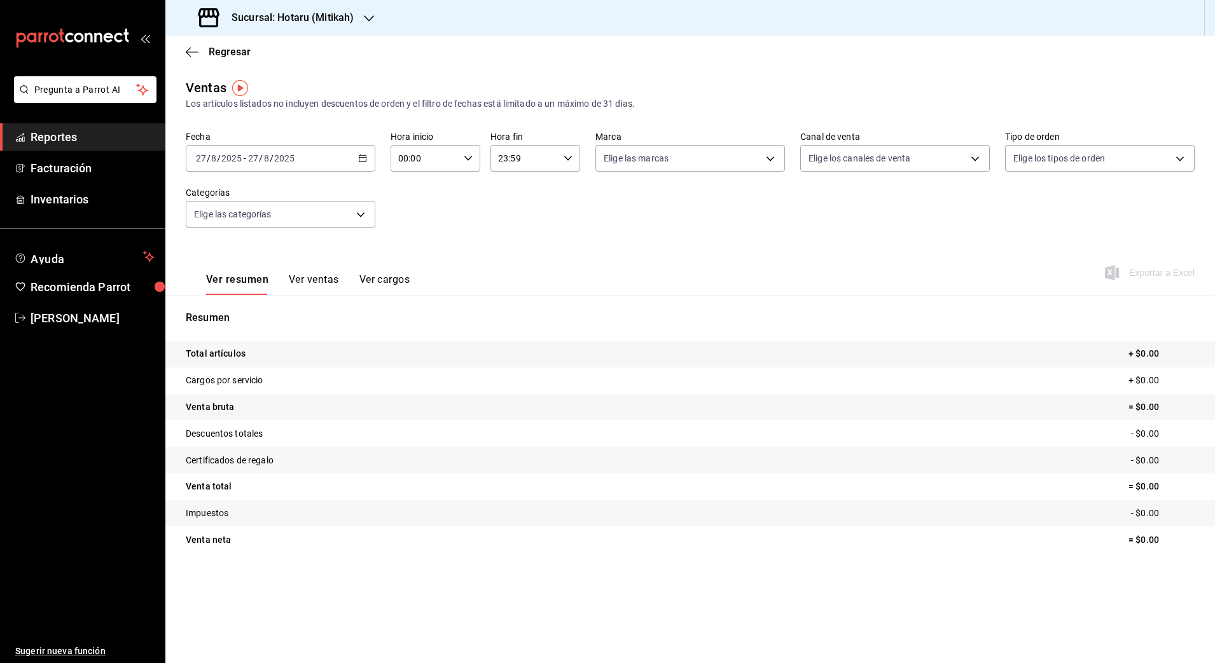
click at [359, 162] on \(Stroke\) "button" at bounding box center [363, 158] width 8 height 7
click at [258, 314] on span "Rango de fechas" at bounding box center [246, 311] width 99 height 13
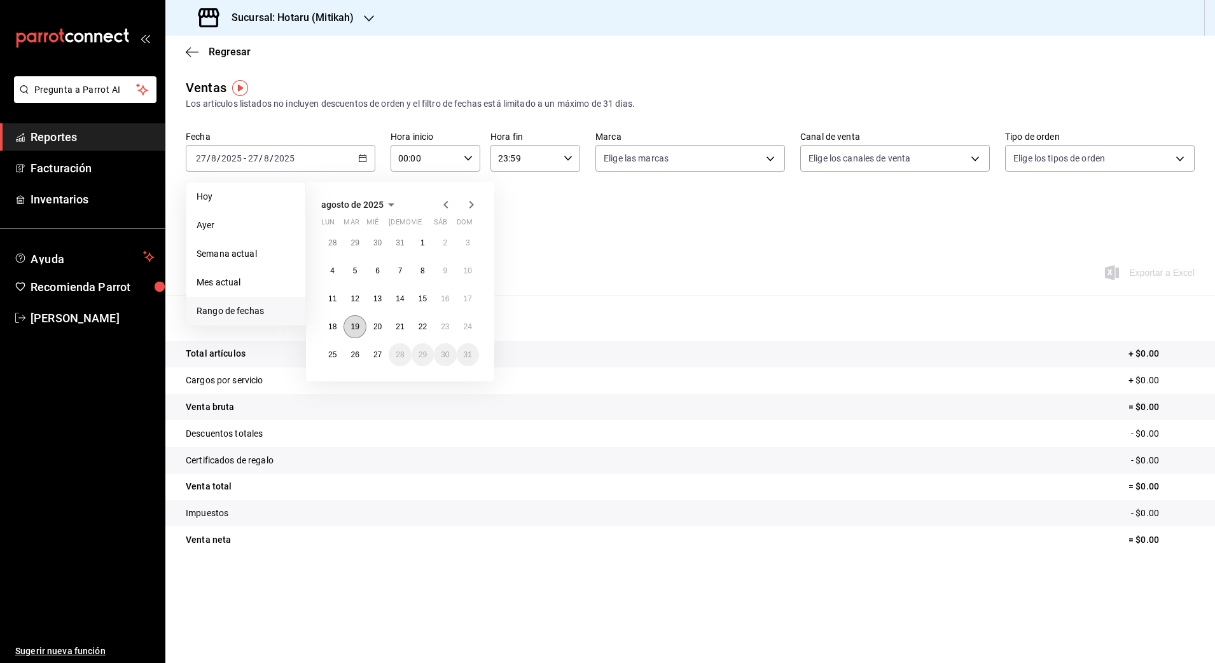
click at [349, 329] on button "19" at bounding box center [354, 326] width 22 height 23
click at [375, 358] on abbr "27" at bounding box center [377, 354] width 8 height 9
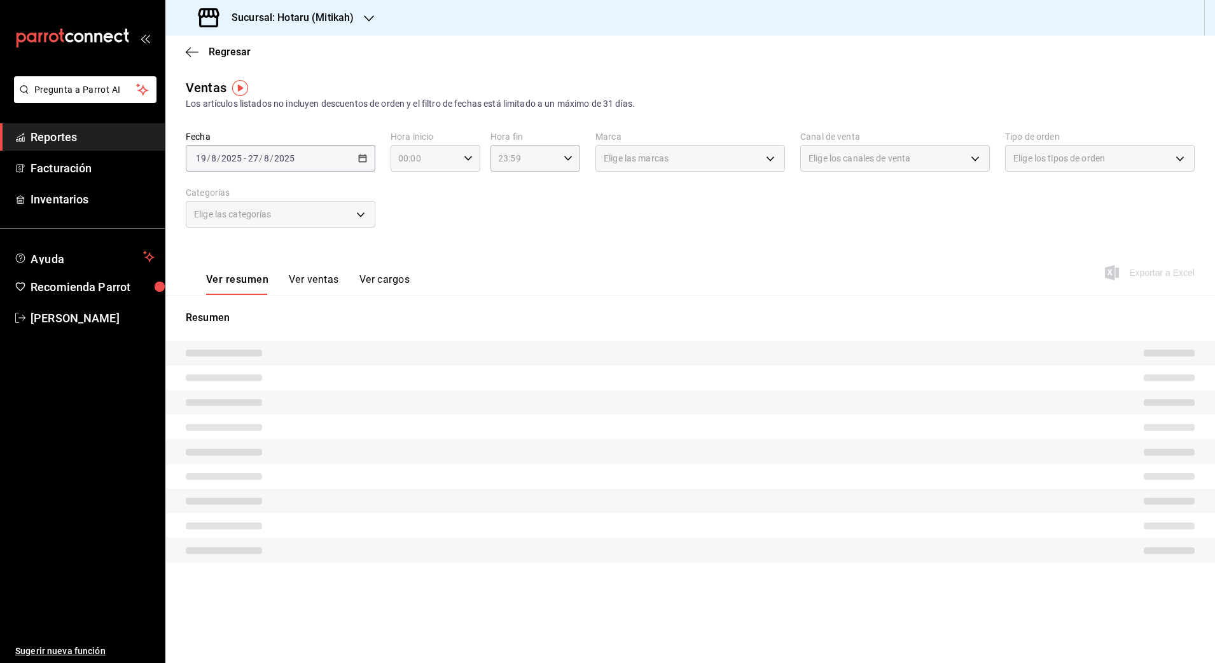
click at [470, 161] on icon "button" at bounding box center [468, 158] width 9 height 9
click at [470, 161] on div at bounding box center [607, 331] width 1215 height 663
click at [470, 161] on icon "button" at bounding box center [468, 158] width 9 height 9
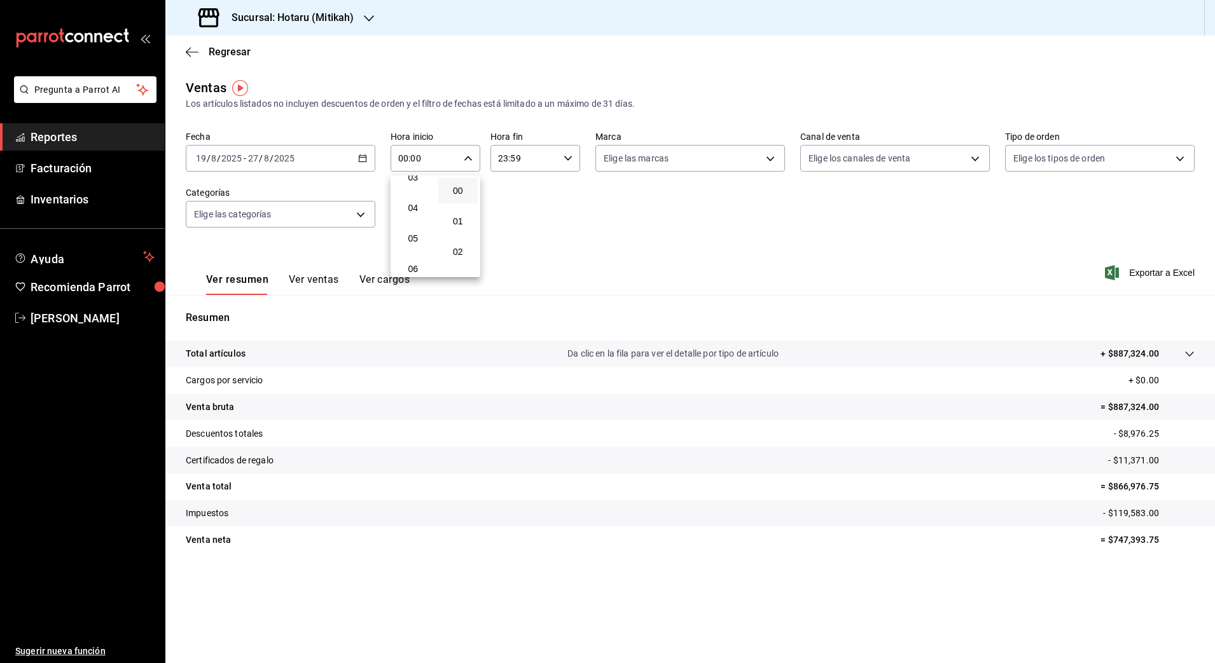
scroll to position [79, 0]
click at [415, 261] on span "05" at bounding box center [413, 264] width 25 height 10
type input "05:00"
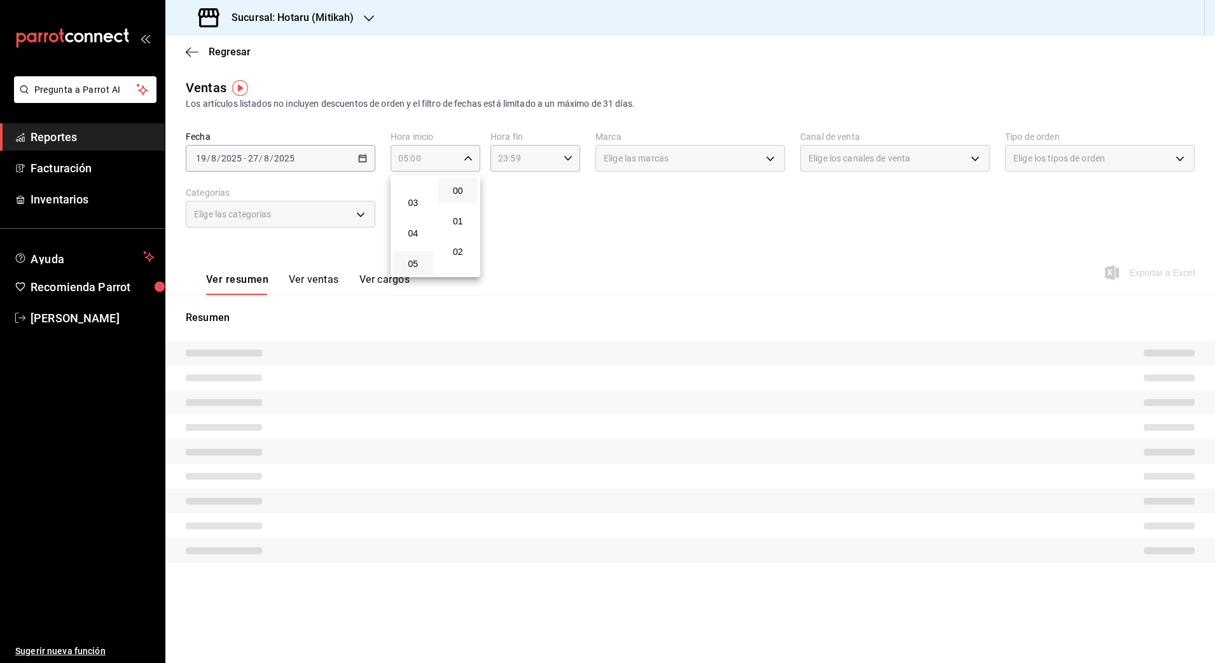
click at [572, 156] on div at bounding box center [607, 331] width 1215 height 663
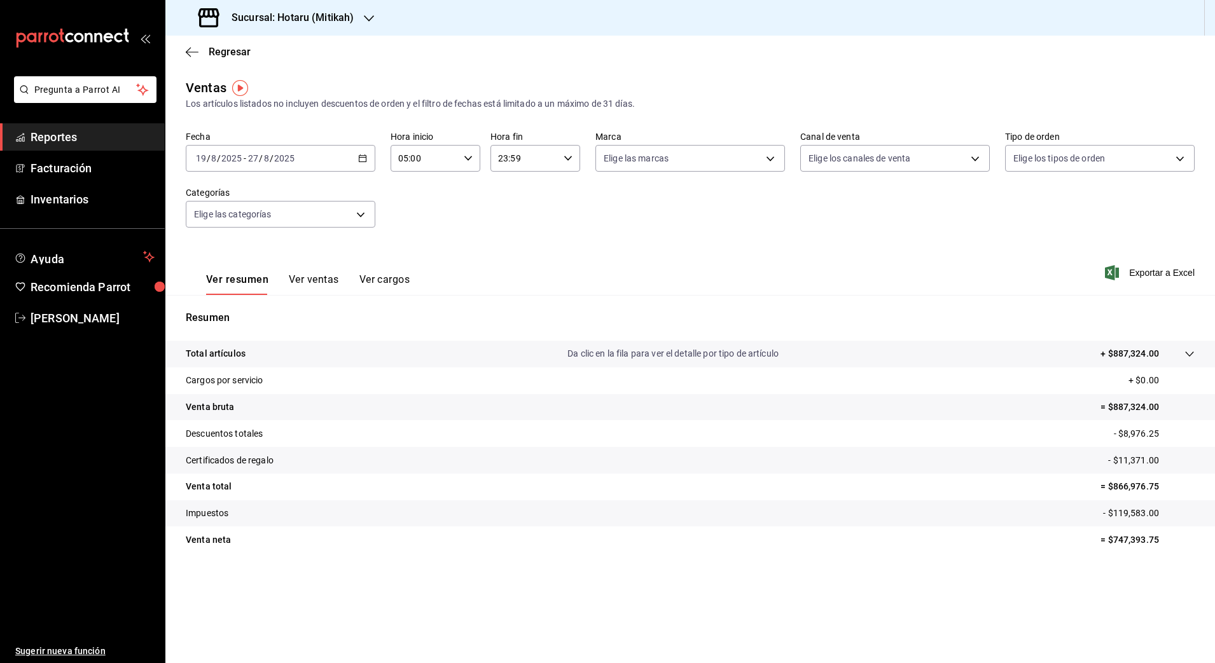
click at [572, 155] on div "23:59 Hora fin" at bounding box center [535, 158] width 90 height 27
click at [511, 231] on span "04" at bounding box center [512, 233] width 25 height 10
type input "04:59"
click at [794, 232] on div at bounding box center [607, 331] width 1215 height 663
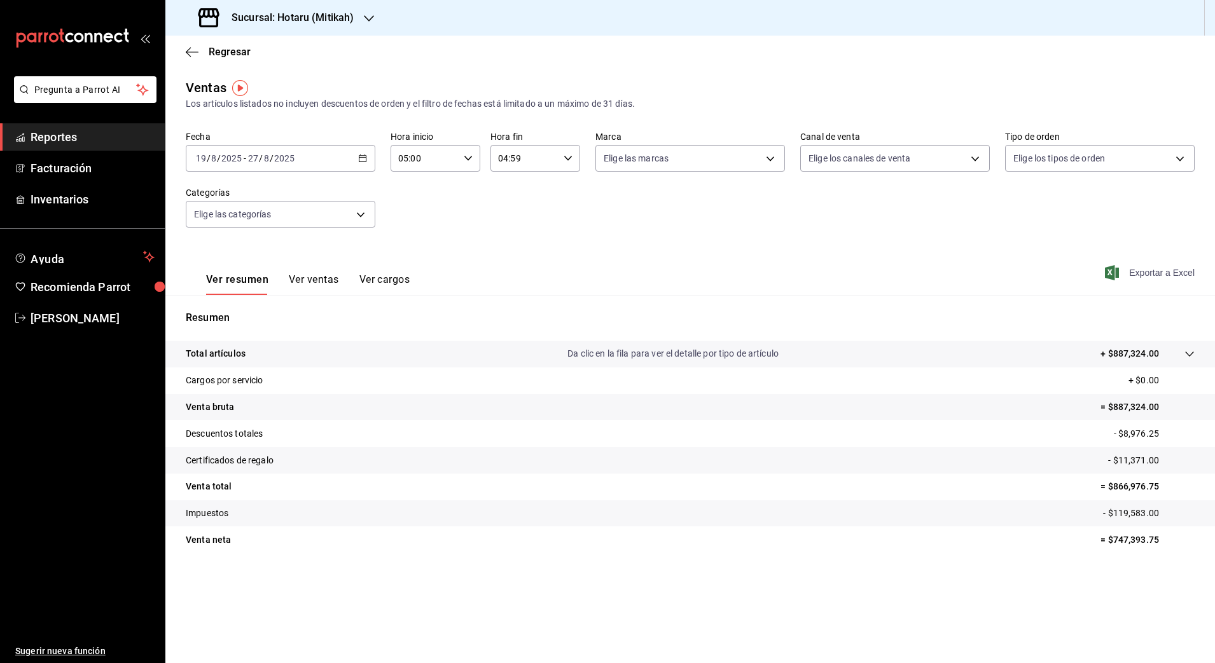
click at [1135, 270] on span "Exportar a Excel" at bounding box center [1150, 272] width 87 height 15
click at [220, 50] on span "Regresar" at bounding box center [230, 52] width 42 height 12
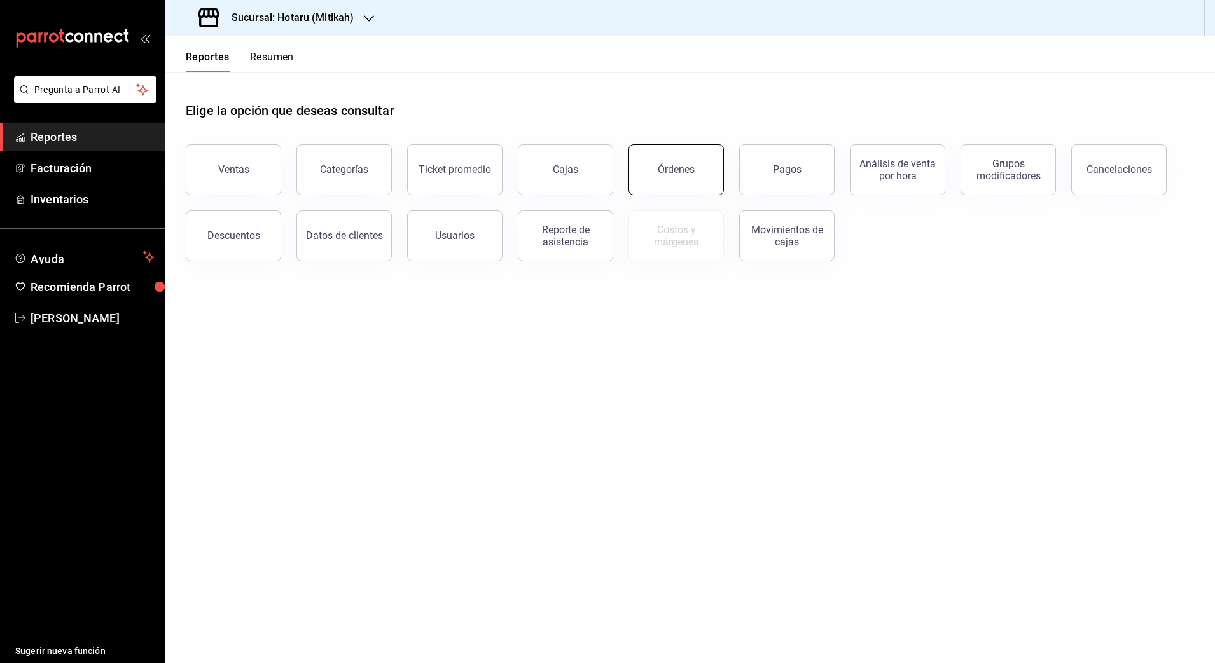
click at [685, 169] on div "Órdenes" at bounding box center [676, 169] width 37 height 12
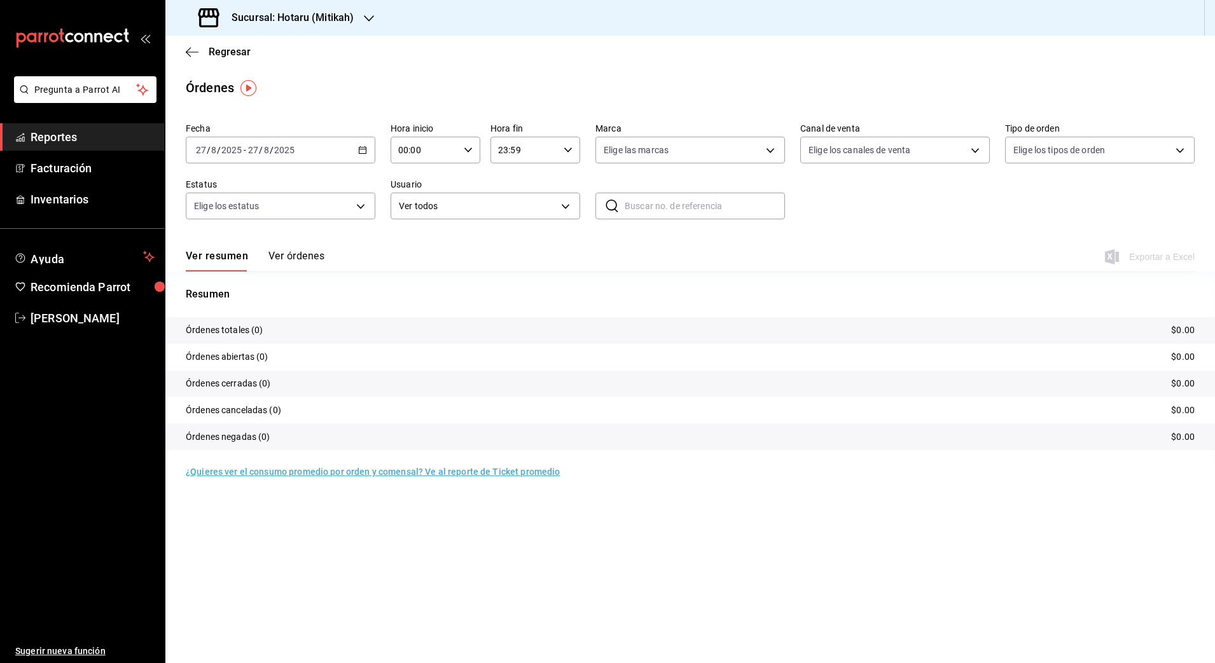
click at [353, 144] on div "[DATE] [DATE] - [DATE] [DATE]" at bounding box center [281, 150] width 190 height 27
click at [271, 325] on span "Rango de fechas" at bounding box center [246, 331] width 99 height 13
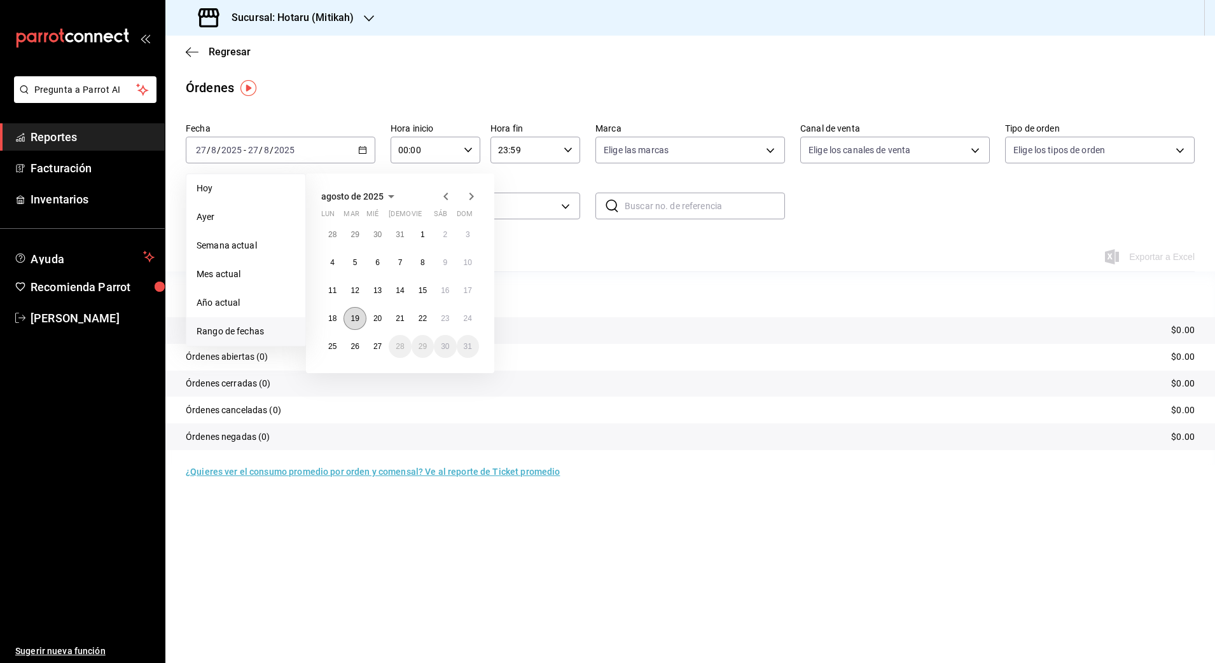
click at [352, 322] on abbr "19" at bounding box center [354, 318] width 8 height 9
click at [374, 337] on button "27" at bounding box center [377, 346] width 22 height 23
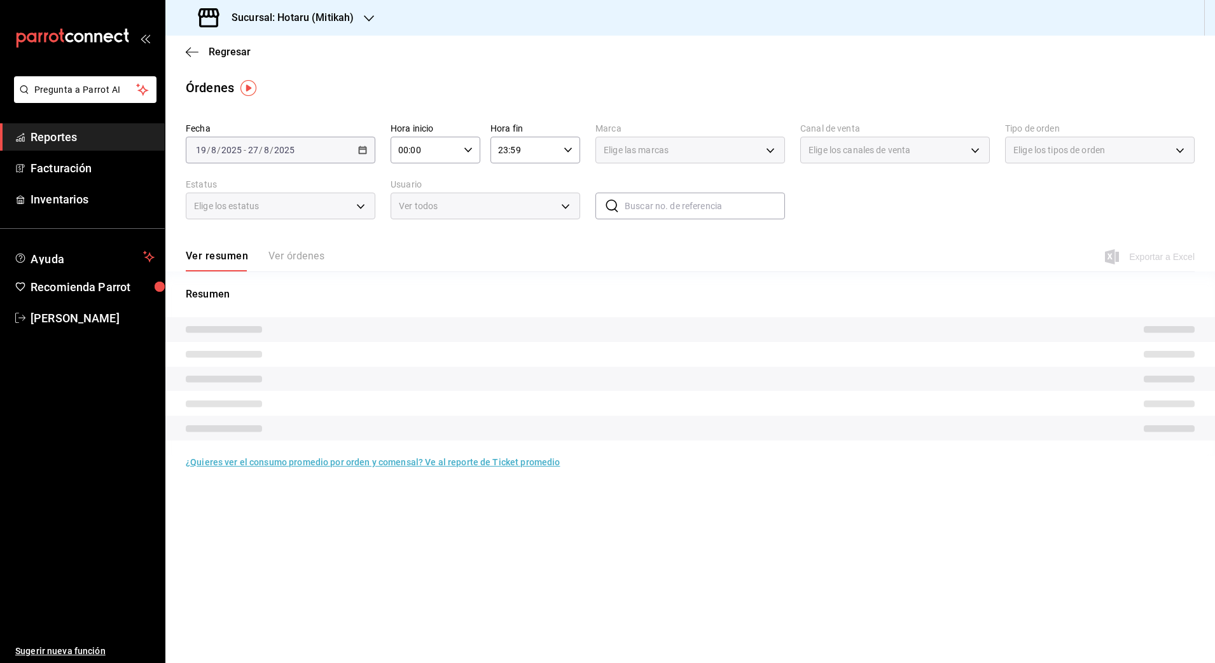
click at [474, 148] on div "00:00 Hora inicio" at bounding box center [435, 150] width 90 height 27
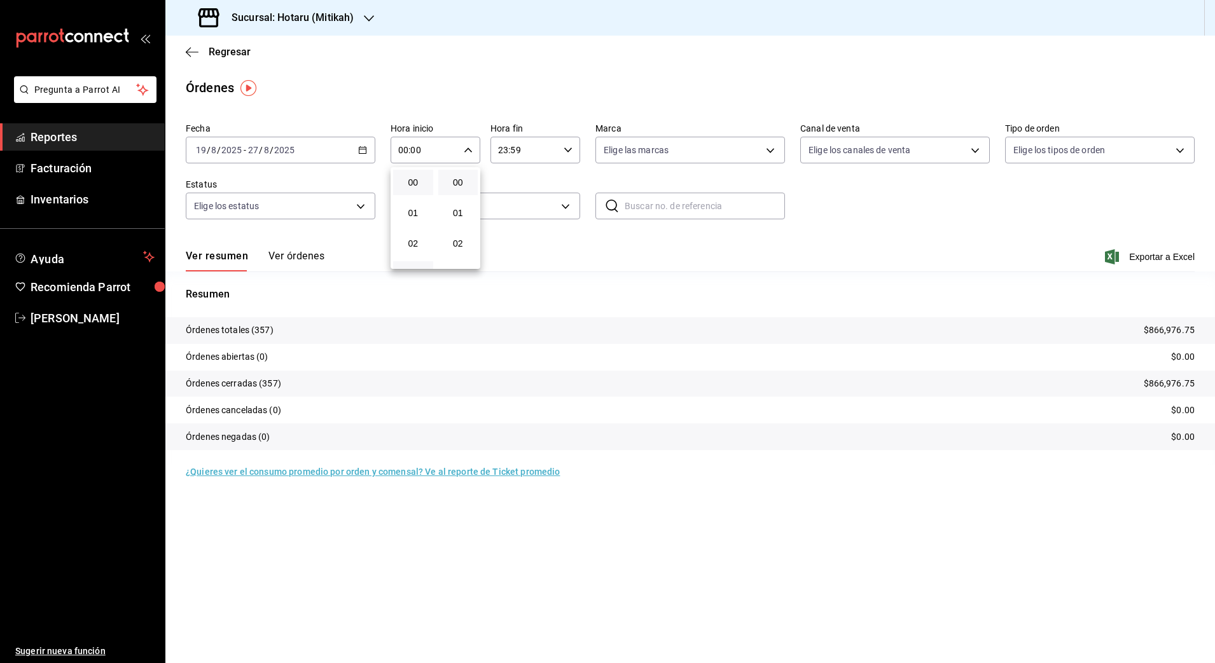
scroll to position [79, 0]
click at [417, 251] on span "05" at bounding box center [413, 256] width 25 height 10
type input "05:00"
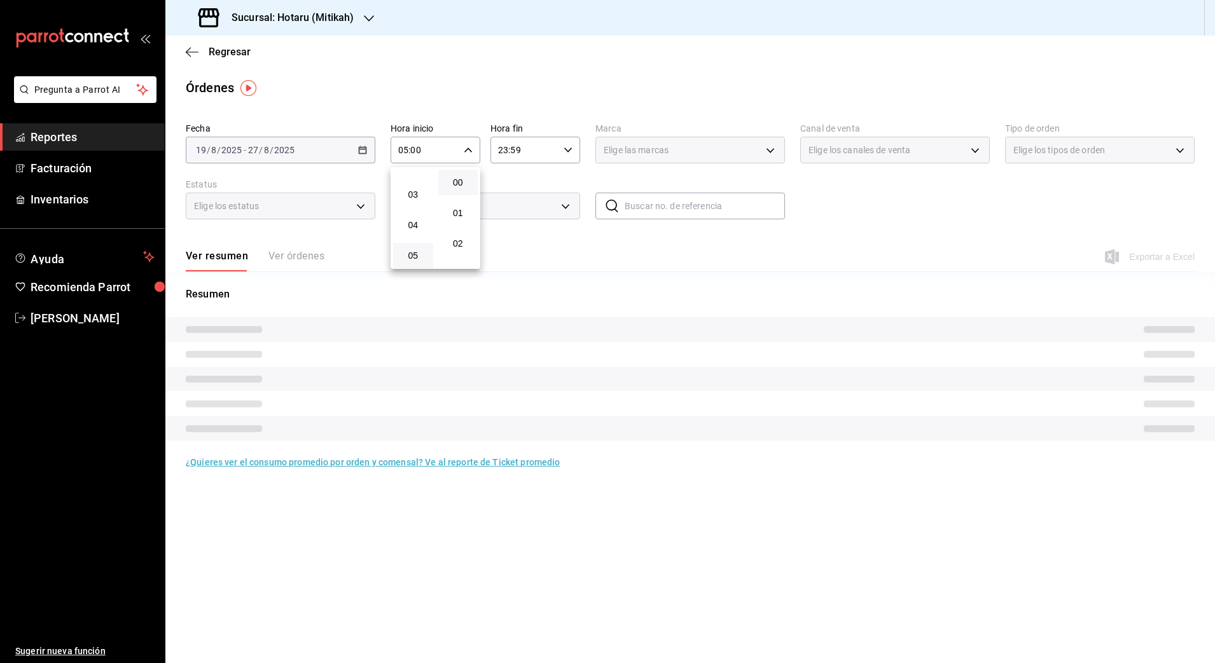
click at [574, 151] on div at bounding box center [607, 331] width 1215 height 663
click at [567, 150] on \(Stroke\) "button" at bounding box center [568, 150] width 8 height 4
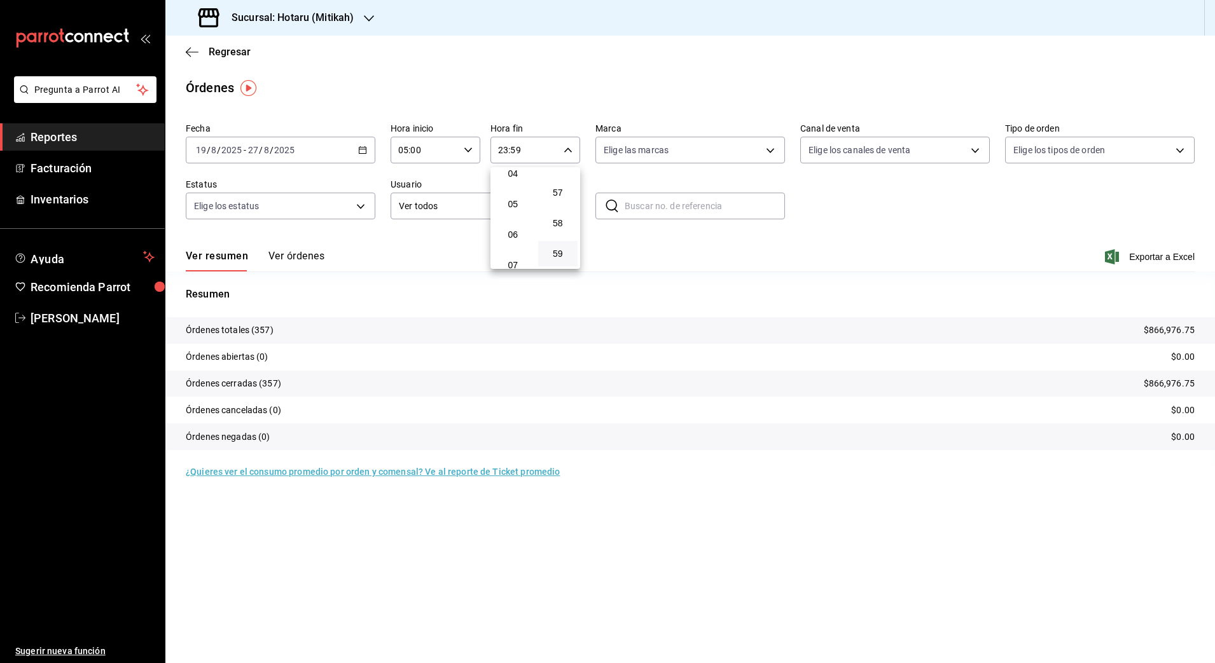
scroll to position [74, 0]
click at [521, 230] on span "04" at bounding box center [512, 230] width 25 height 10
type input "04:59"
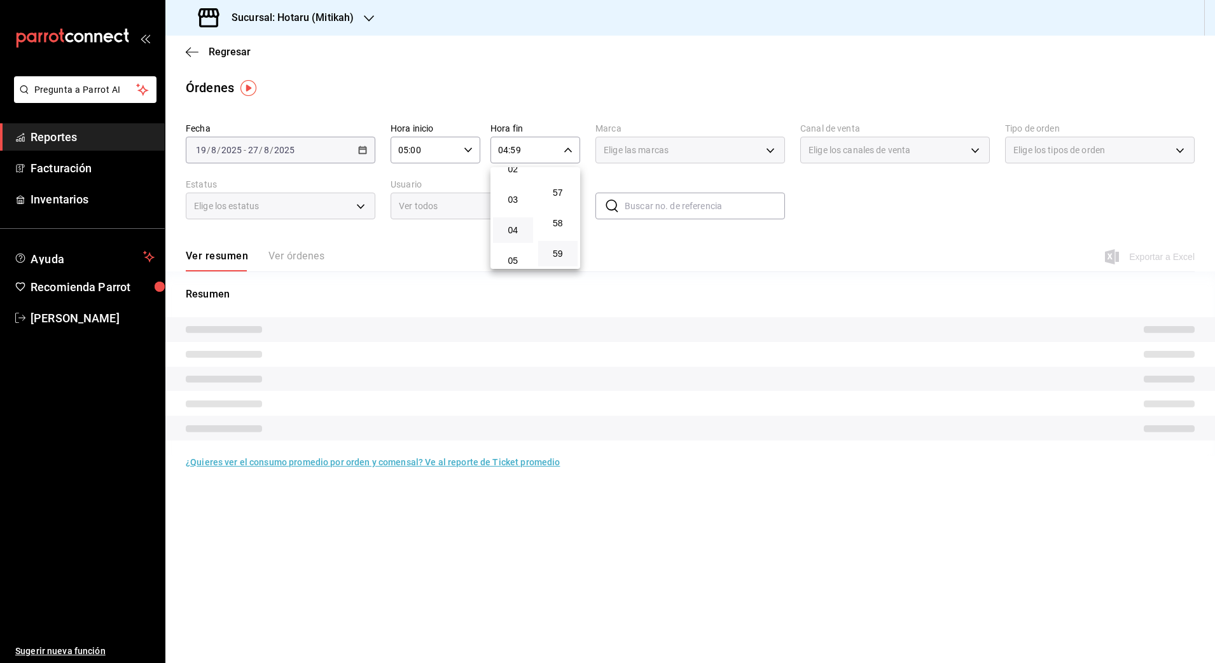
click at [865, 202] on div at bounding box center [607, 331] width 1215 height 663
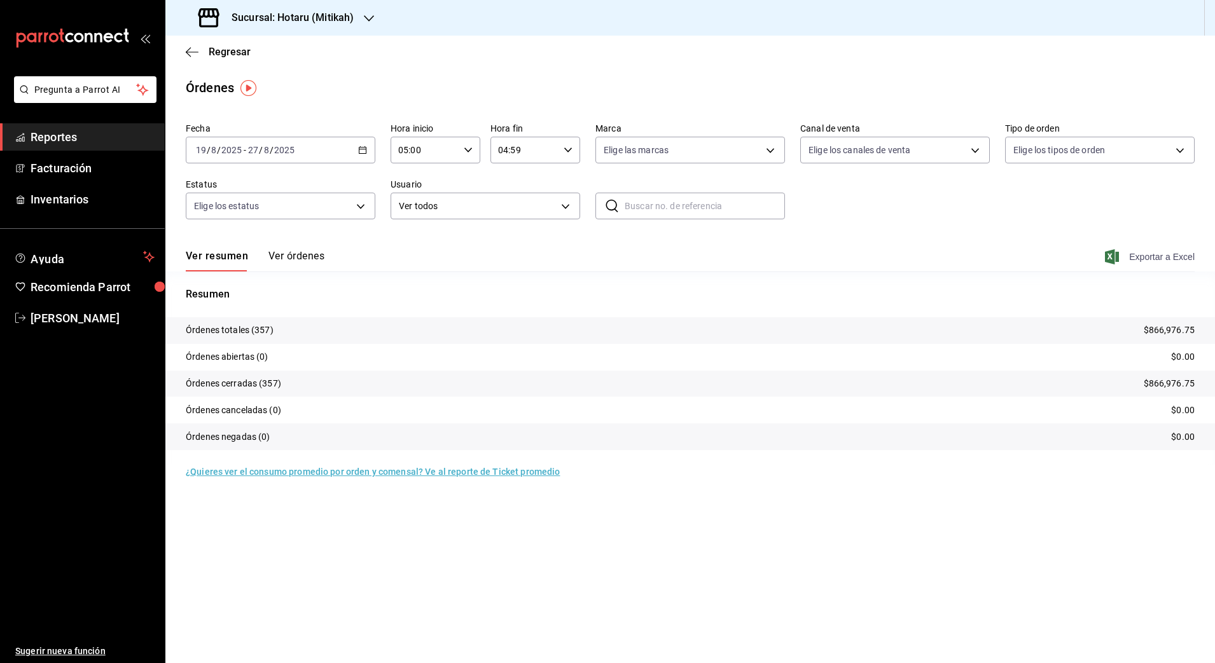
click at [1164, 255] on span "Exportar a Excel" at bounding box center [1150, 256] width 87 height 15
